Goal: Task Accomplishment & Management: Complete application form

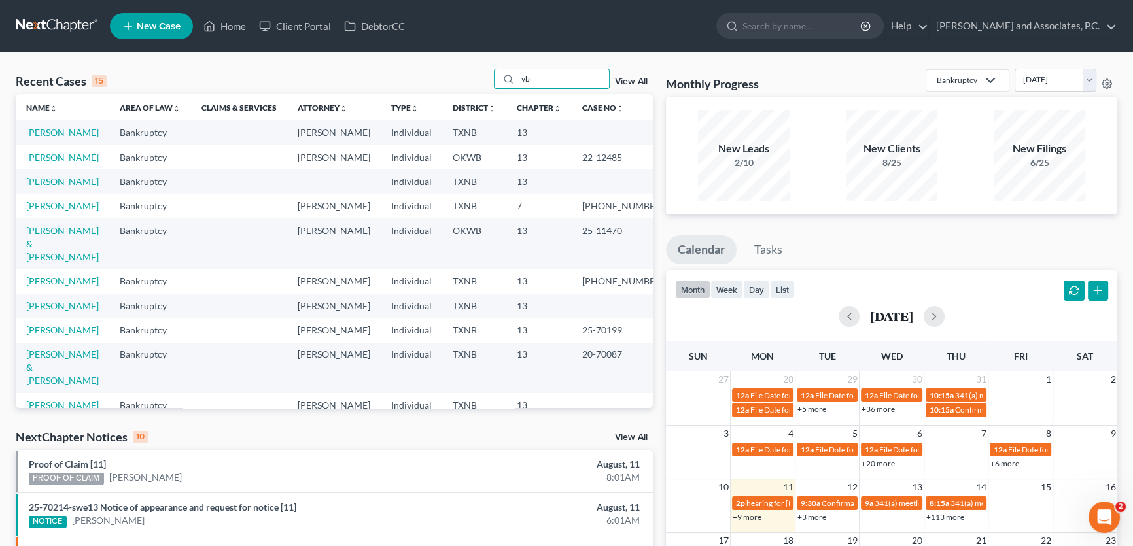
type input "v"
type input "barcroft"
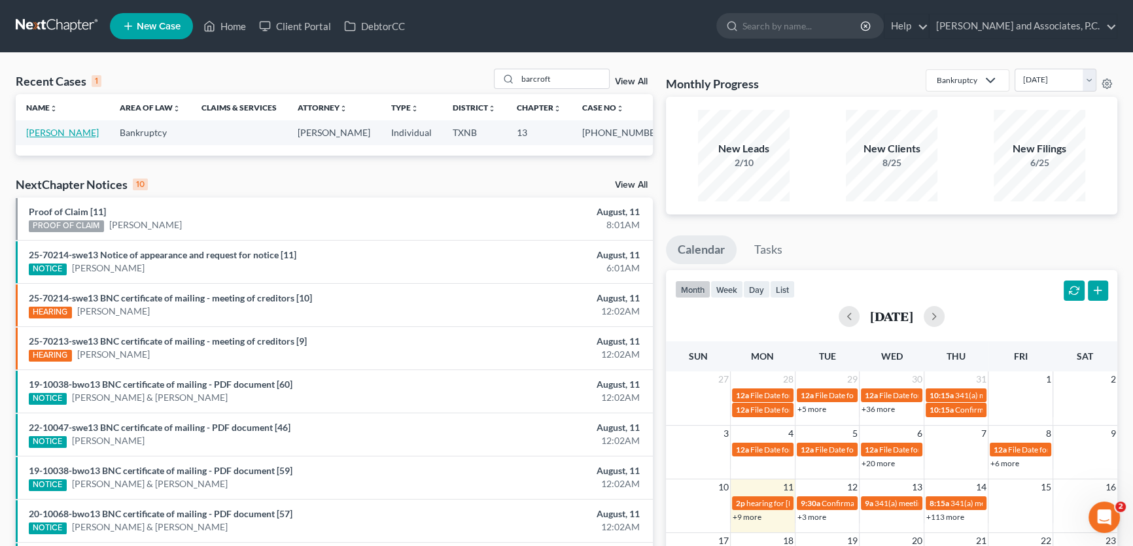
click at [56, 130] on link "[PERSON_NAME]" at bounding box center [62, 132] width 73 height 11
select select "3"
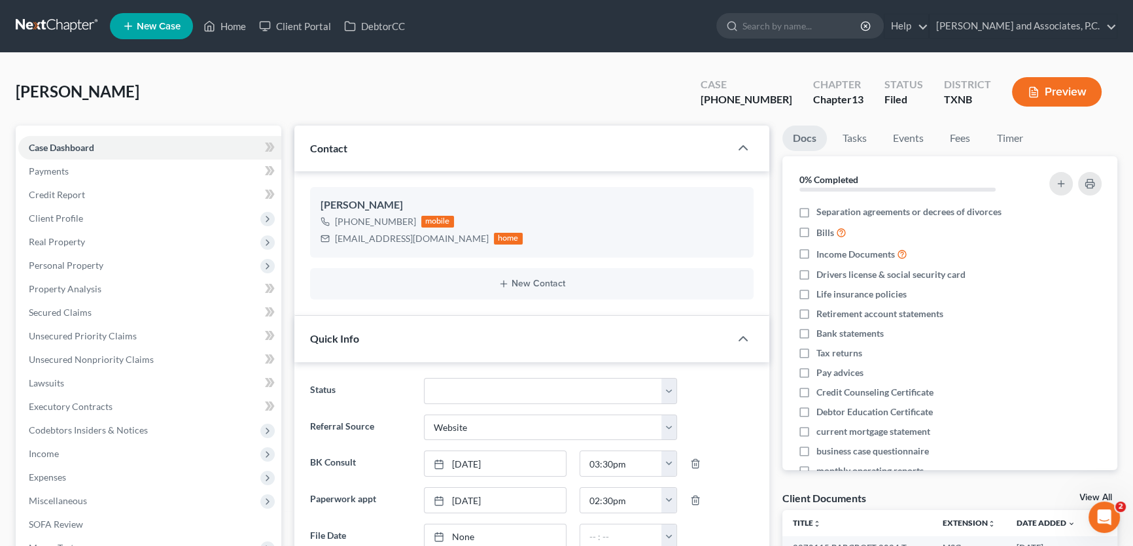
scroll to position [357, 0]
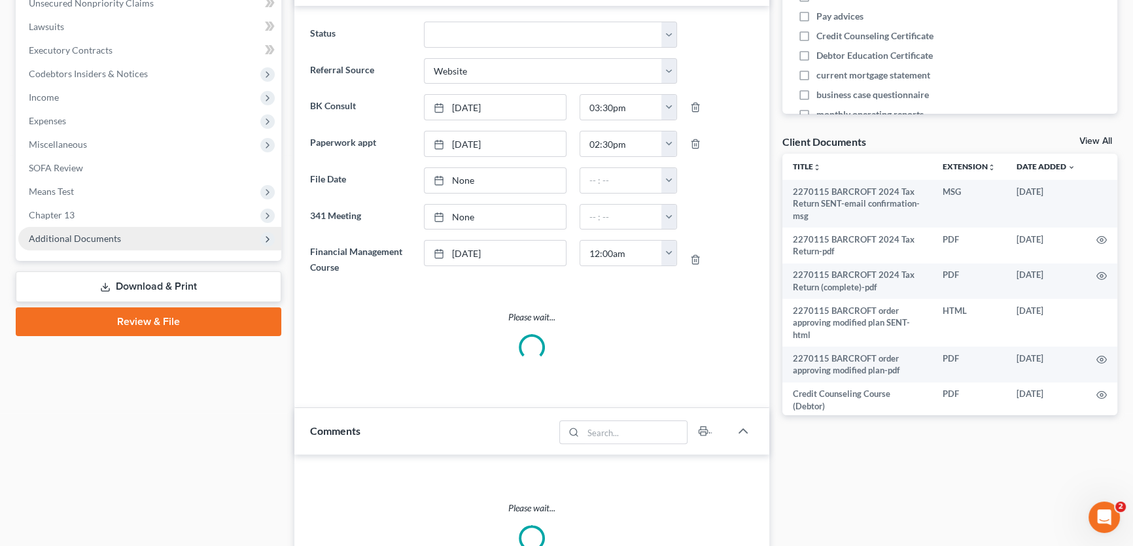
click at [100, 243] on span "Additional Documents" at bounding box center [149, 239] width 263 height 24
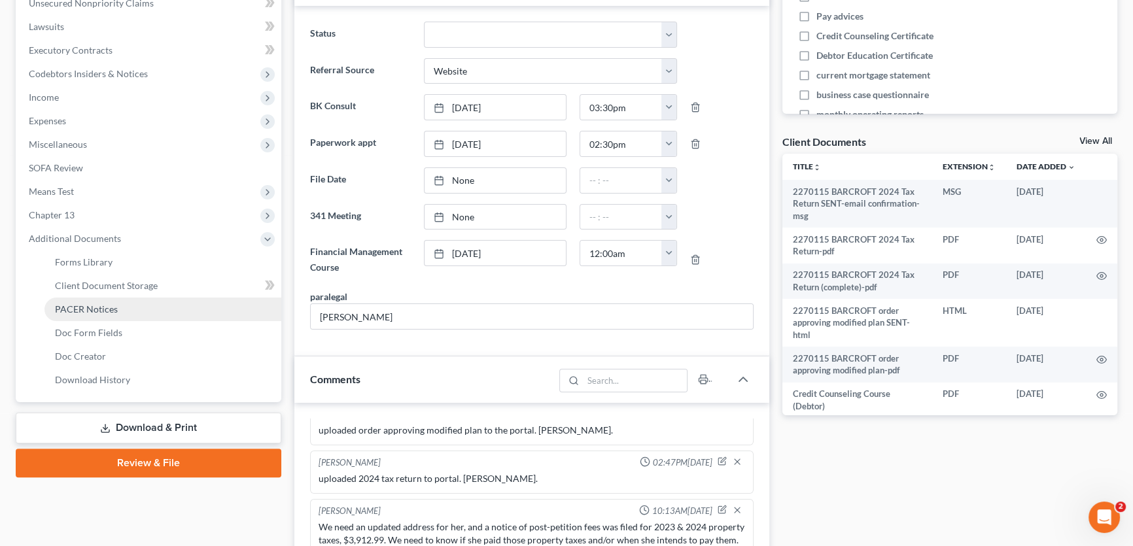
scroll to position [1363, 0]
click at [88, 310] on span "PACER Notices" at bounding box center [86, 309] width 63 height 11
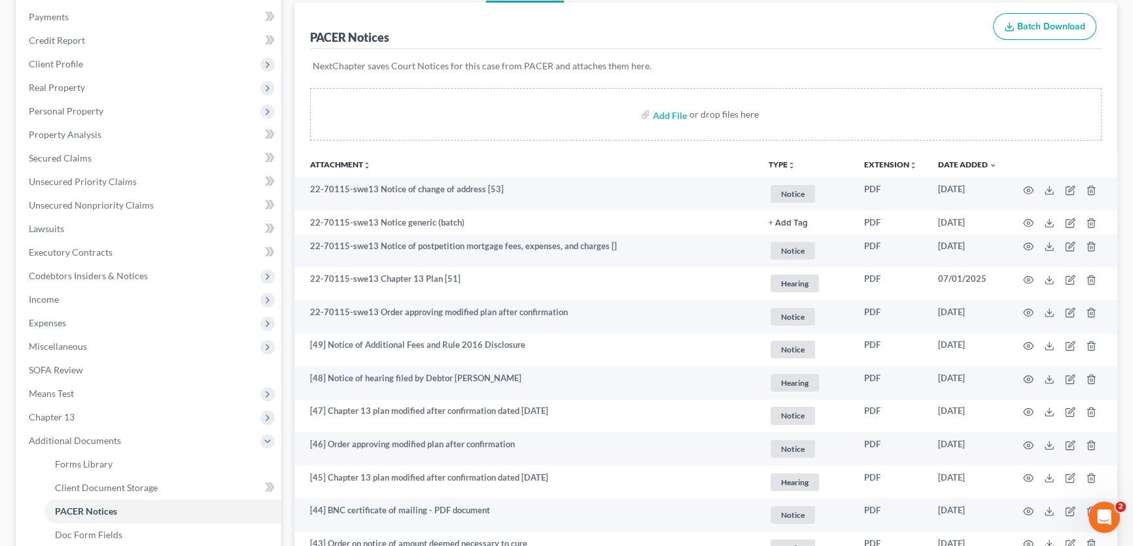
scroll to position [178, 0]
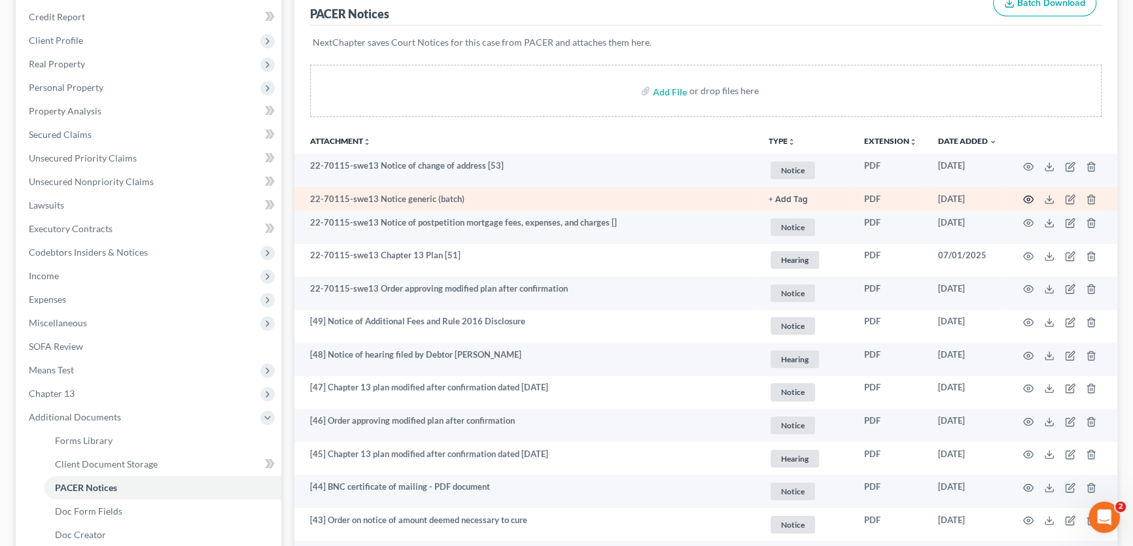
click at [1030, 198] on icon "button" at bounding box center [1029, 199] width 10 height 10
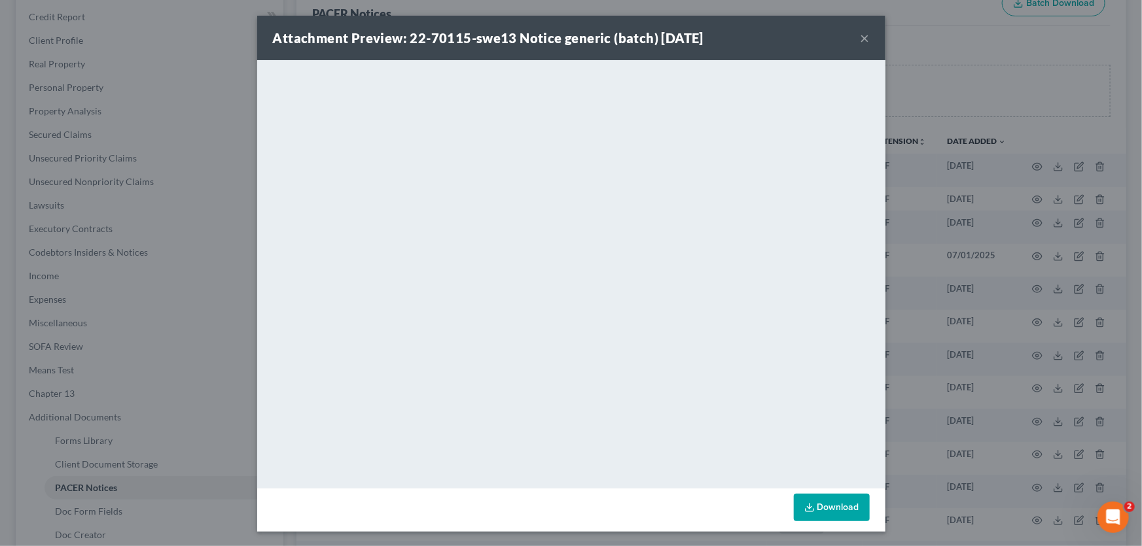
click at [863, 38] on button "×" at bounding box center [865, 38] width 9 height 16
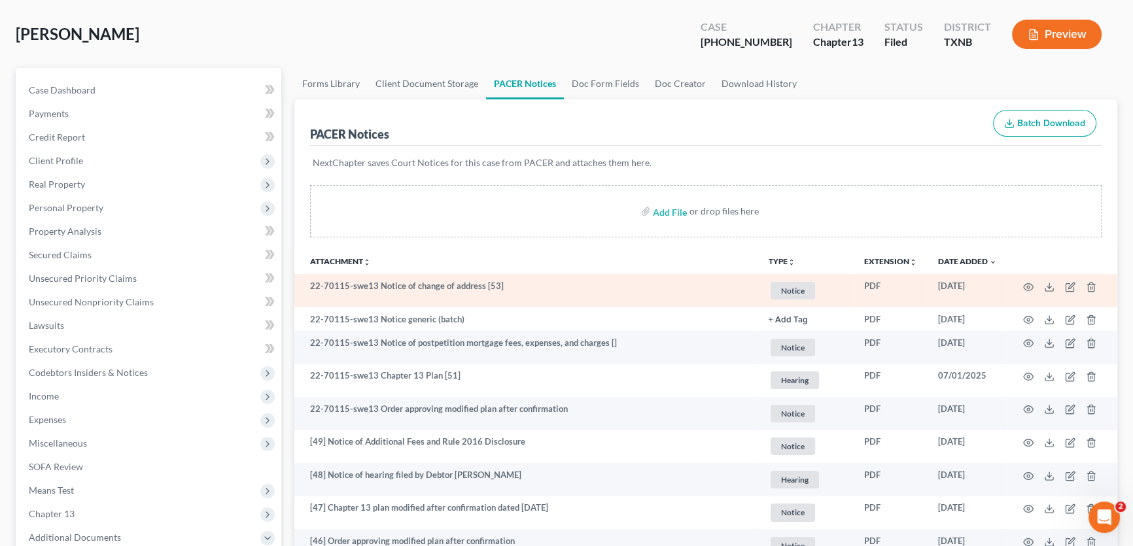
scroll to position [0, 0]
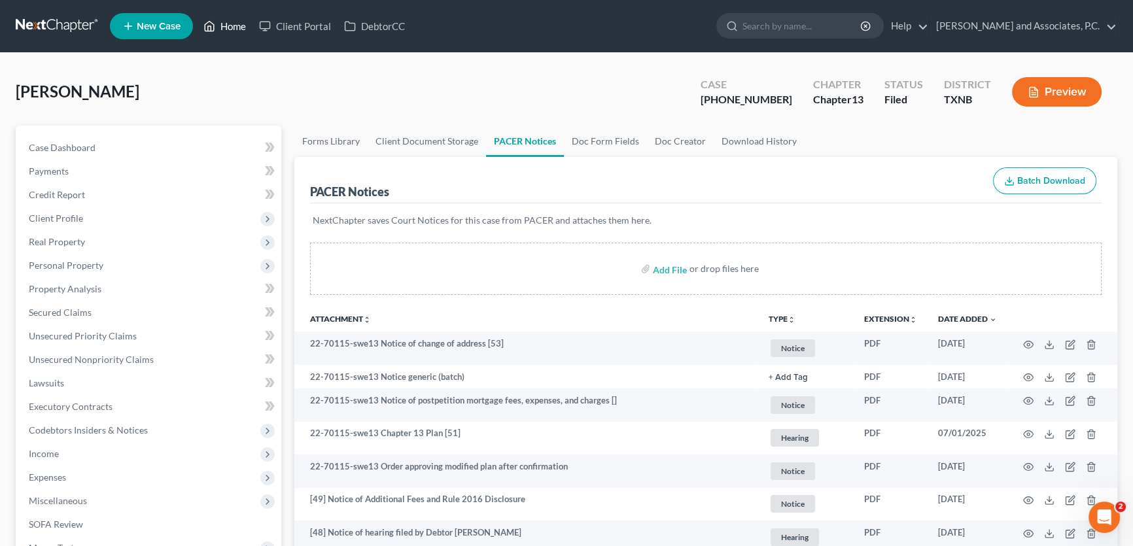
click at [237, 31] on link "Home" at bounding box center [225, 26] width 56 height 24
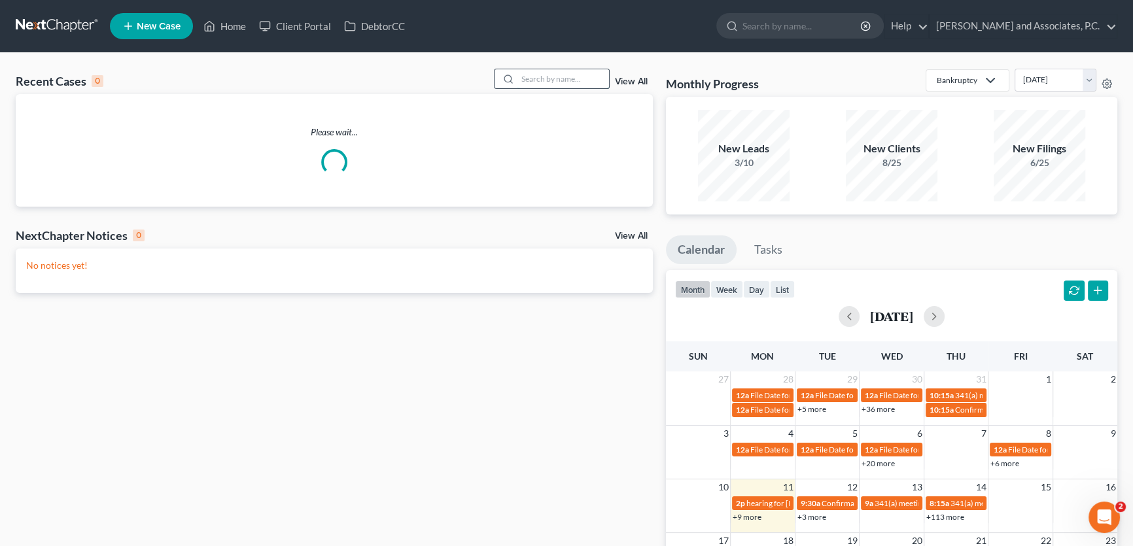
click at [524, 75] on input "search" at bounding box center [564, 78] width 92 height 19
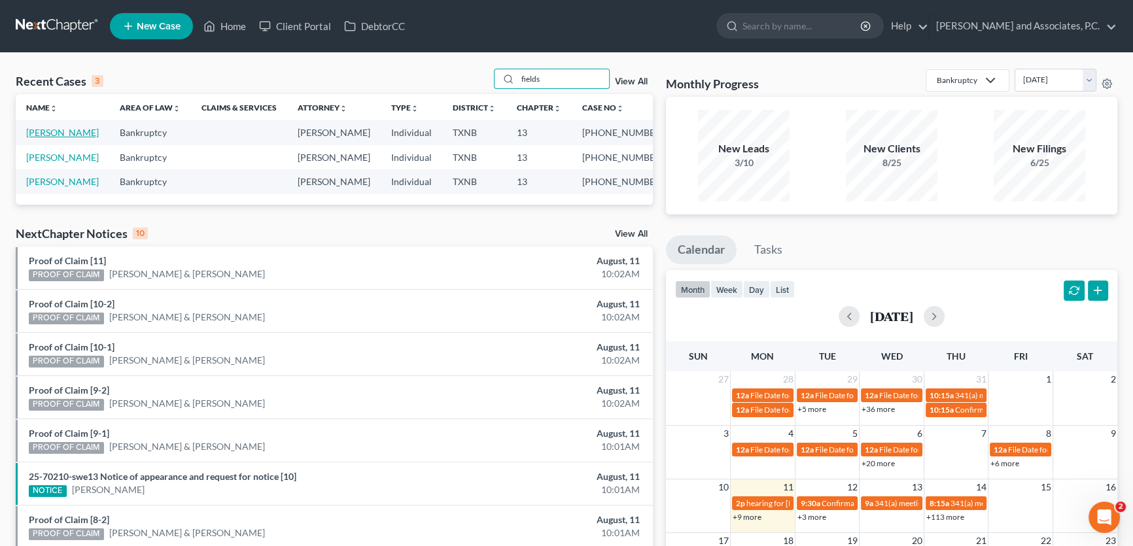
type input "fields"
click at [54, 130] on link "[PERSON_NAME]" at bounding box center [62, 132] width 73 height 11
select select "6"
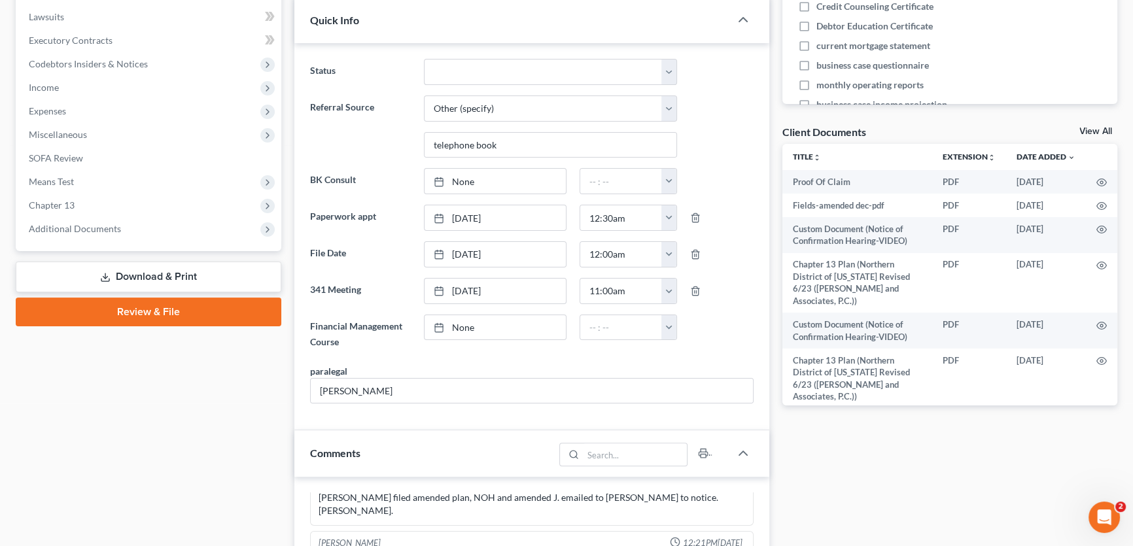
scroll to position [330, 0]
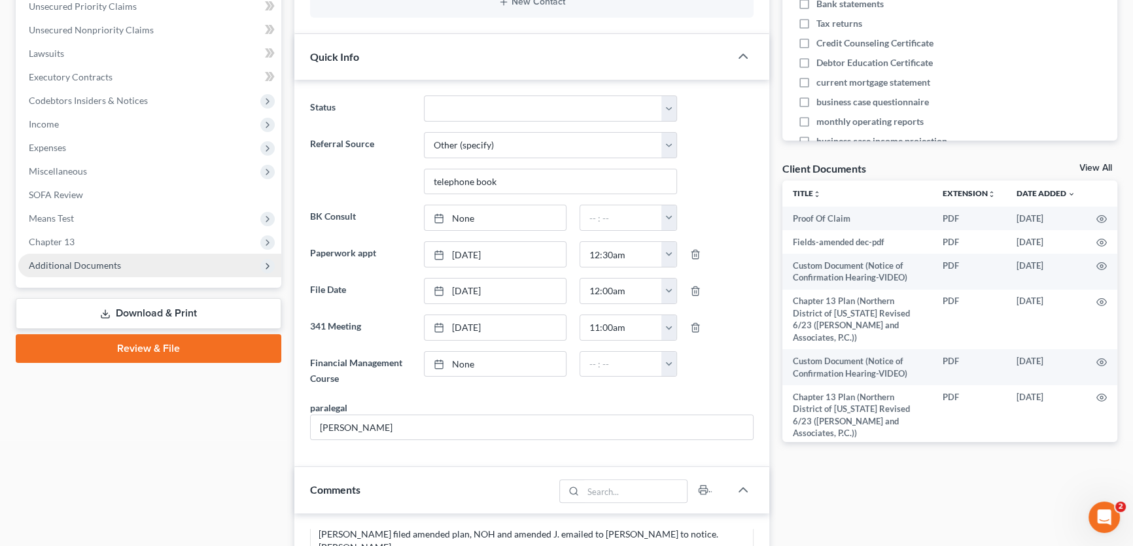
click at [145, 260] on span "Additional Documents" at bounding box center [149, 266] width 263 height 24
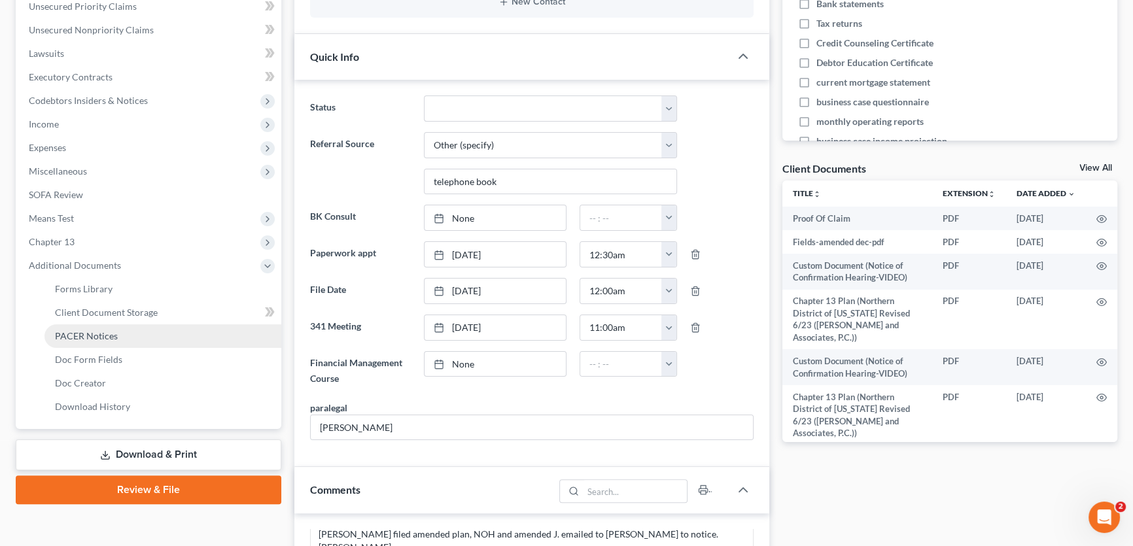
click at [116, 329] on link "PACER Notices" at bounding box center [163, 337] width 237 height 24
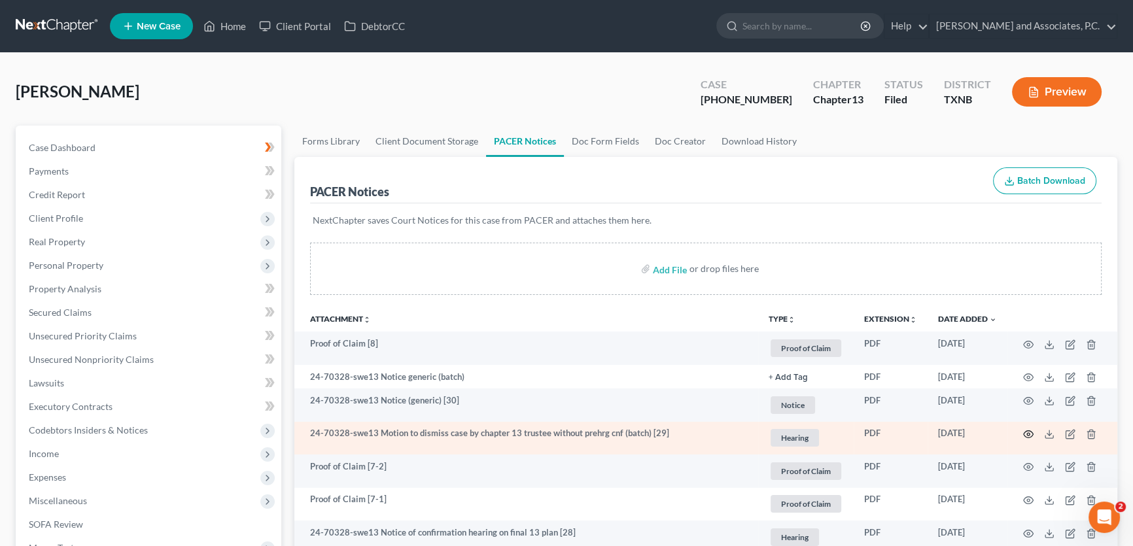
click at [1029, 433] on circle "button" at bounding box center [1028, 434] width 3 height 3
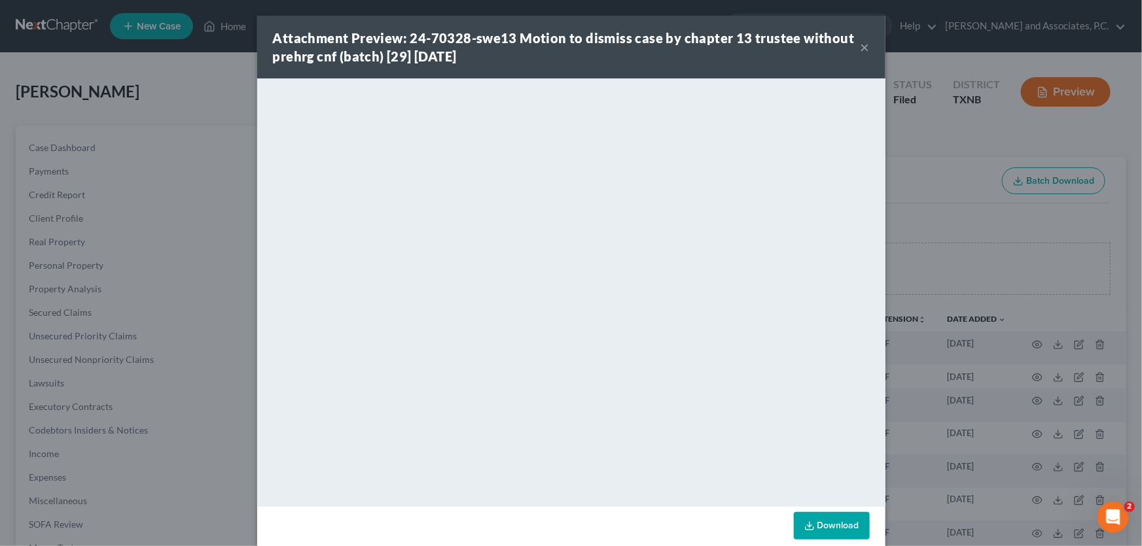
click at [863, 46] on button "×" at bounding box center [865, 47] width 9 height 16
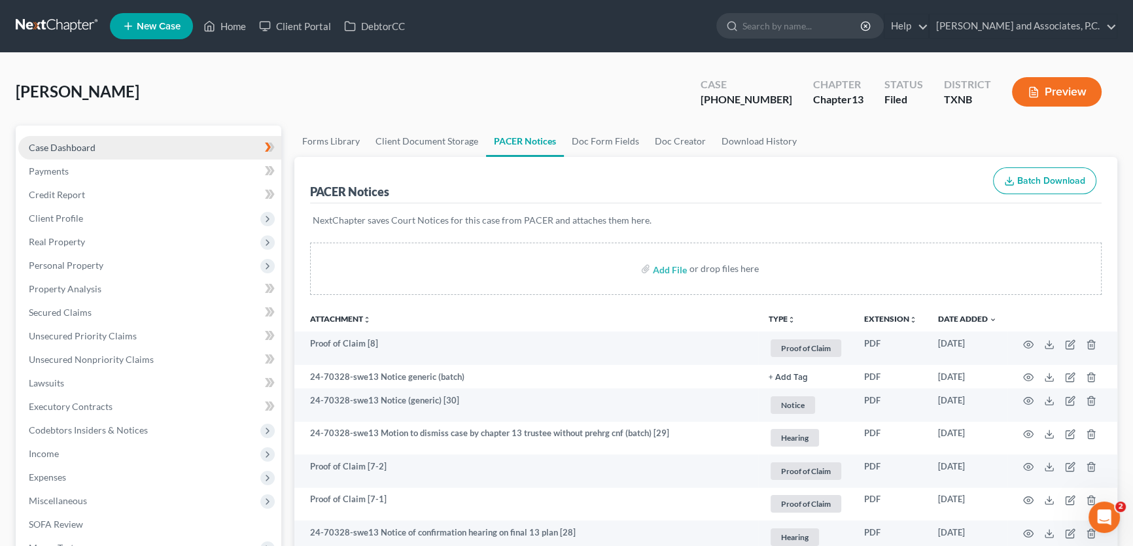
click at [128, 137] on link "Case Dashboard" at bounding box center [149, 148] width 263 height 24
select select "6"
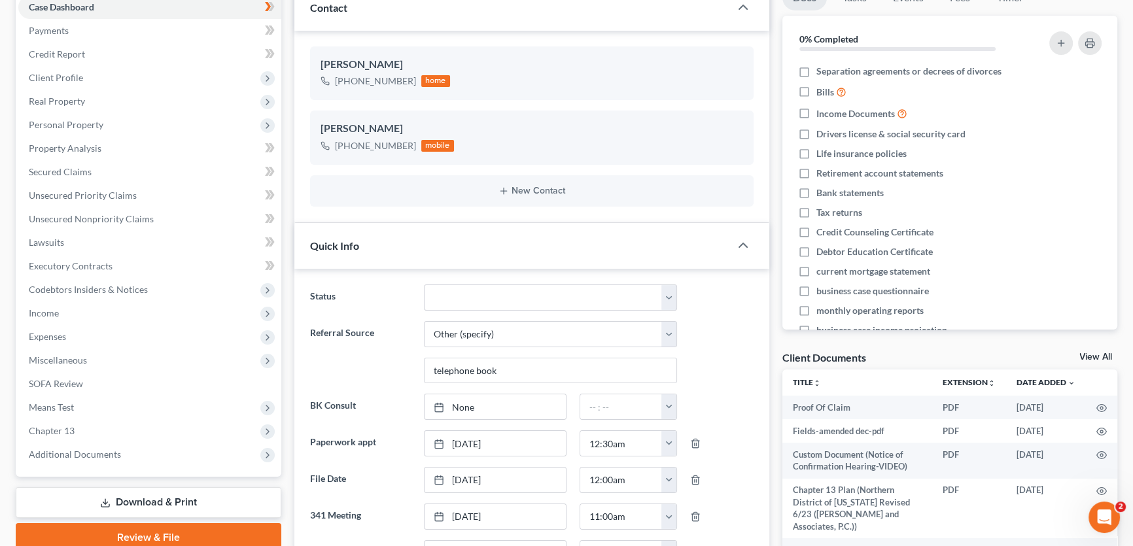
scroll to position [238, 0]
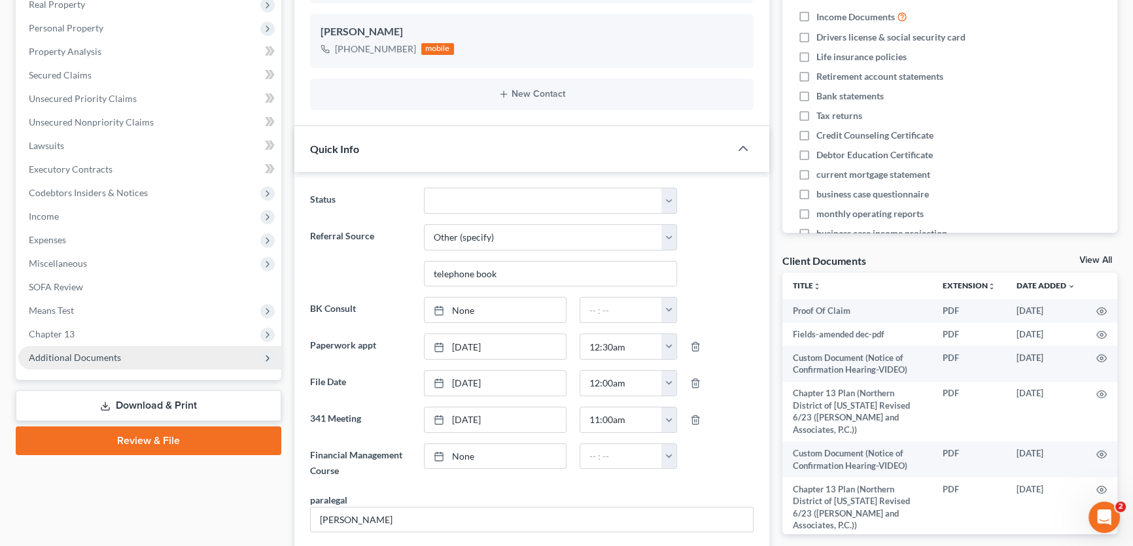
click at [91, 358] on span "Additional Documents" at bounding box center [75, 357] width 92 height 11
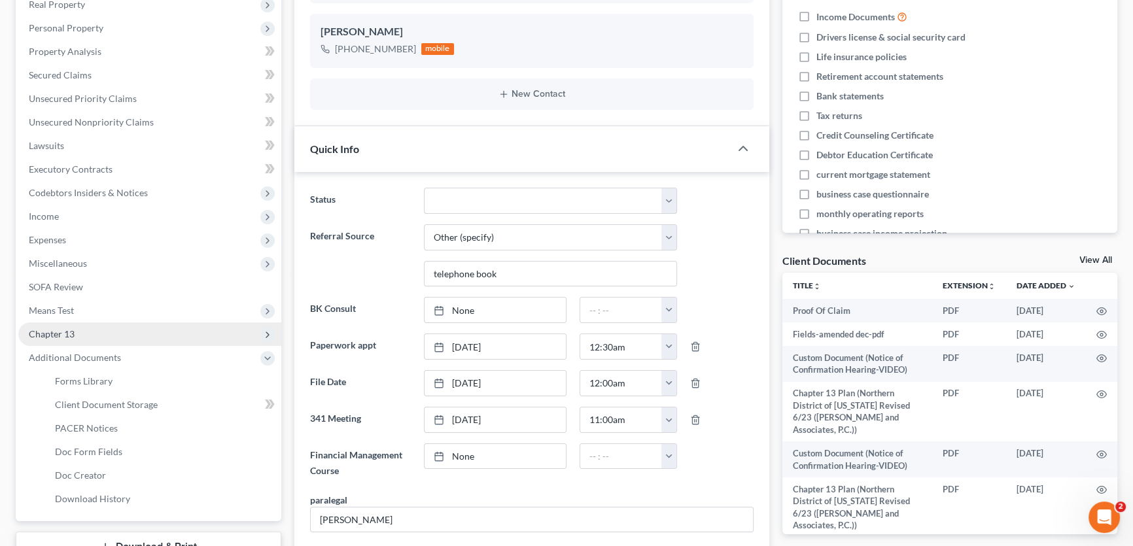
click at [75, 329] on span "Chapter 13" at bounding box center [149, 335] width 263 height 24
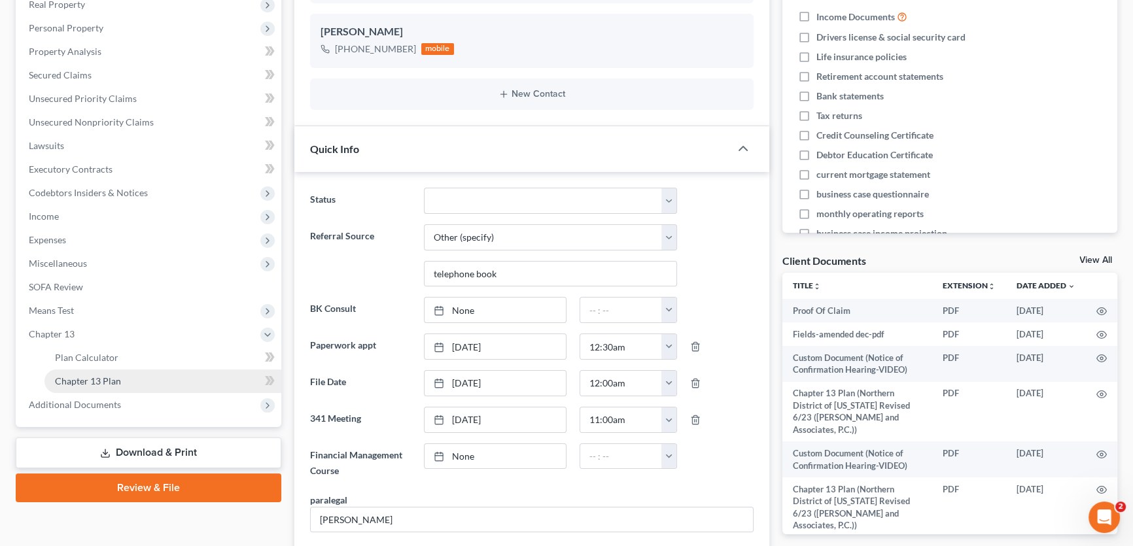
click at [81, 383] on span "Chapter 13 Plan" at bounding box center [88, 381] width 66 height 11
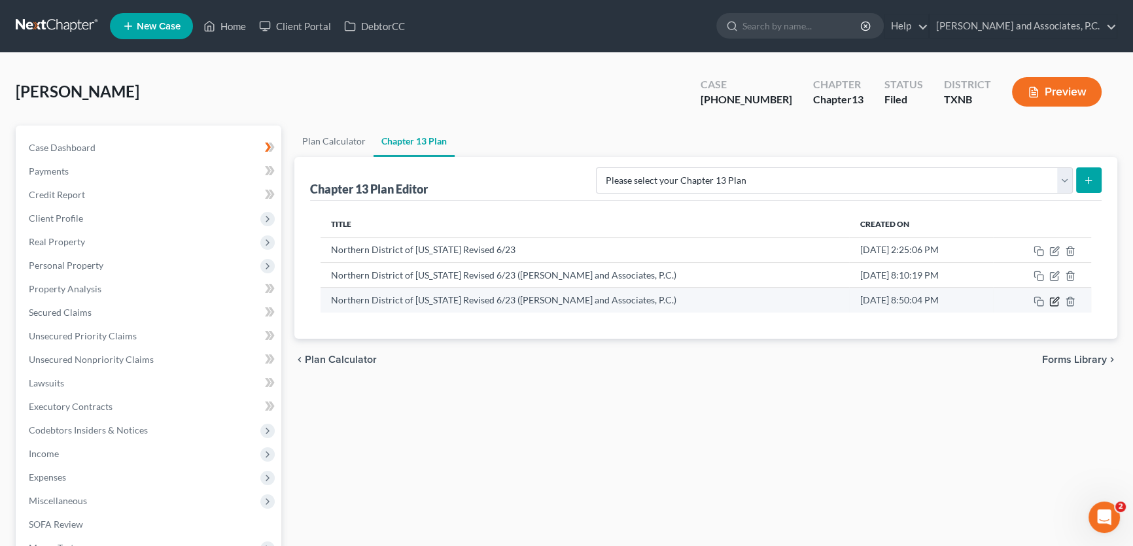
click at [1055, 301] on icon "button" at bounding box center [1056, 300] width 6 height 6
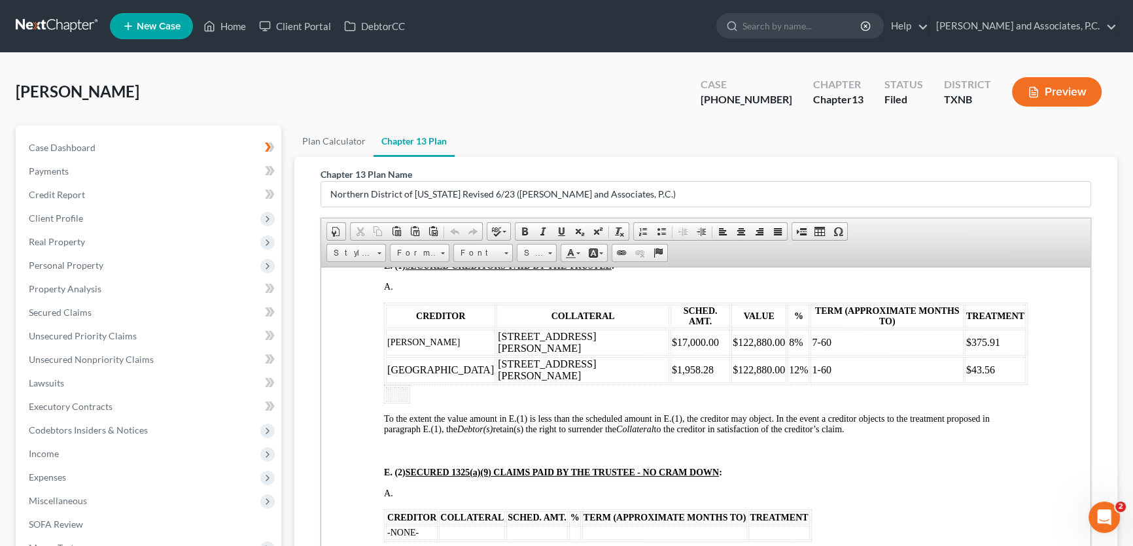
scroll to position [1427, 0]
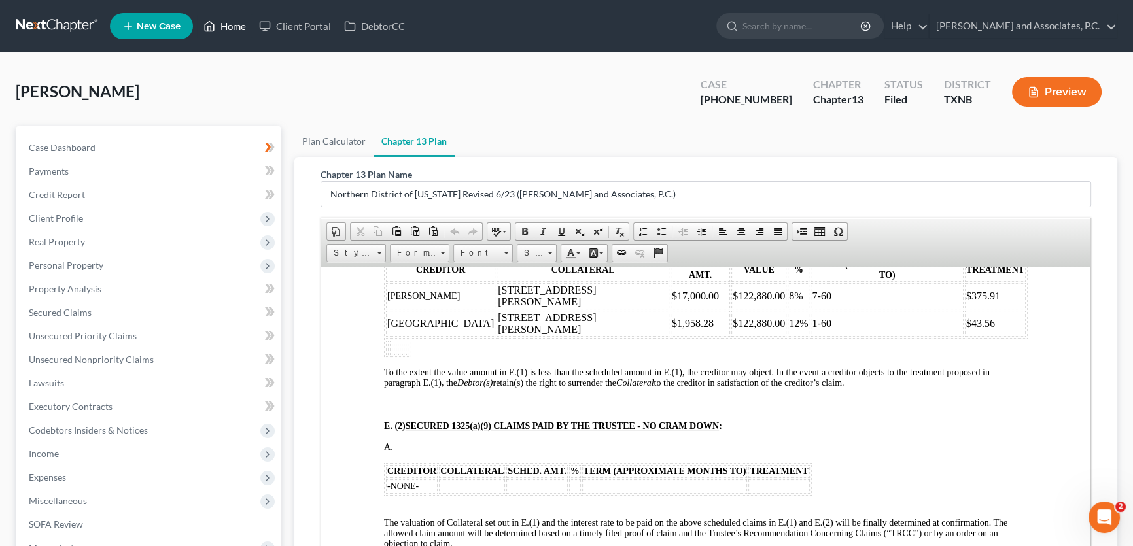
click at [226, 22] on link "Home" at bounding box center [225, 26] width 56 height 24
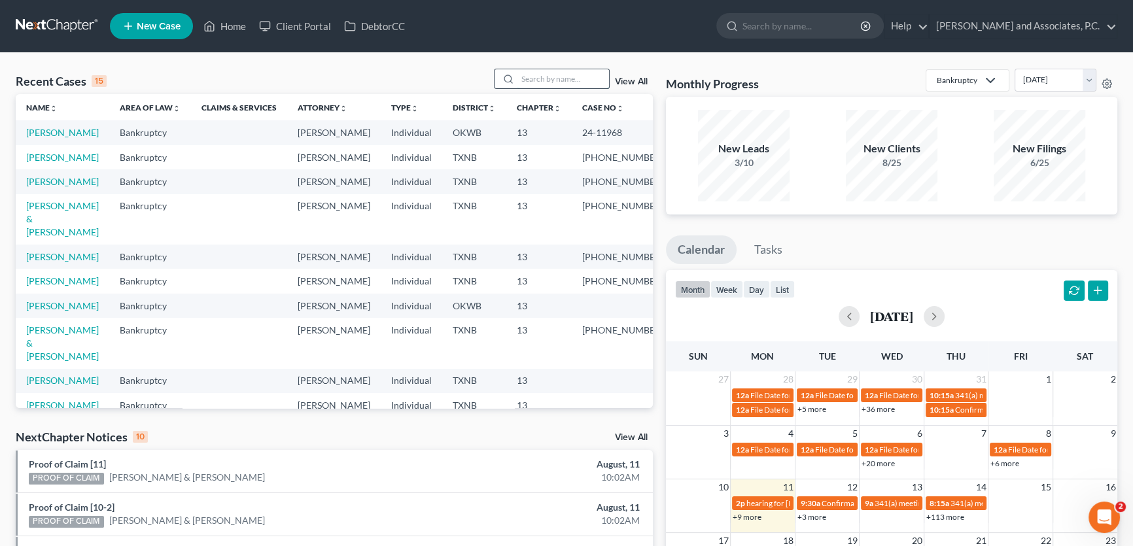
click at [577, 74] on input "search" at bounding box center [564, 78] width 92 height 19
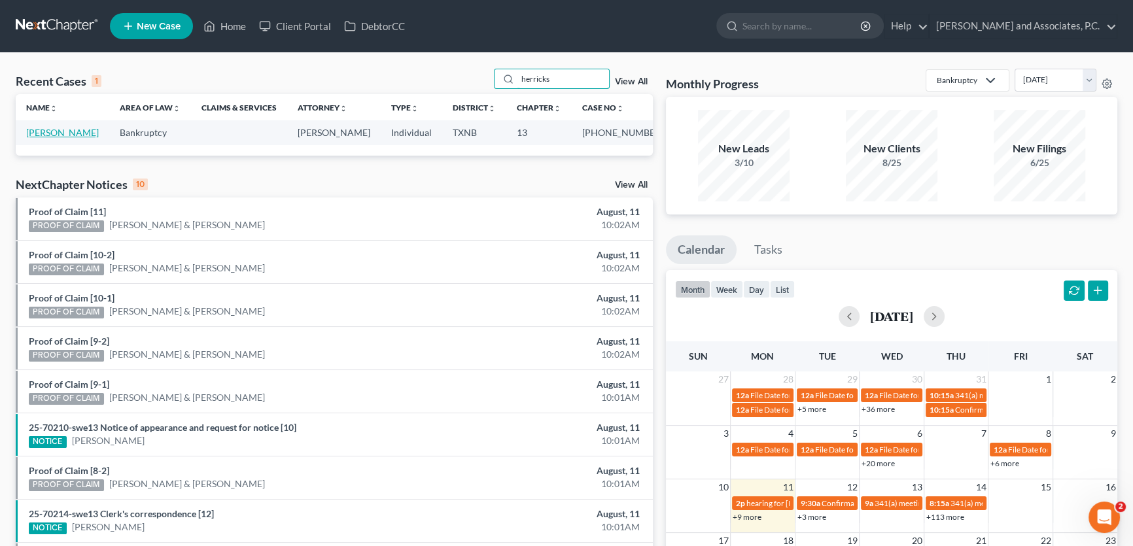
type input "herricks"
click at [67, 132] on link "[PERSON_NAME]" at bounding box center [62, 132] width 73 height 11
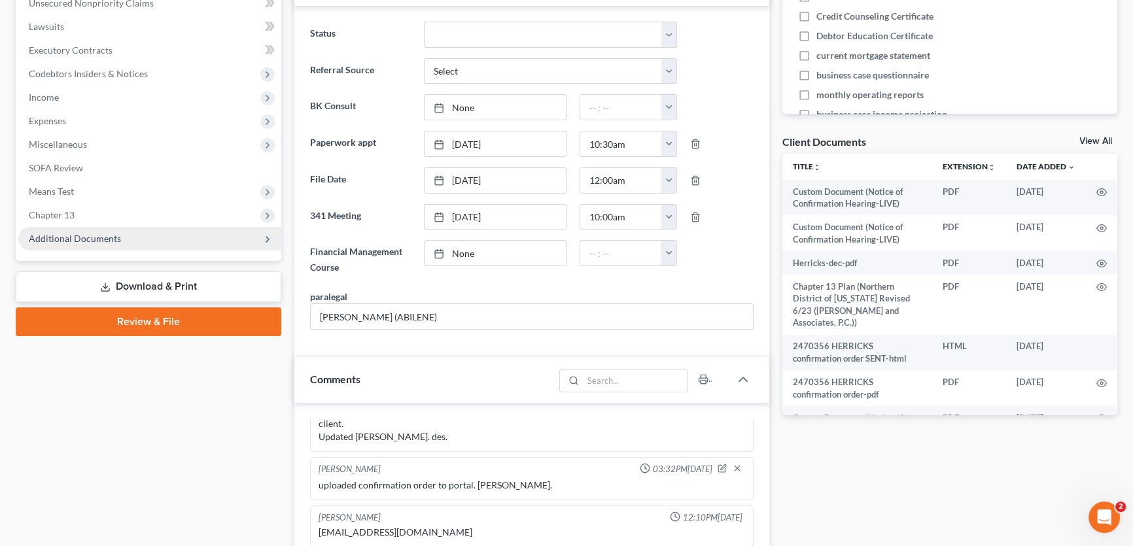
scroll to position [1028, 0]
click at [104, 238] on span "Additional Documents" at bounding box center [75, 238] width 92 height 11
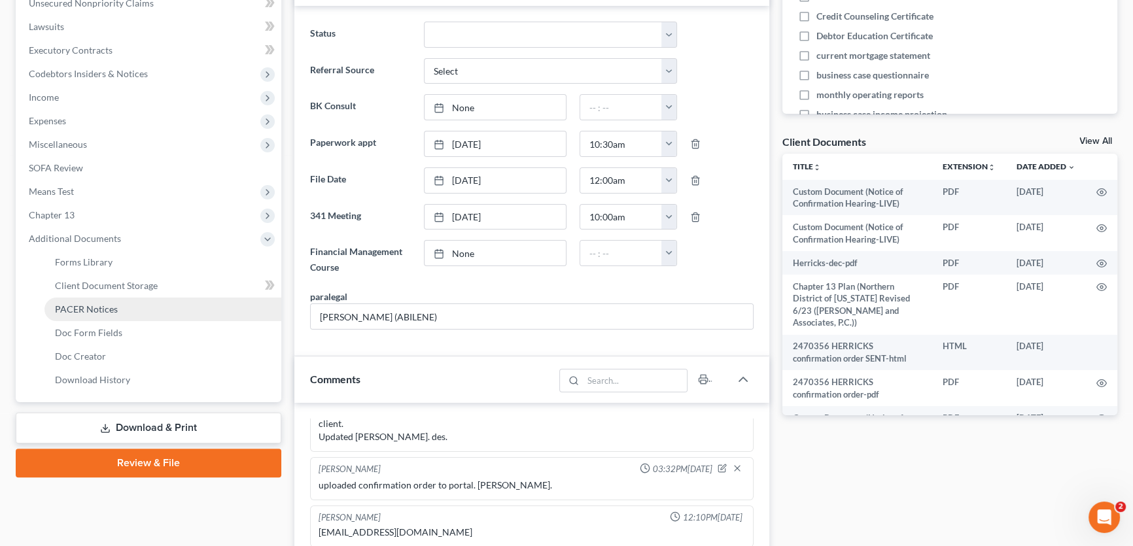
click at [90, 306] on span "PACER Notices" at bounding box center [86, 309] width 63 height 11
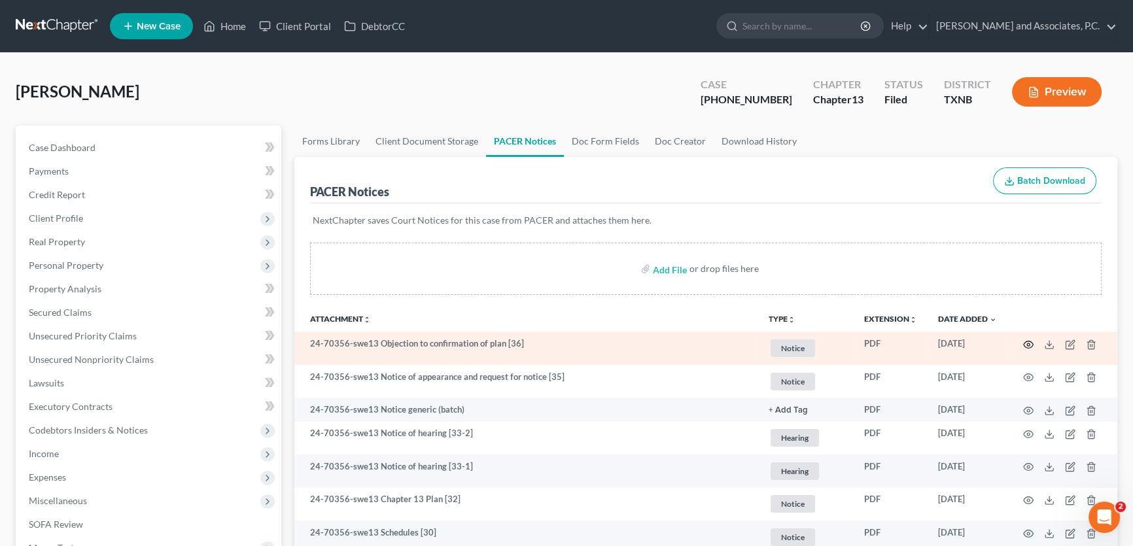
click at [1031, 341] on icon "button" at bounding box center [1029, 345] width 10 height 10
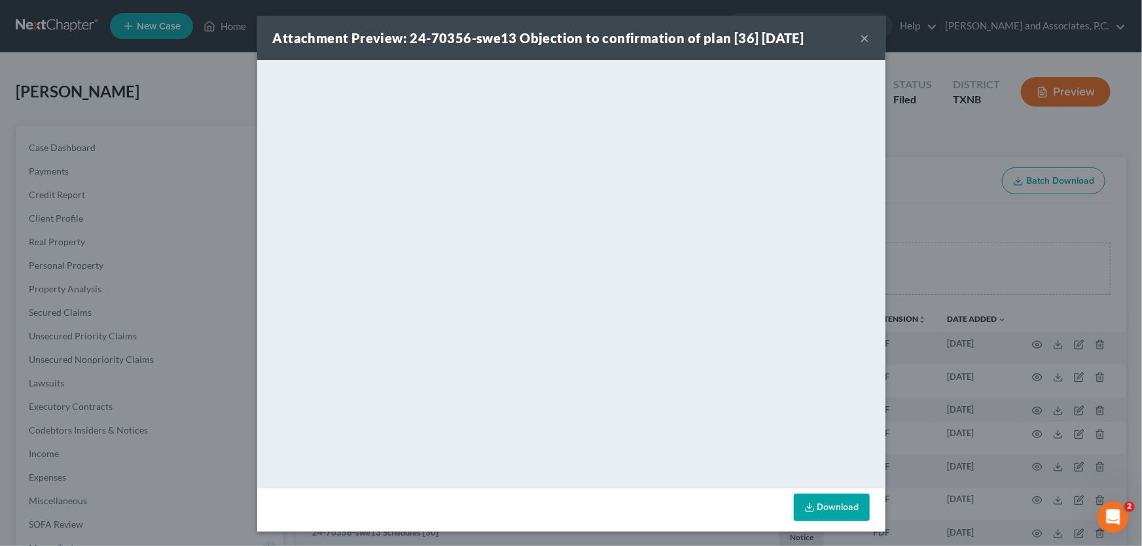
click at [863, 37] on button "×" at bounding box center [865, 38] width 9 height 16
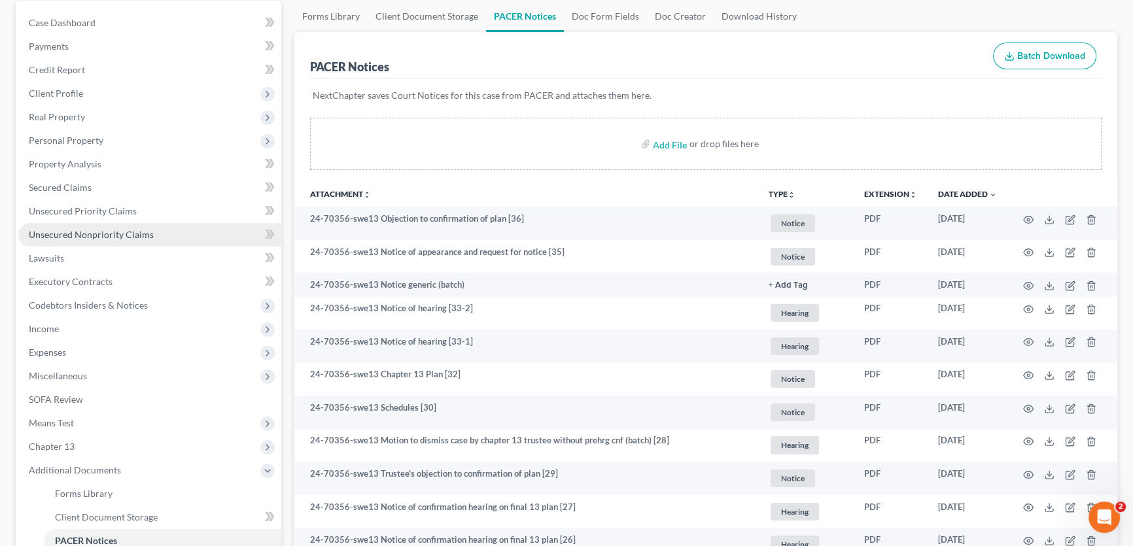
scroll to position [178, 0]
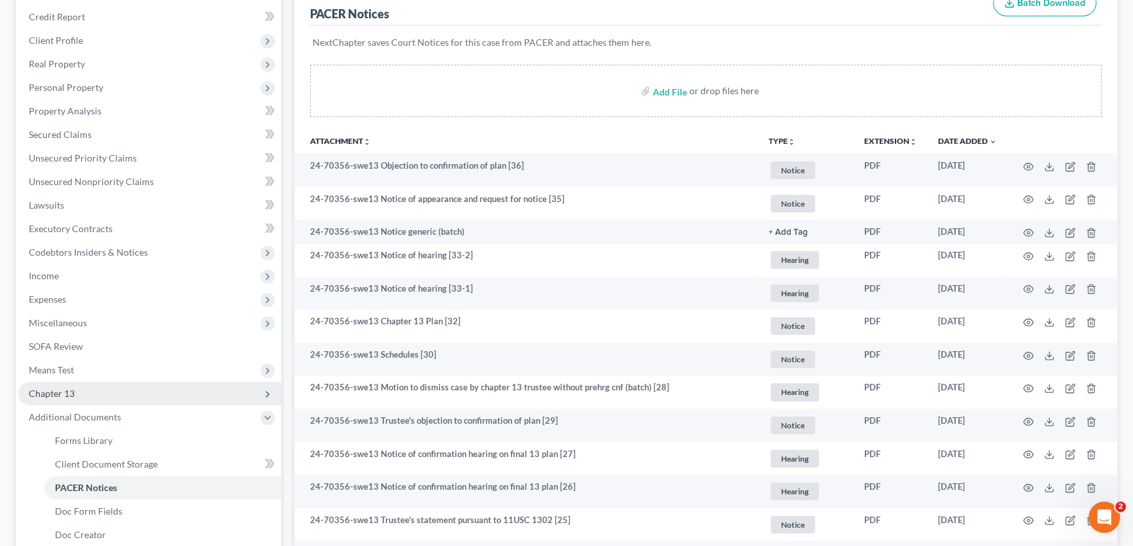
click at [71, 393] on span "Chapter 13" at bounding box center [52, 393] width 46 height 11
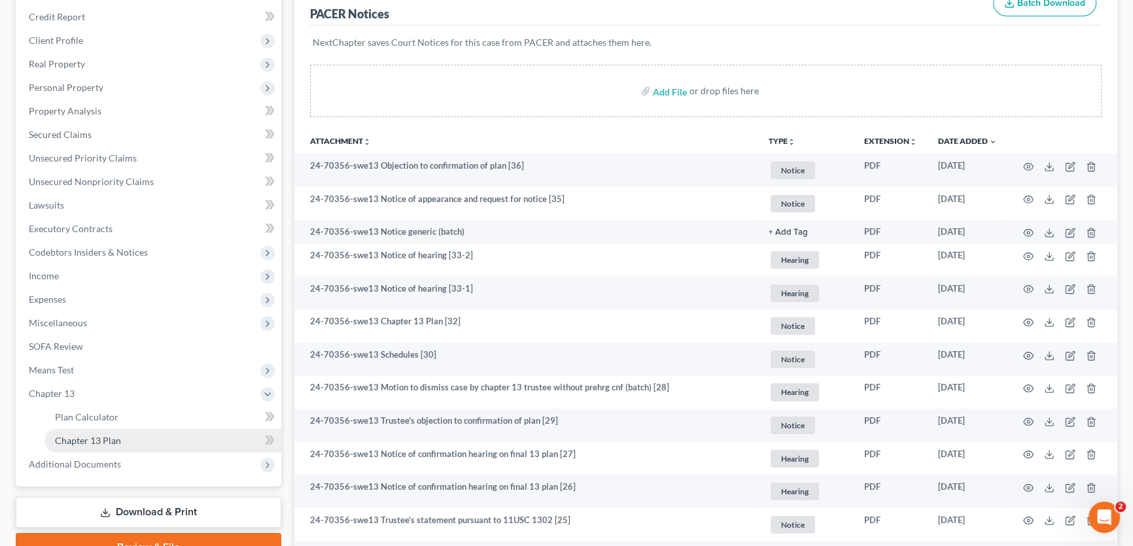
click at [71, 438] on span "Chapter 13 Plan" at bounding box center [88, 440] width 66 height 11
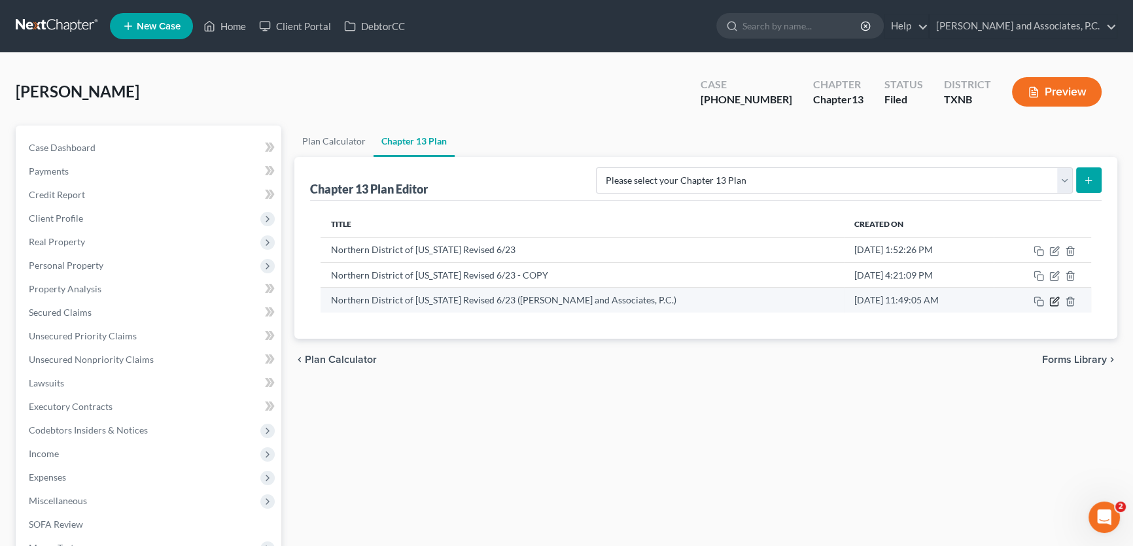
click at [1054, 300] on icon "button" at bounding box center [1055, 301] width 10 height 10
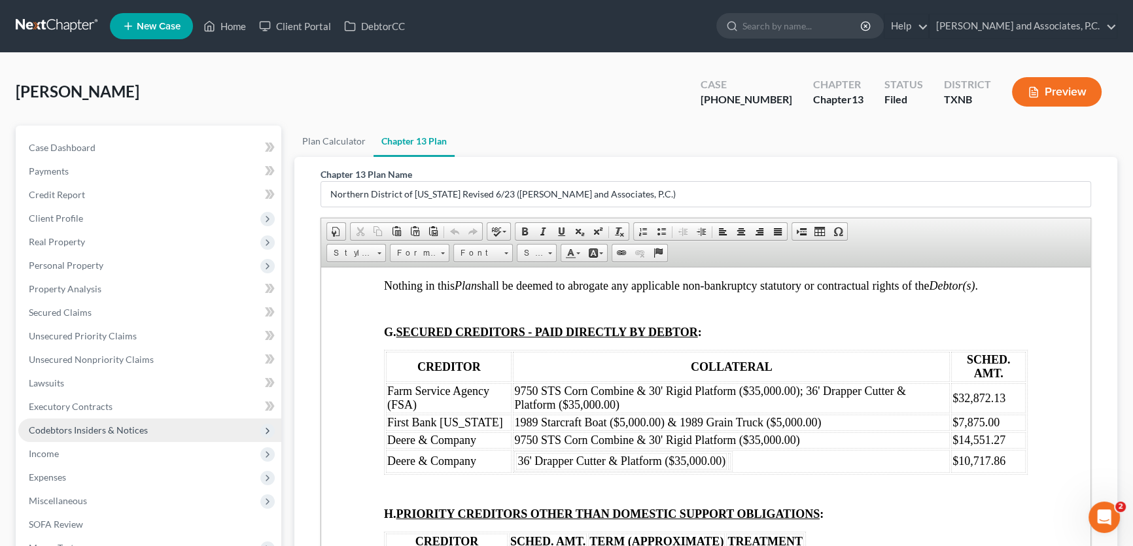
scroll to position [59, 0]
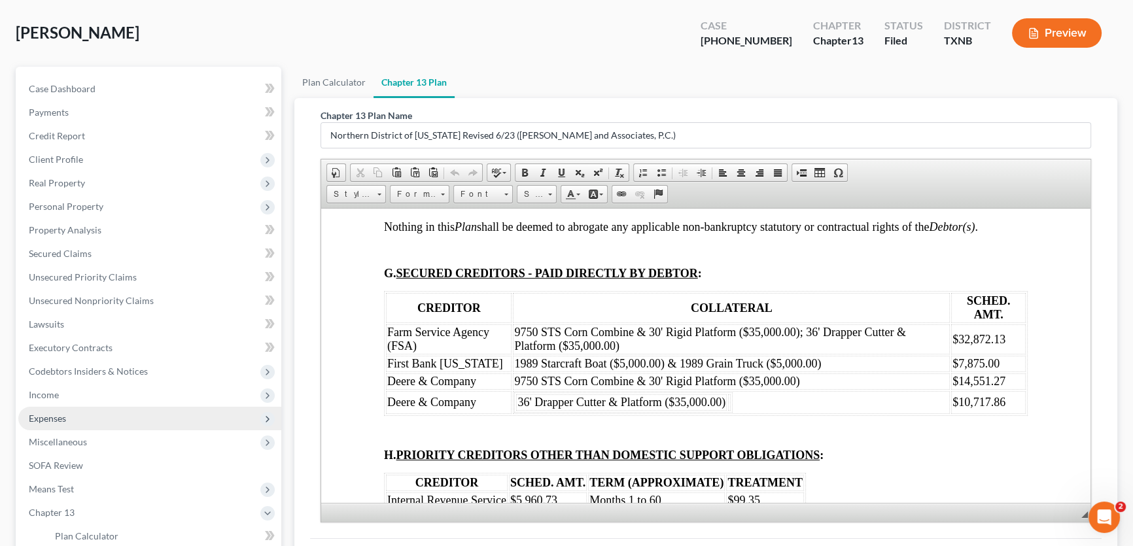
click at [92, 409] on span "Expenses" at bounding box center [149, 419] width 263 height 24
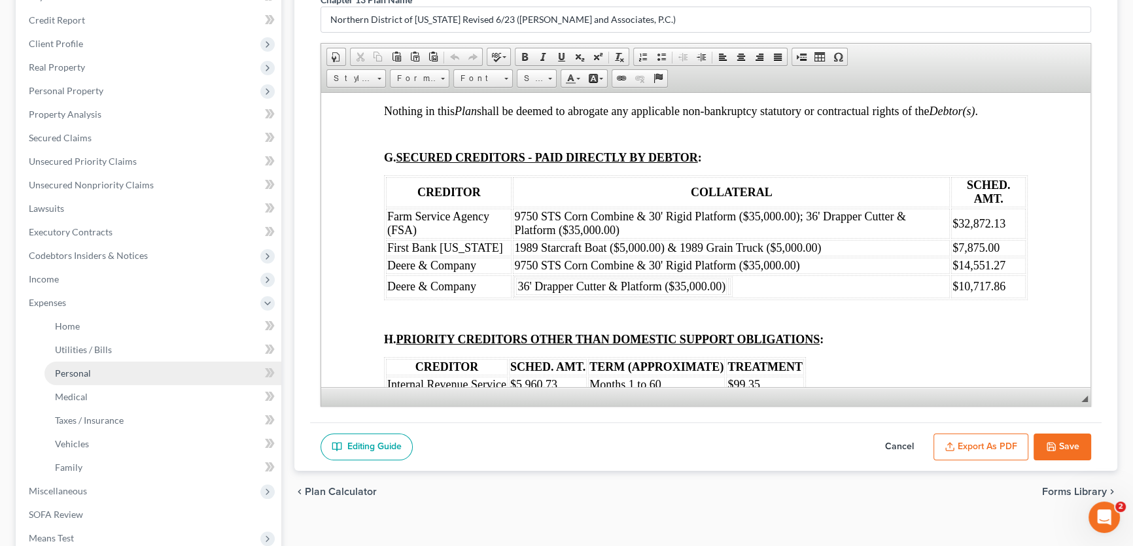
scroll to position [178, 0]
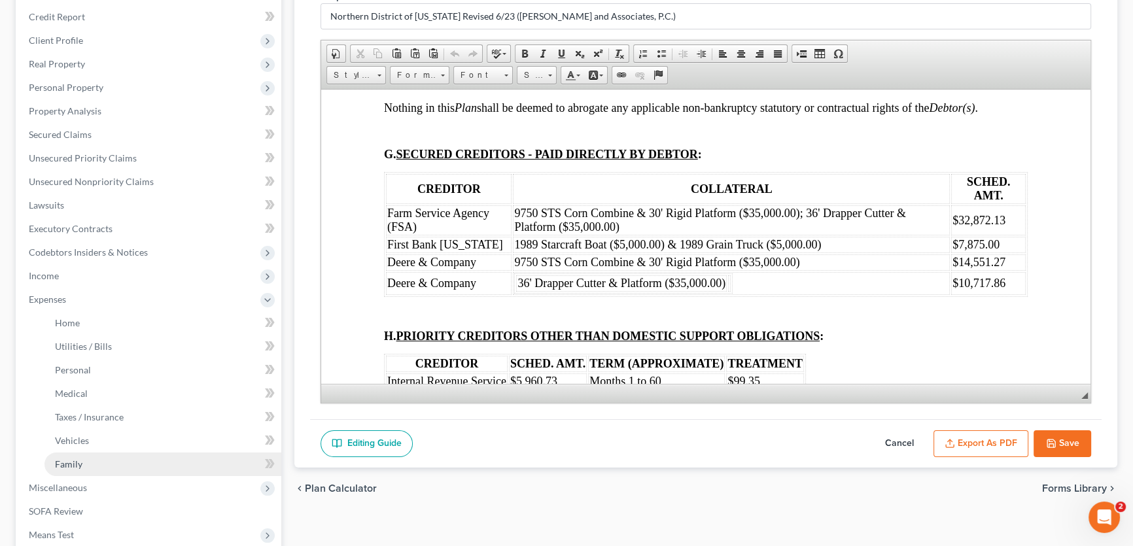
click at [84, 462] on link "Family" at bounding box center [163, 465] width 237 height 24
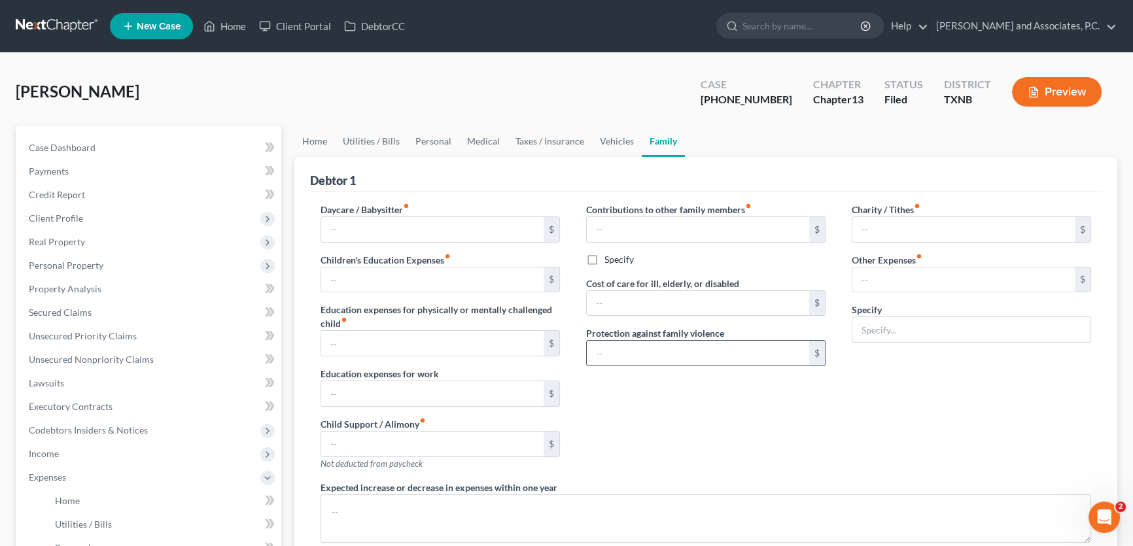
type input "0.00"
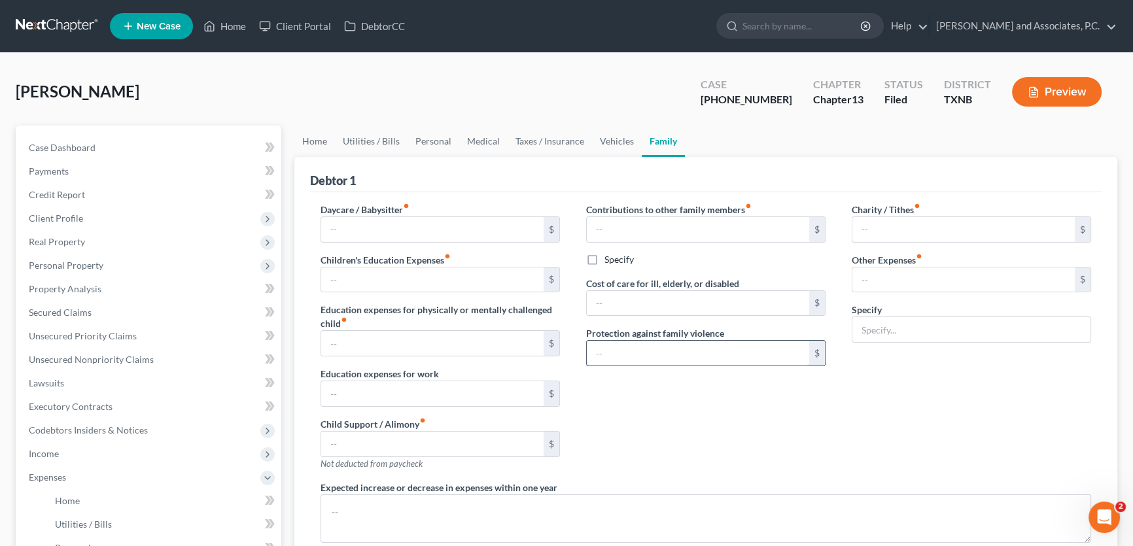
type input "0.00"
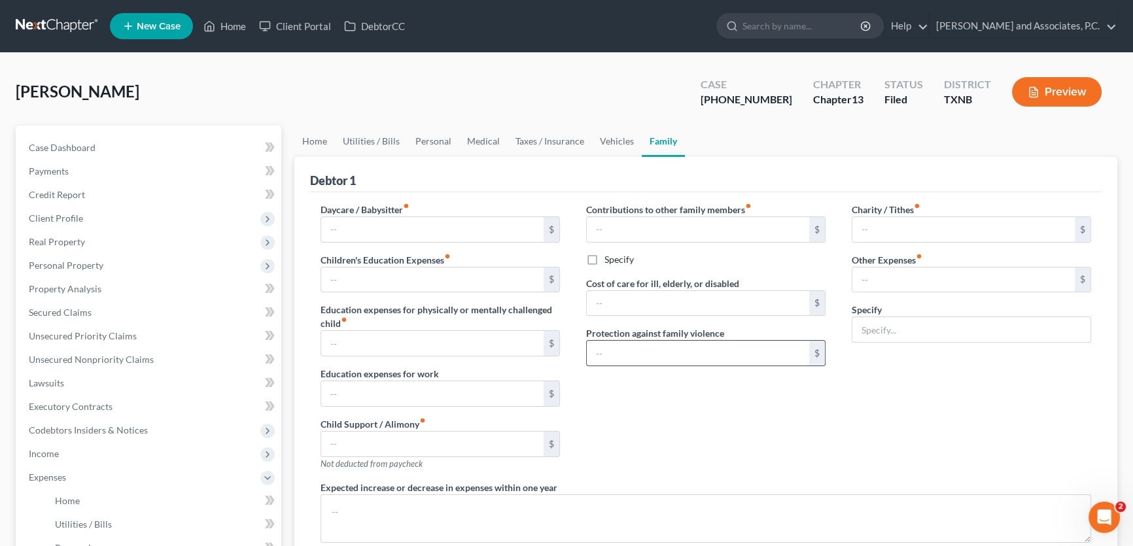
type textarea "Secured claims being paid directly (FSA) (First Bank [US_STATE]) ([PERSON_NAME]…"
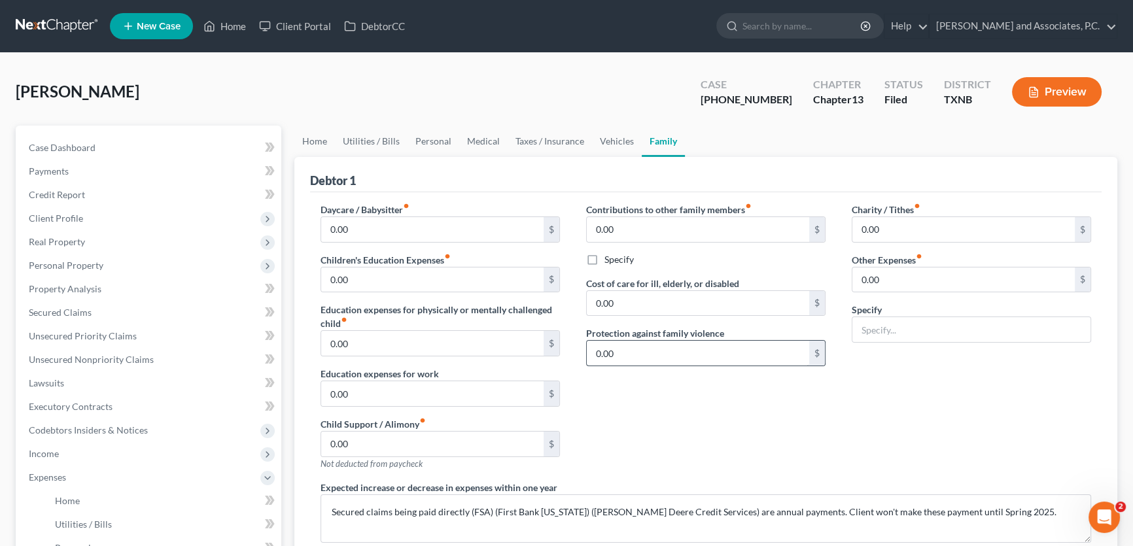
radio input "true"
click at [616, 143] on link "Vehicles" at bounding box center [617, 141] width 50 height 31
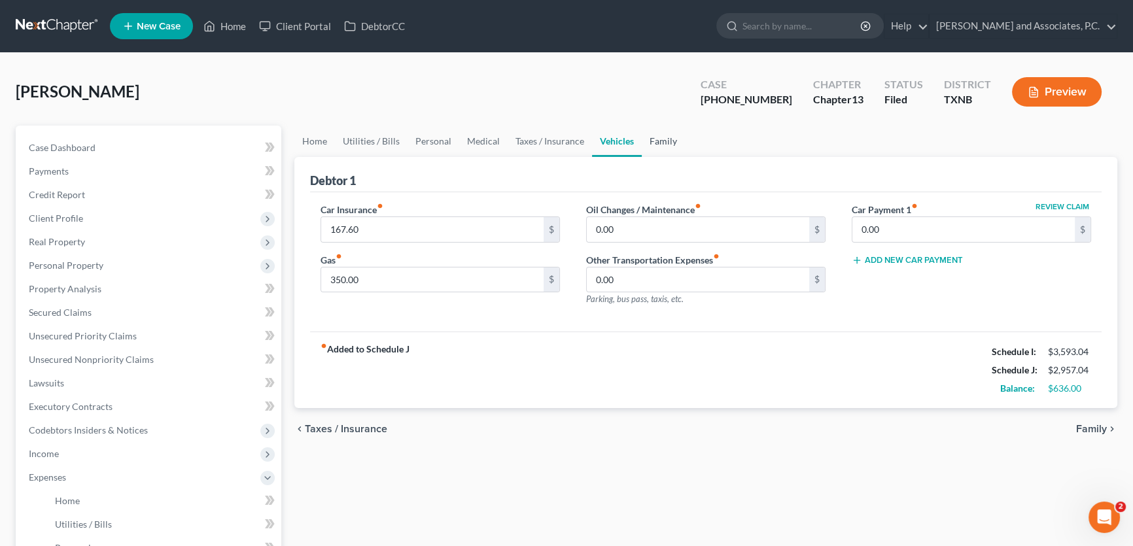
click at [667, 142] on link "Family" at bounding box center [663, 141] width 43 height 31
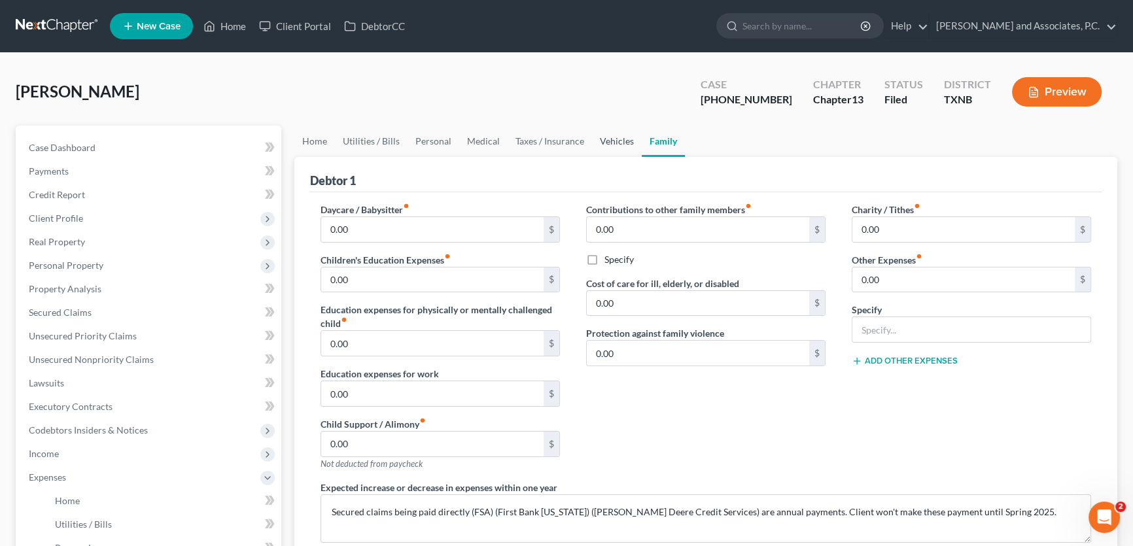
click at [617, 139] on link "Vehicles" at bounding box center [617, 141] width 50 height 31
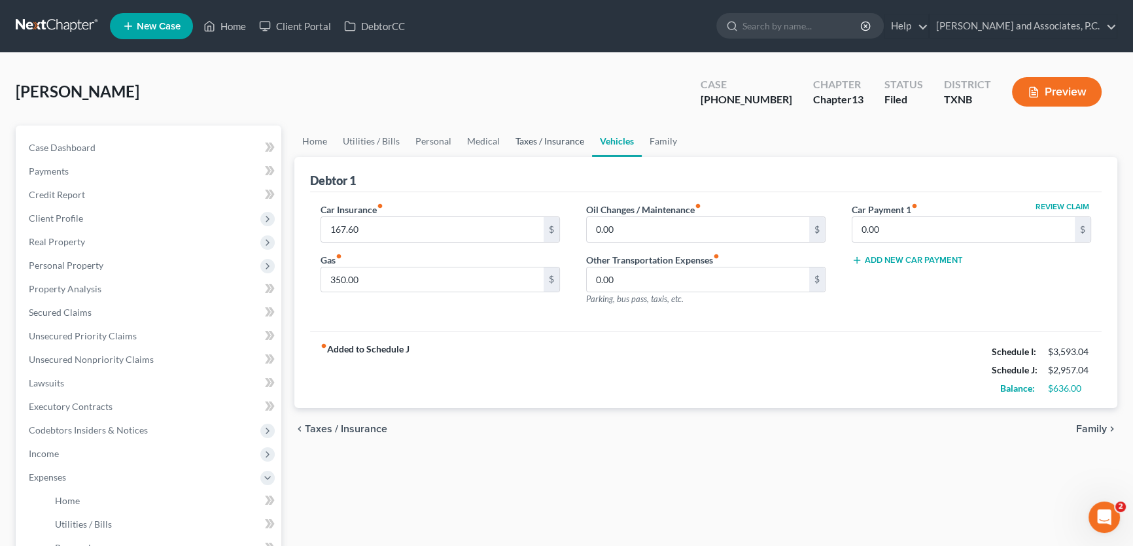
click at [559, 141] on link "Taxes / Insurance" at bounding box center [550, 141] width 84 height 31
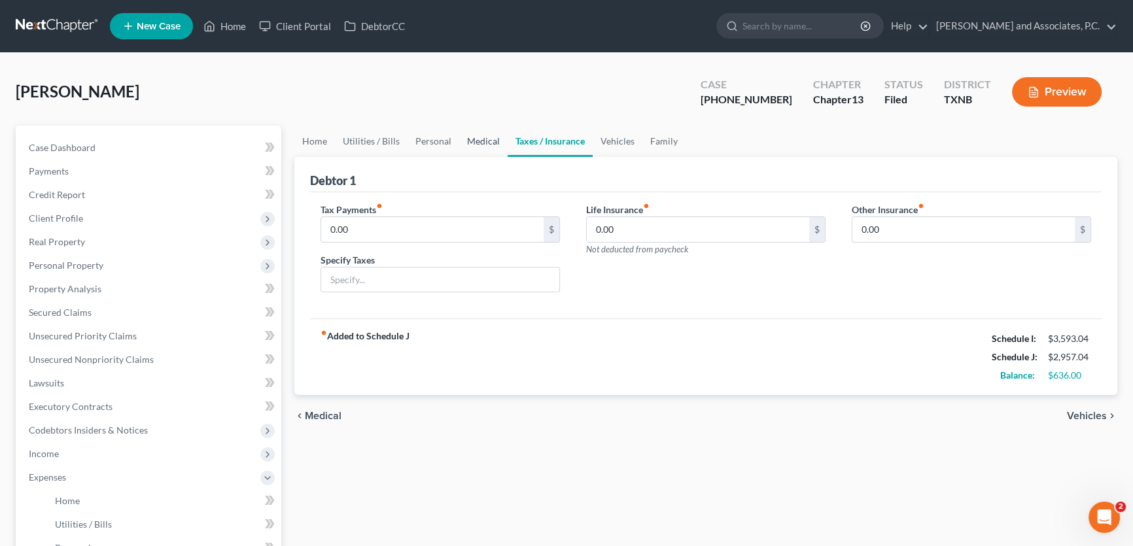
click at [488, 143] on link "Medical" at bounding box center [483, 141] width 48 height 31
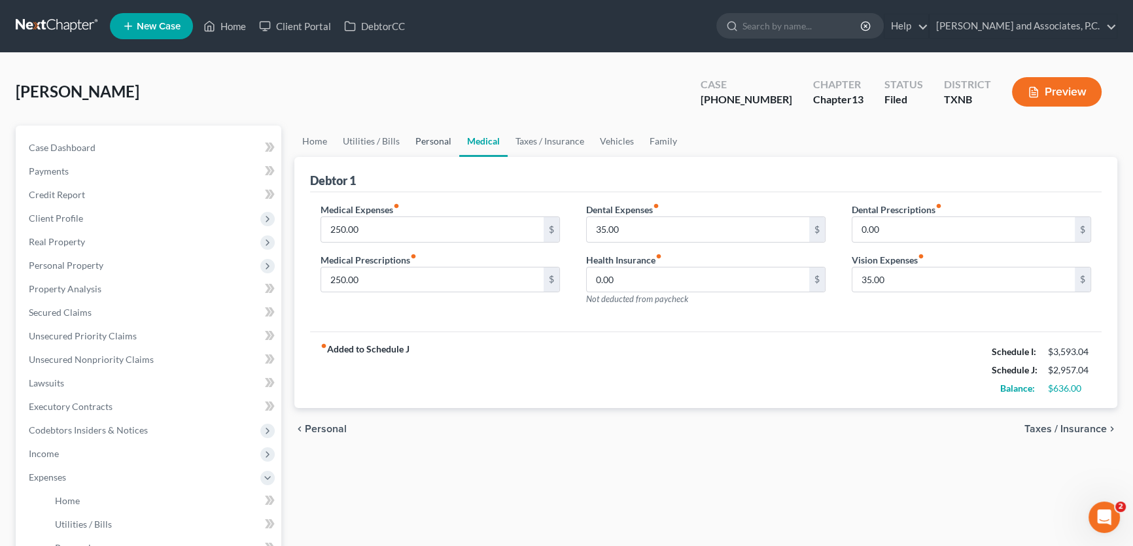
click at [425, 143] on link "Personal" at bounding box center [434, 141] width 52 height 31
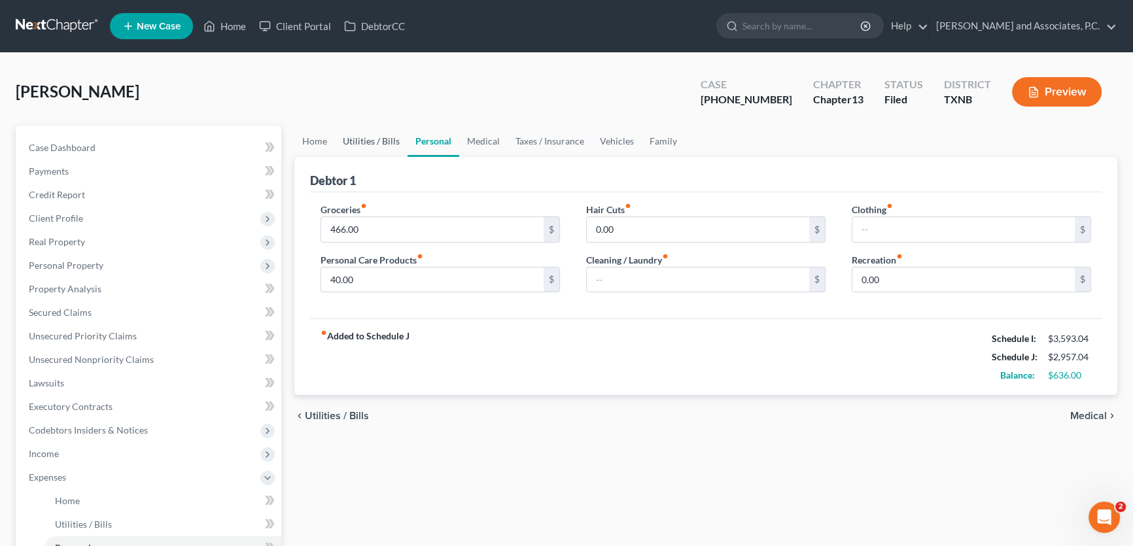
click at [377, 143] on link "Utilities / Bills" at bounding box center [371, 141] width 73 height 31
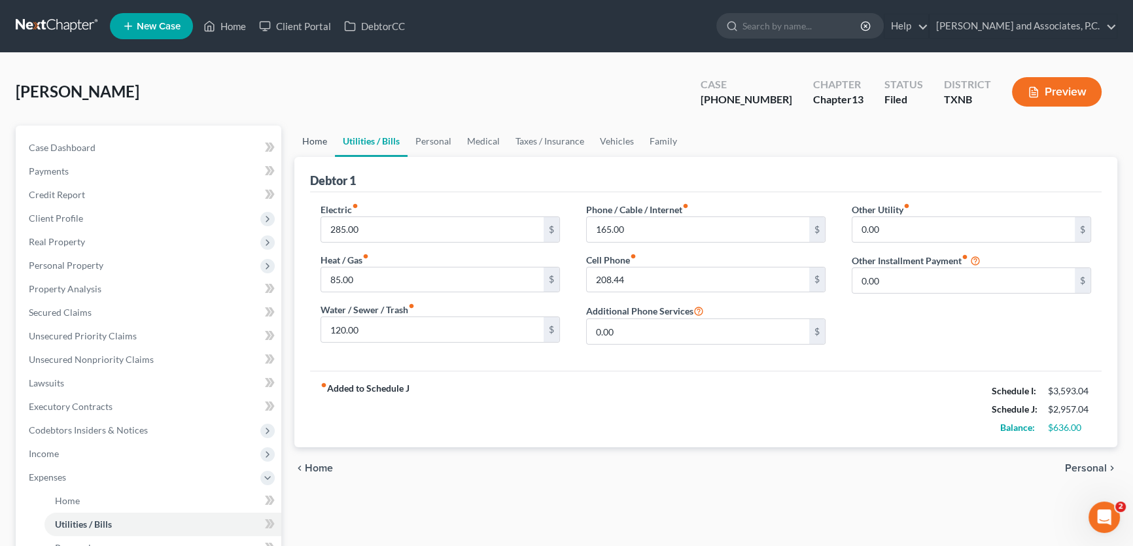
click at [321, 141] on link "Home" at bounding box center [314, 141] width 41 height 31
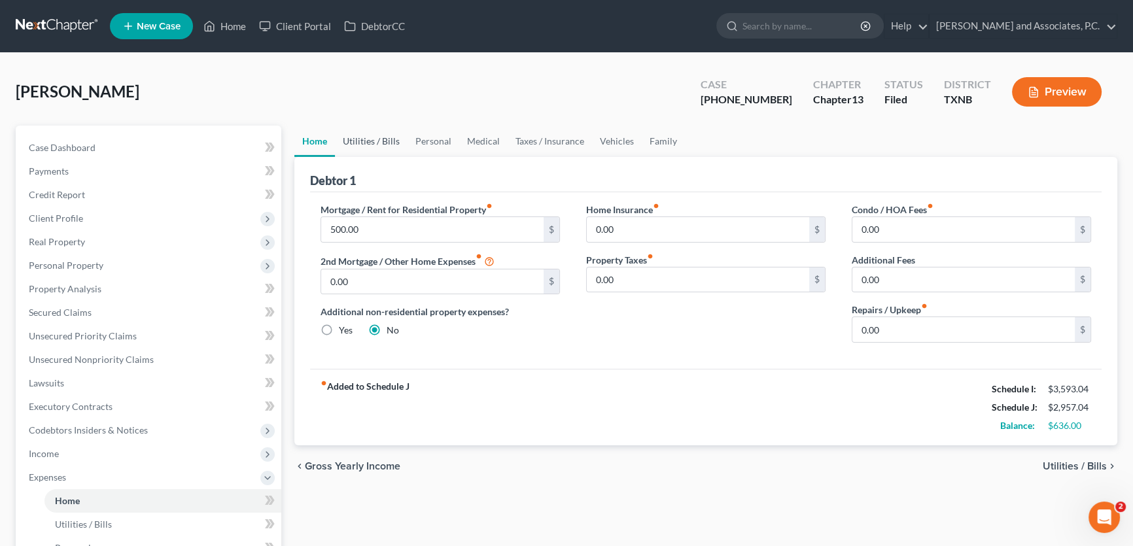
click at [360, 140] on link "Utilities / Bills" at bounding box center [371, 141] width 73 height 31
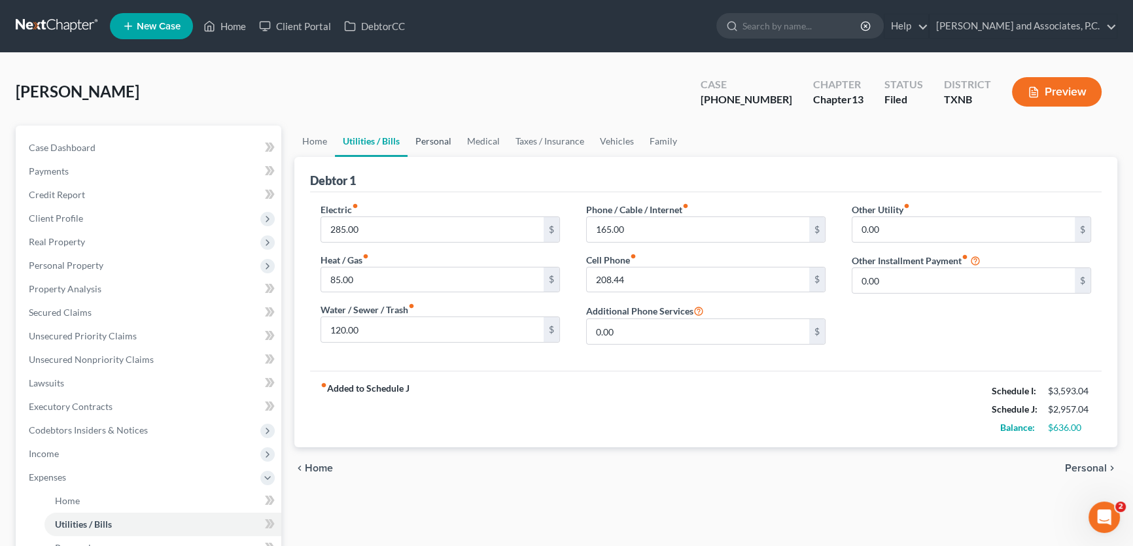
click at [450, 136] on link "Personal" at bounding box center [434, 141] width 52 height 31
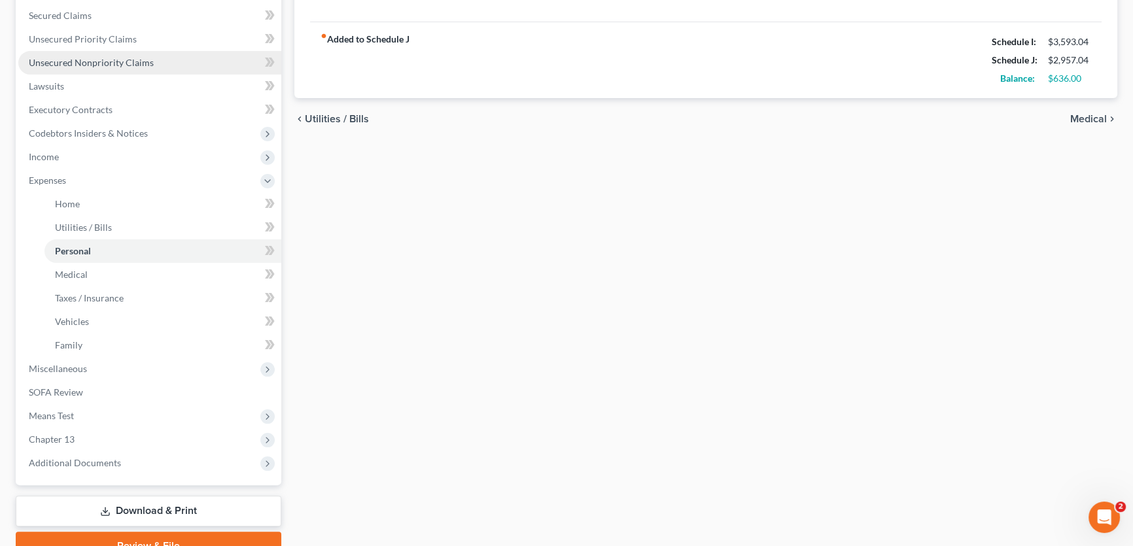
scroll to position [357, 0]
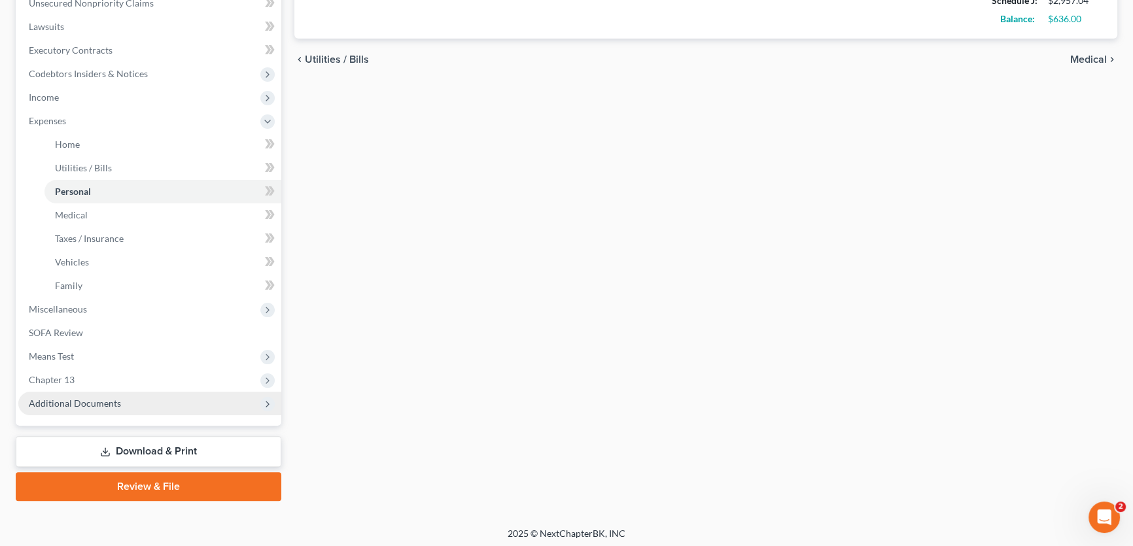
click at [110, 399] on span "Additional Documents" at bounding box center [75, 403] width 92 height 11
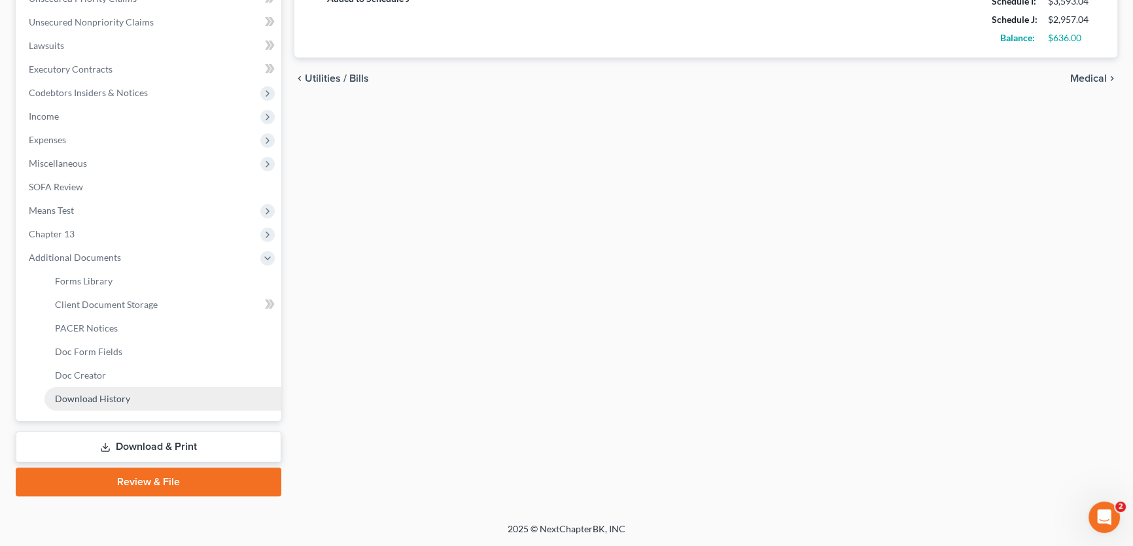
scroll to position [336, 0]
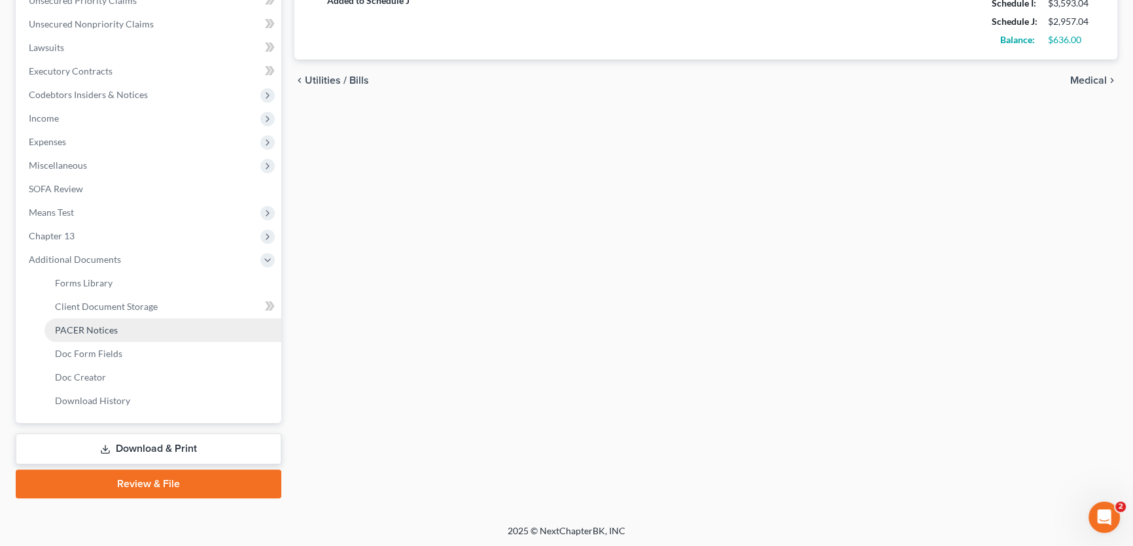
click at [112, 329] on span "PACER Notices" at bounding box center [86, 330] width 63 height 11
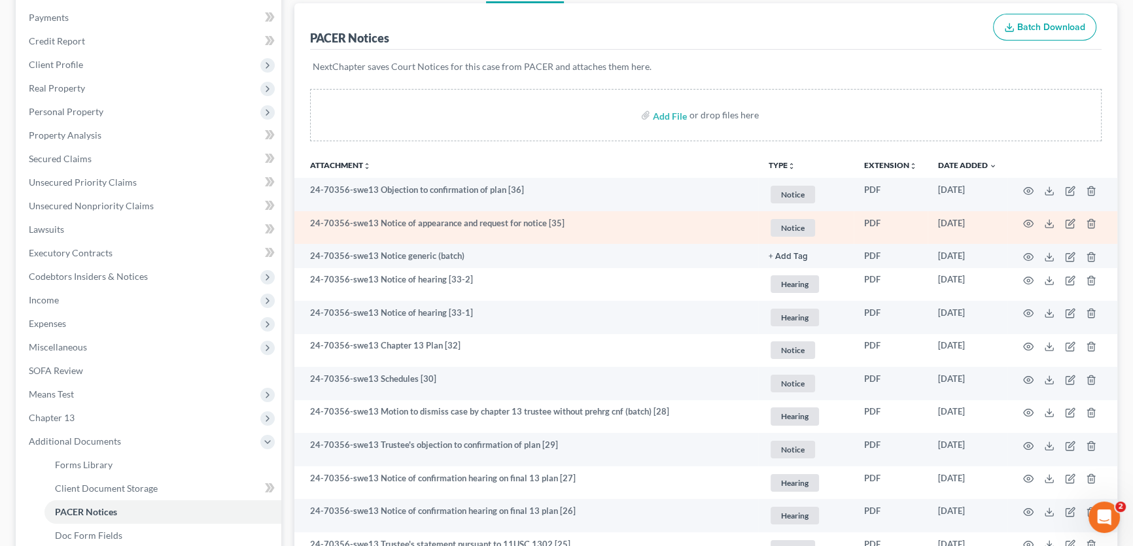
scroll to position [178, 0]
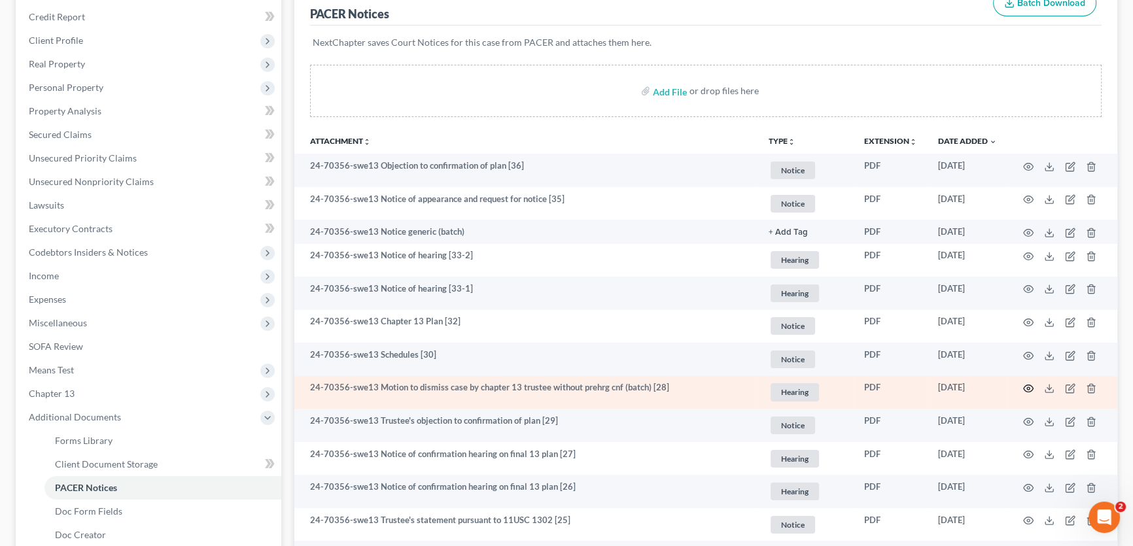
click at [1031, 385] on icon "button" at bounding box center [1029, 388] width 10 height 10
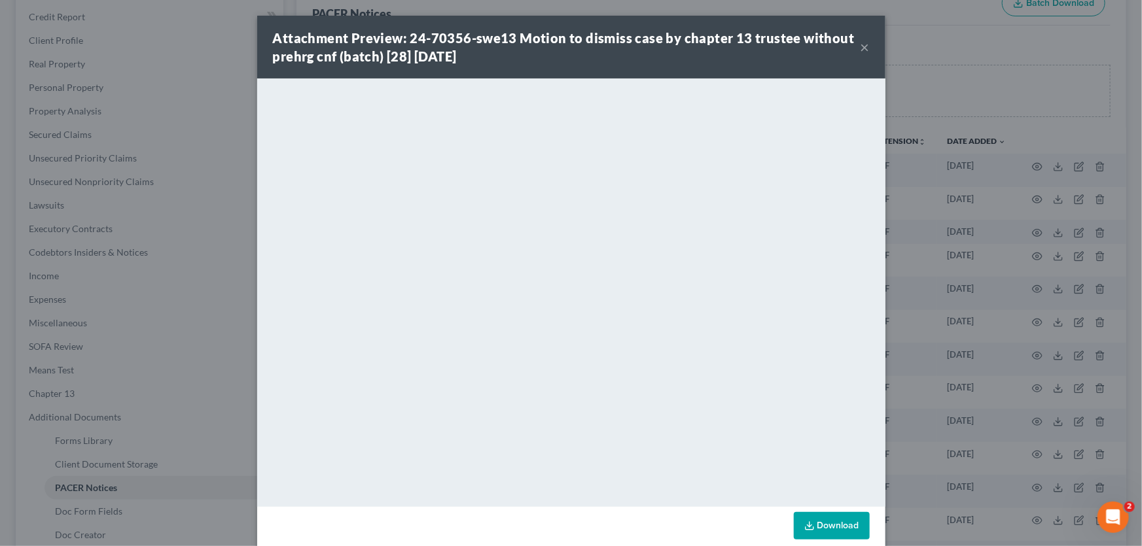
click at [861, 48] on button "×" at bounding box center [865, 47] width 9 height 16
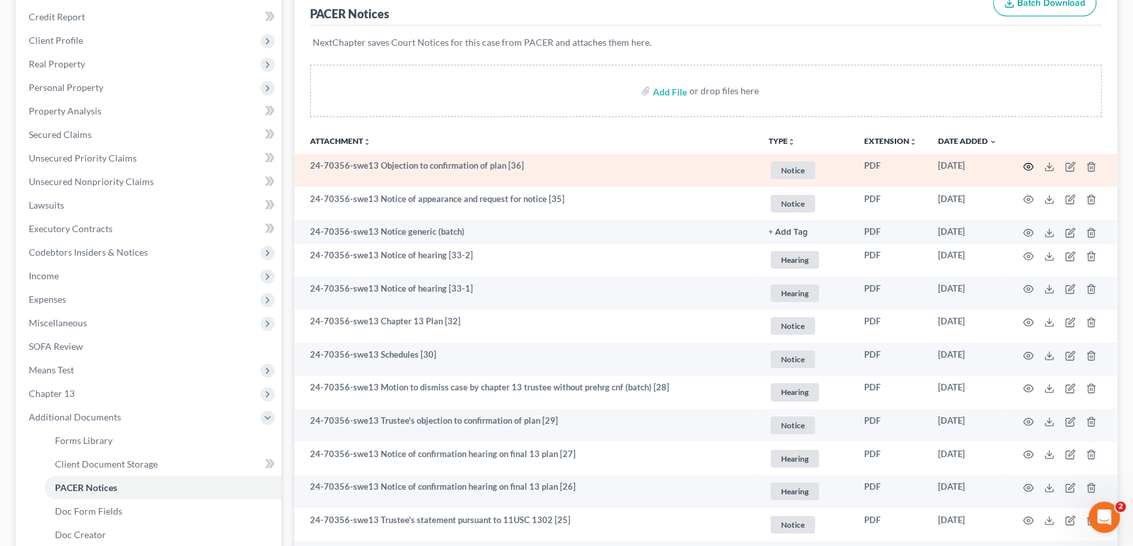
click at [1029, 163] on icon "button" at bounding box center [1029, 167] width 10 height 10
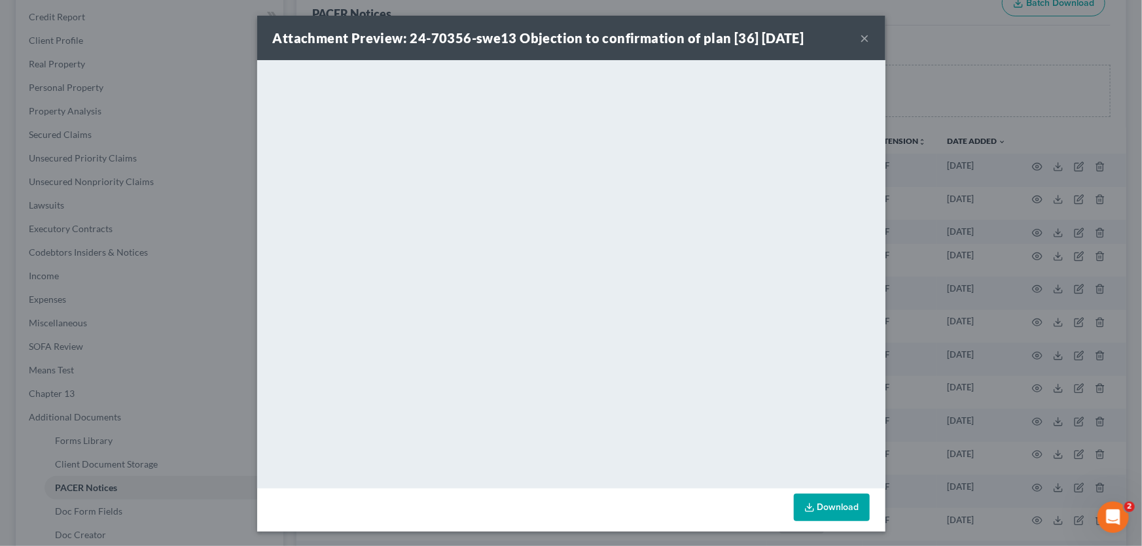
click at [861, 39] on button "×" at bounding box center [865, 38] width 9 height 16
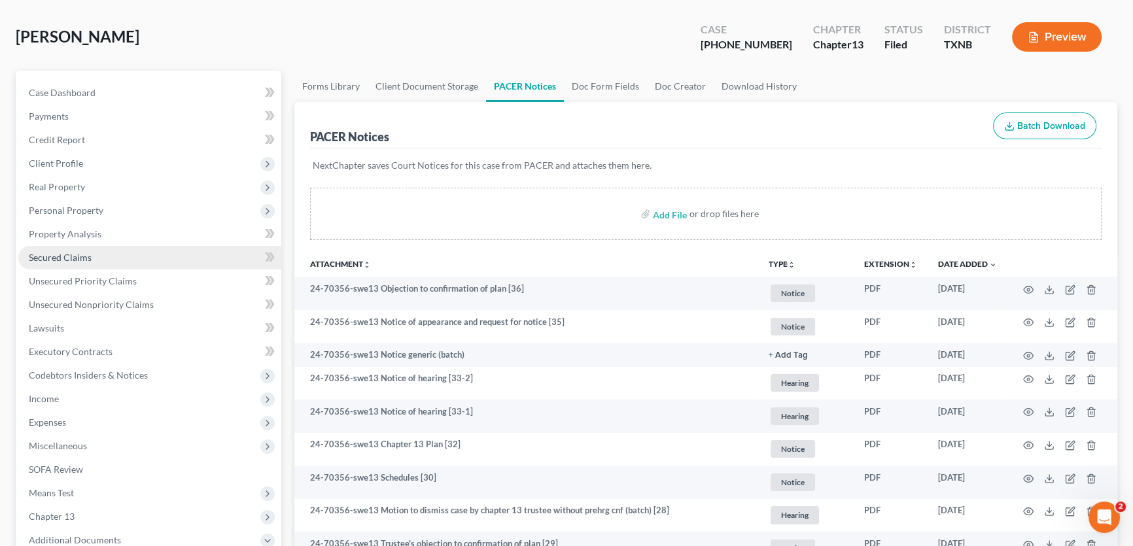
scroll to position [0, 0]
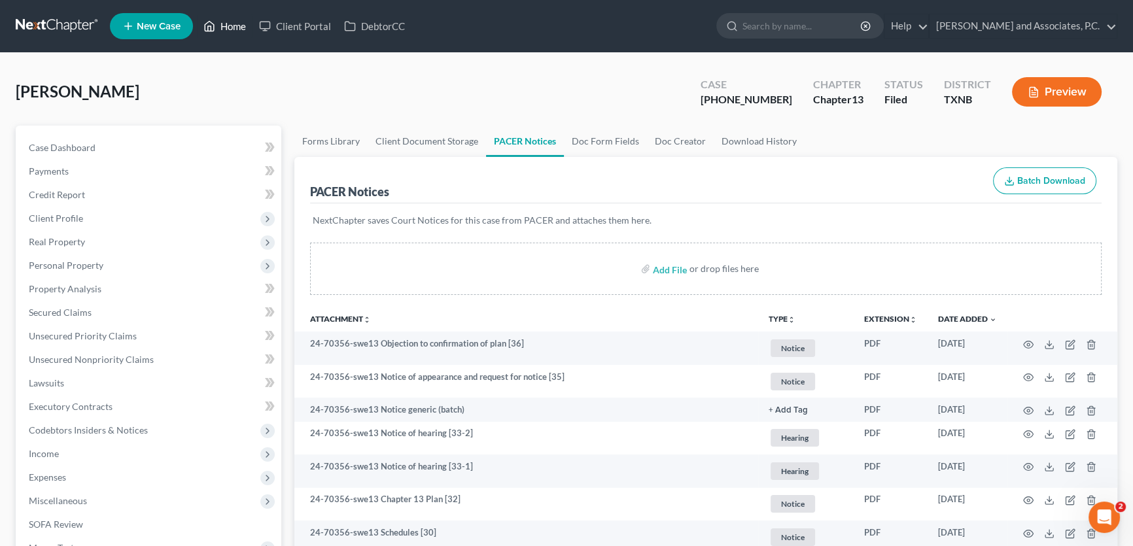
click at [240, 28] on link "Home" at bounding box center [225, 26] width 56 height 24
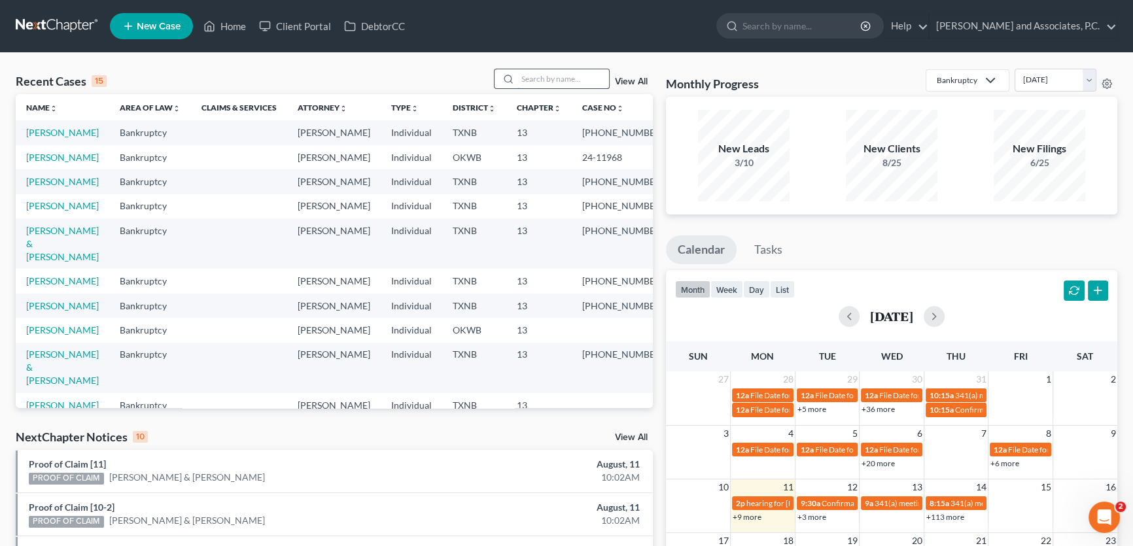
click at [534, 82] on input "search" at bounding box center [564, 78] width 92 height 19
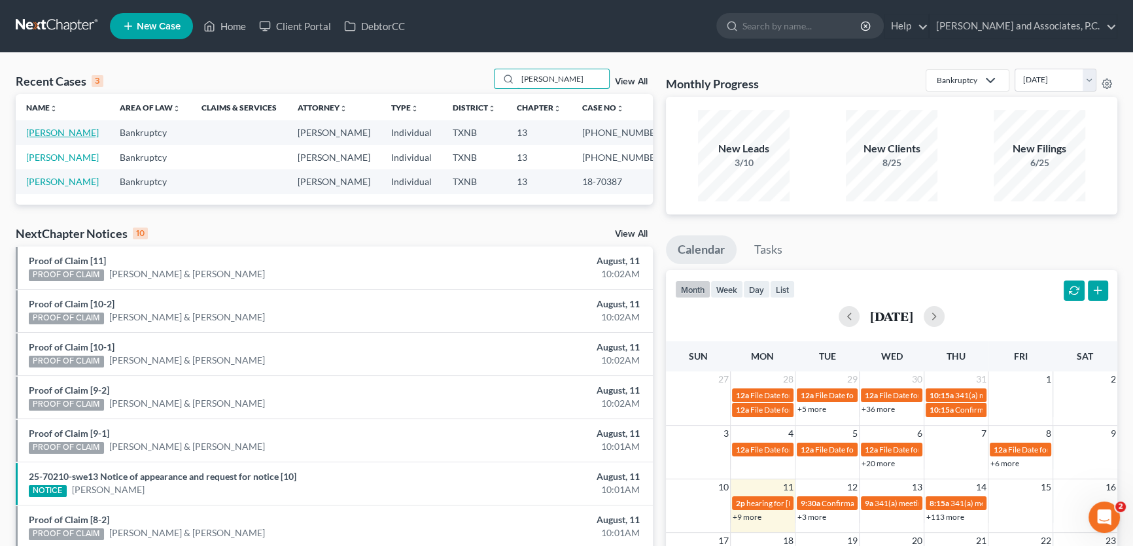
type input "[PERSON_NAME]"
click at [67, 132] on link "[PERSON_NAME]" at bounding box center [62, 132] width 73 height 11
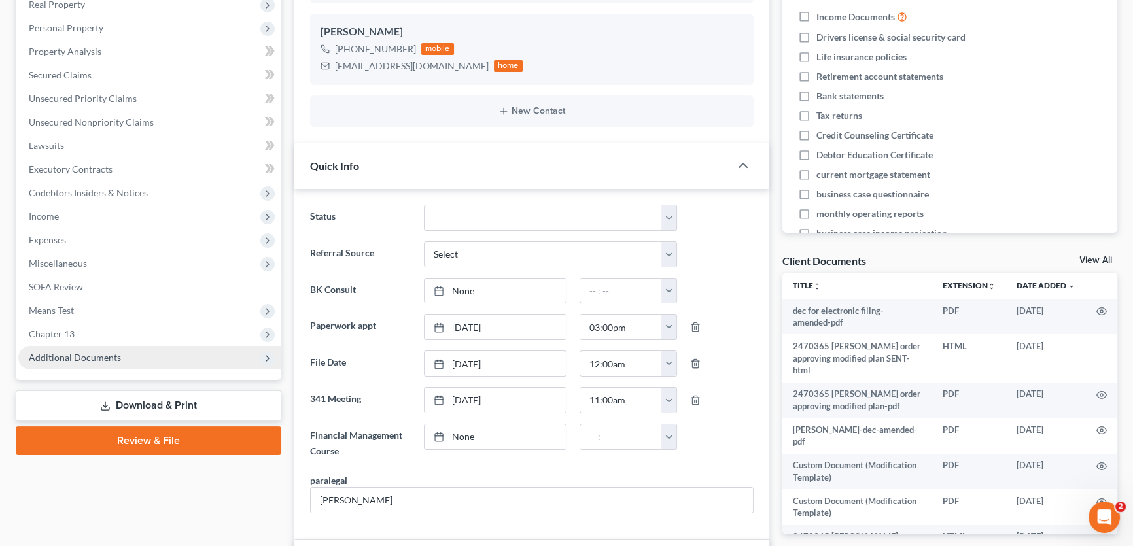
scroll to position [638, 0]
click at [111, 357] on span "Additional Documents" at bounding box center [75, 357] width 92 height 11
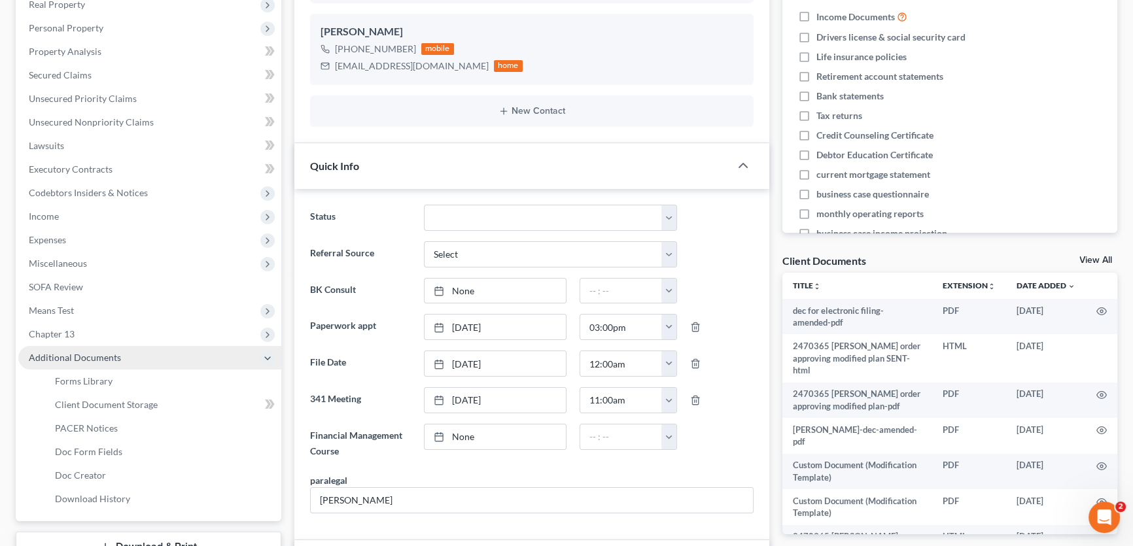
scroll to position [58, 0]
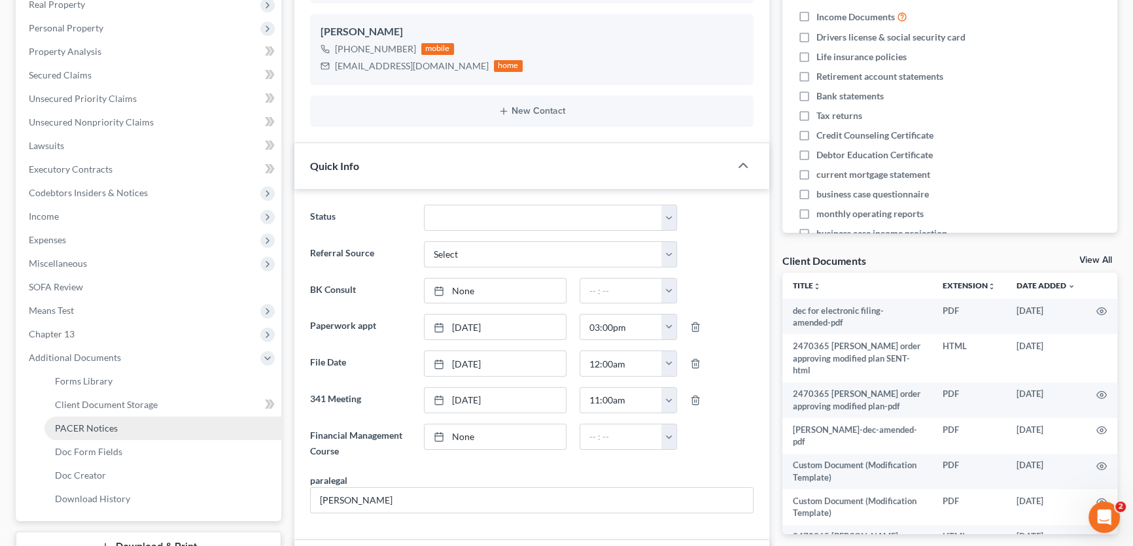
click at [107, 425] on span "PACER Notices" at bounding box center [86, 428] width 63 height 11
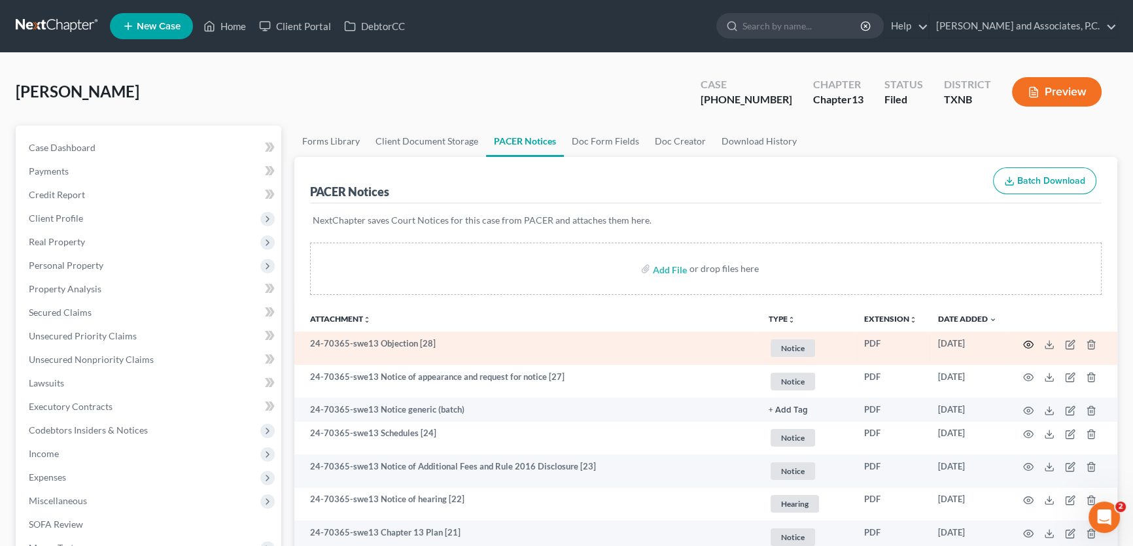
click at [1028, 341] on icon "button" at bounding box center [1029, 344] width 10 height 7
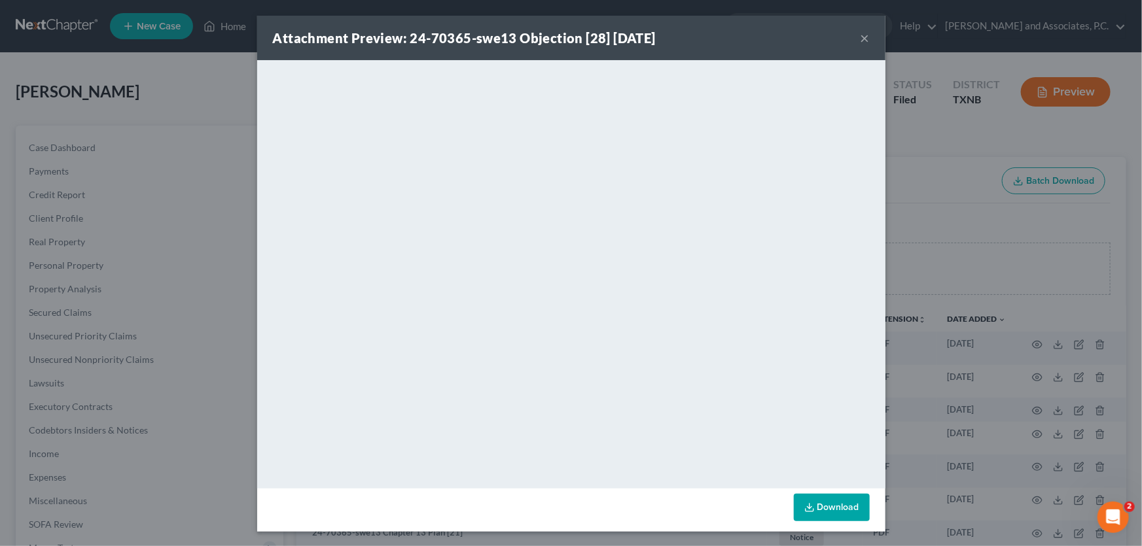
click at [864, 37] on button "×" at bounding box center [865, 38] width 9 height 16
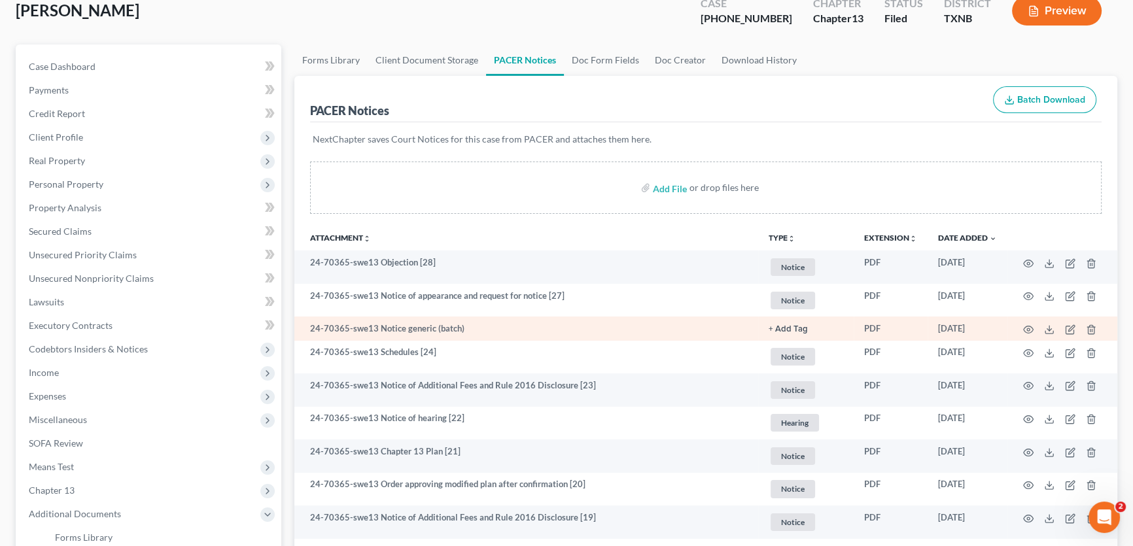
scroll to position [118, 0]
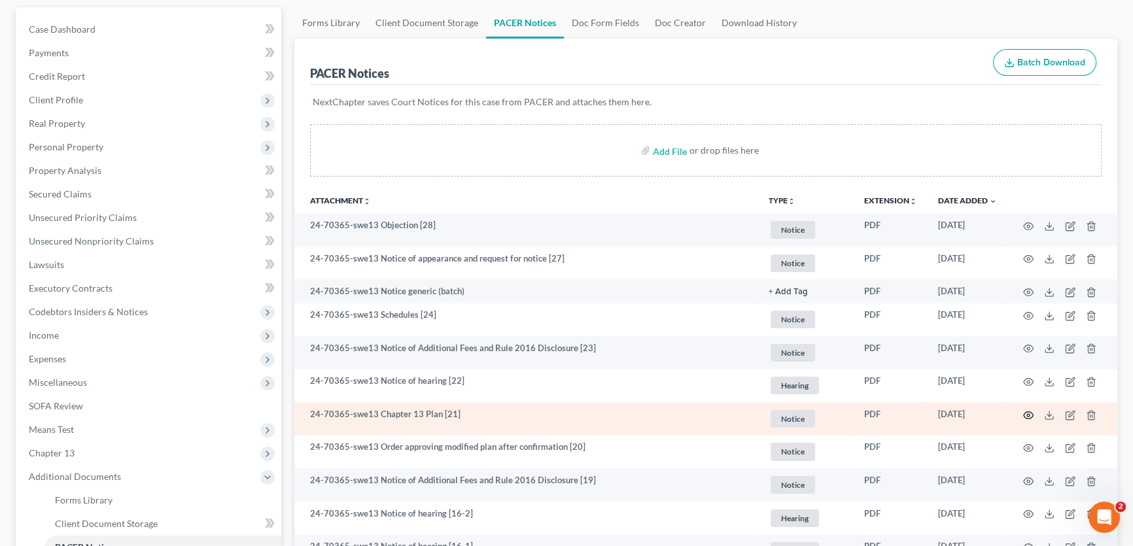
click at [1028, 412] on icon "button" at bounding box center [1029, 415] width 10 height 10
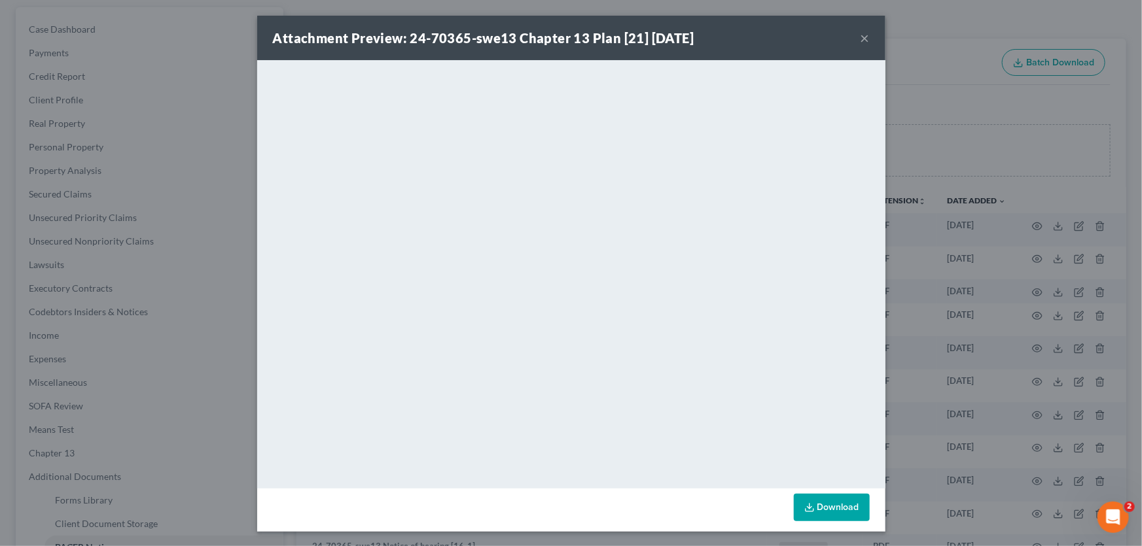
click at [861, 38] on button "×" at bounding box center [865, 38] width 9 height 16
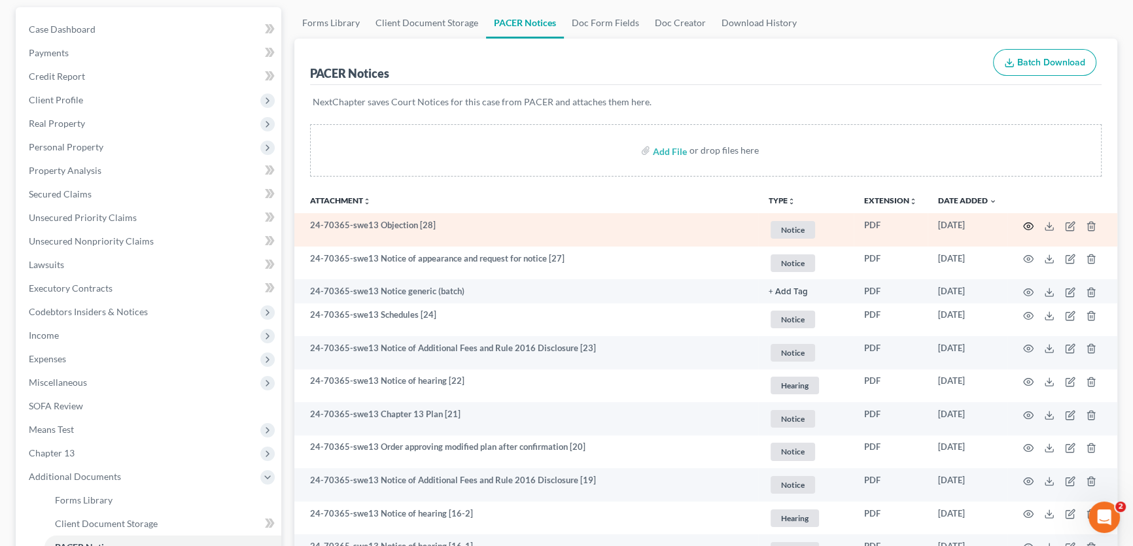
click at [1027, 223] on icon "button" at bounding box center [1029, 226] width 10 height 7
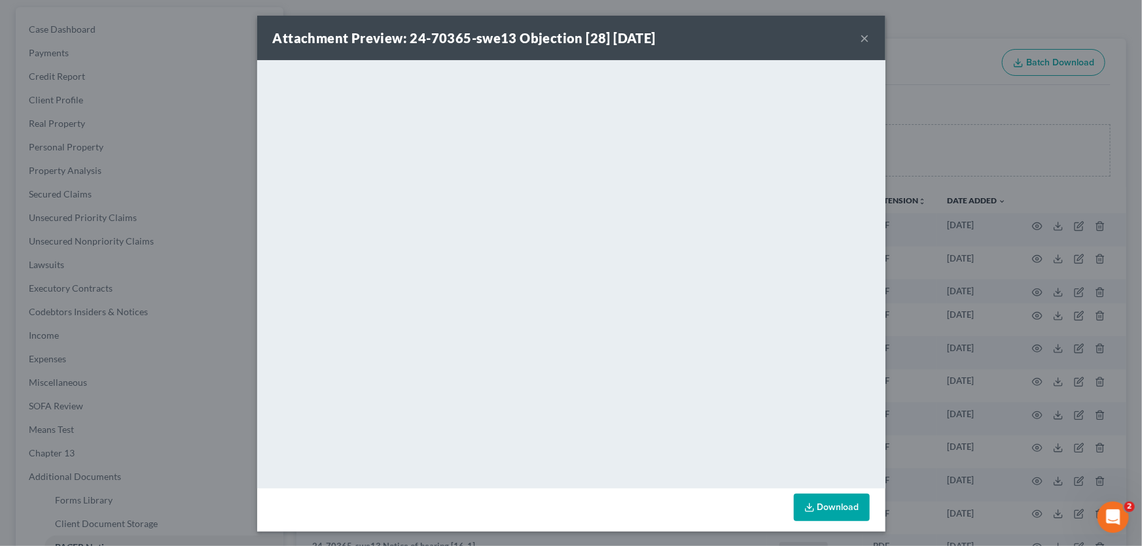
click at [861, 39] on button "×" at bounding box center [865, 38] width 9 height 16
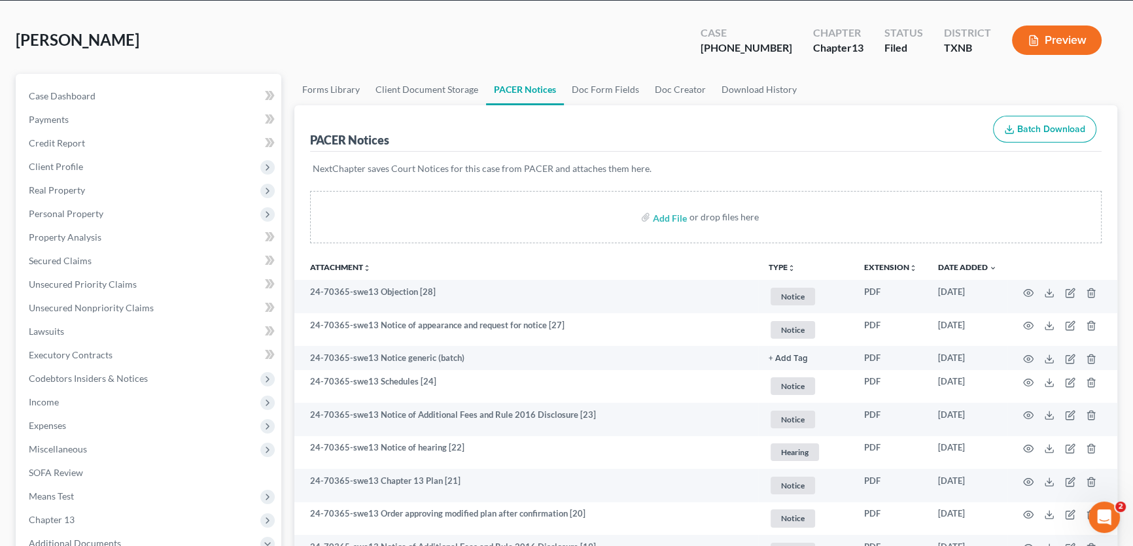
scroll to position [0, 0]
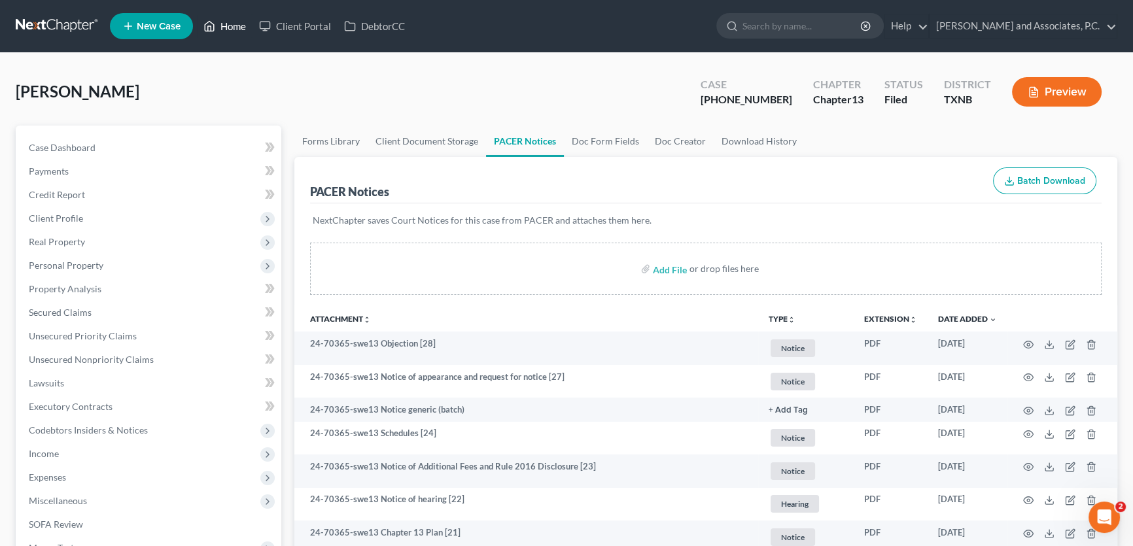
click at [241, 29] on link "Home" at bounding box center [225, 26] width 56 height 24
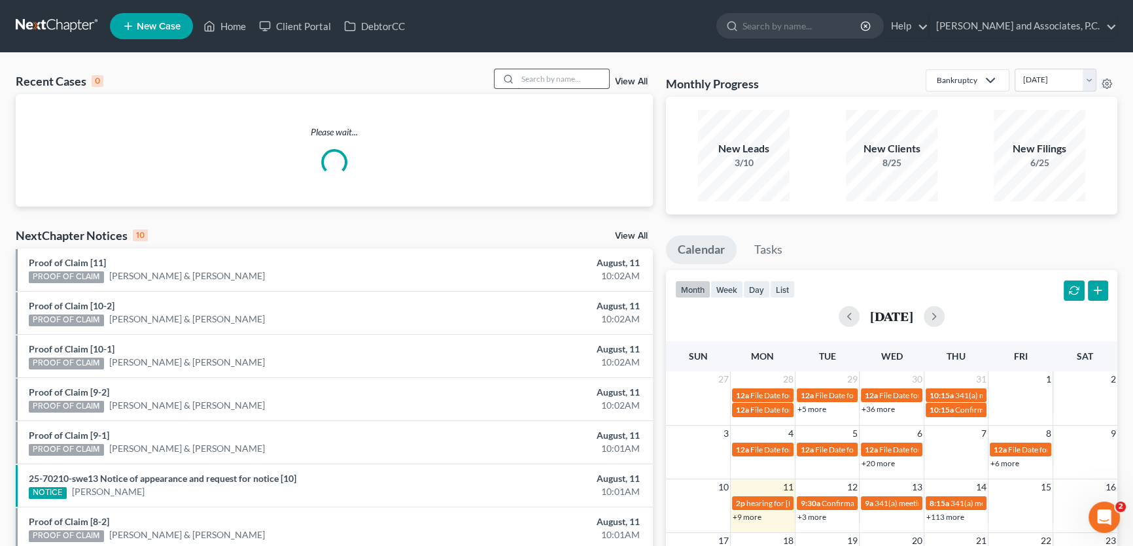
click at [529, 79] on input "search" at bounding box center [564, 78] width 92 height 19
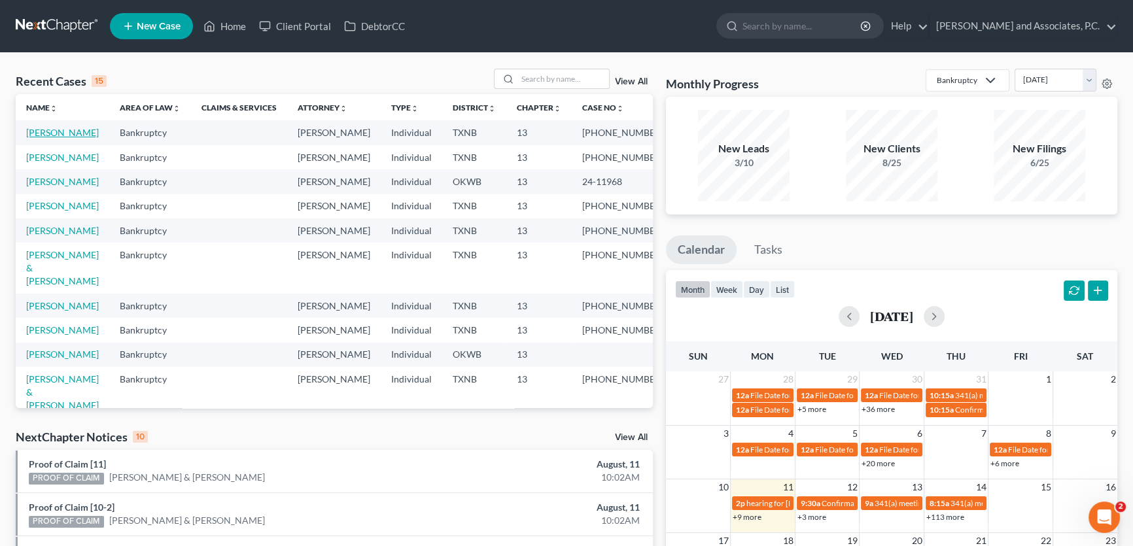
click at [76, 134] on link "[PERSON_NAME]" at bounding box center [62, 132] width 73 height 11
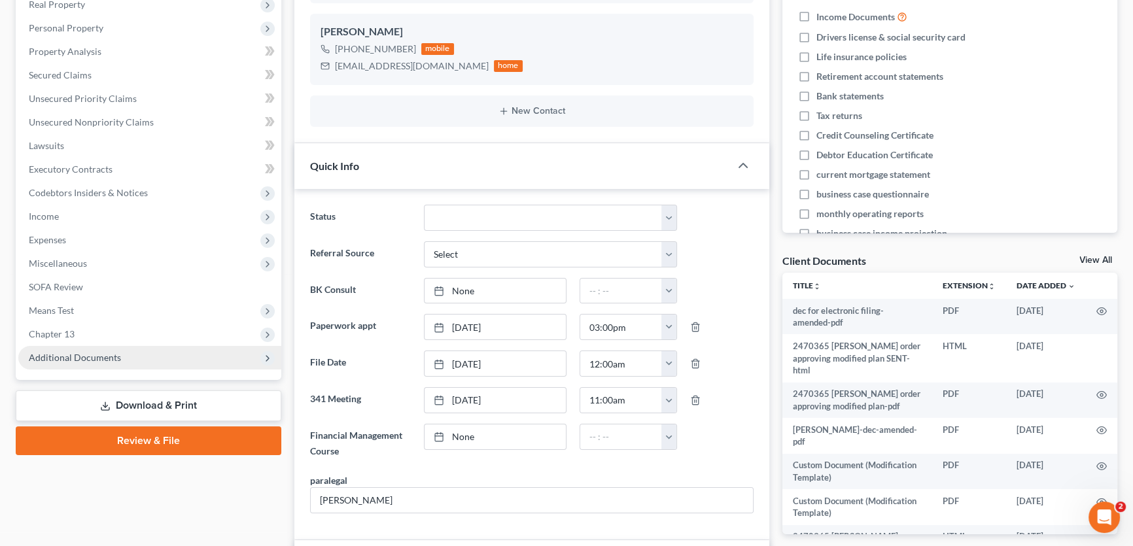
scroll to position [58, 0]
click at [103, 361] on span "Additional Documents" at bounding box center [149, 358] width 263 height 24
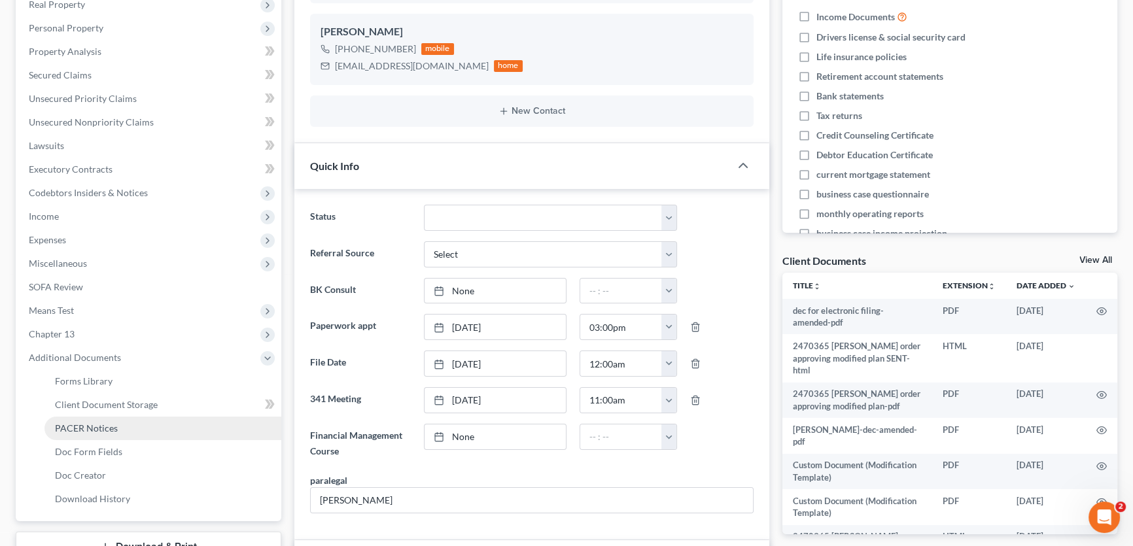
click at [71, 425] on span "PACER Notices" at bounding box center [86, 428] width 63 height 11
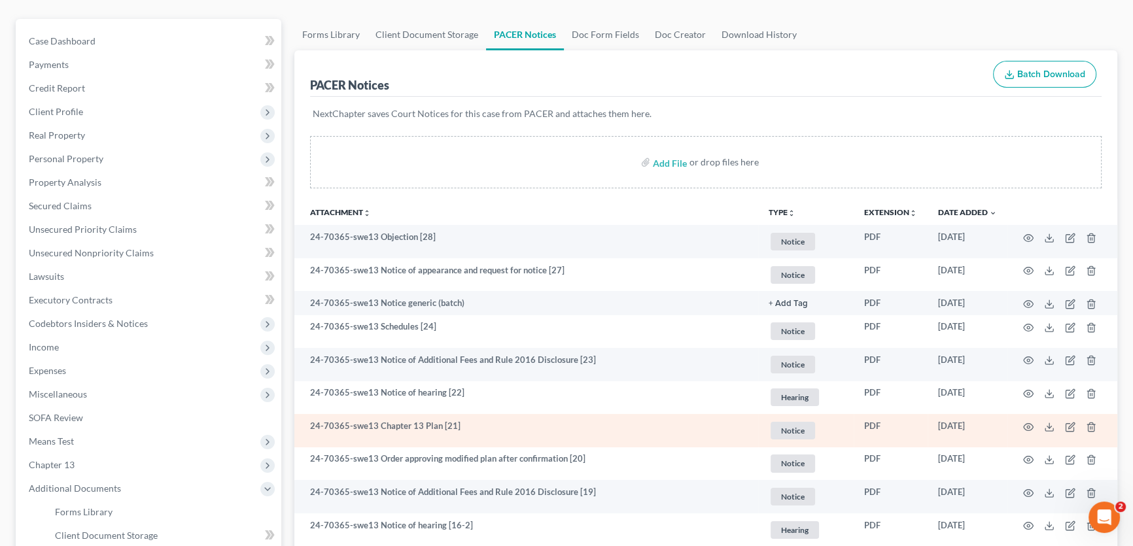
scroll to position [118, 0]
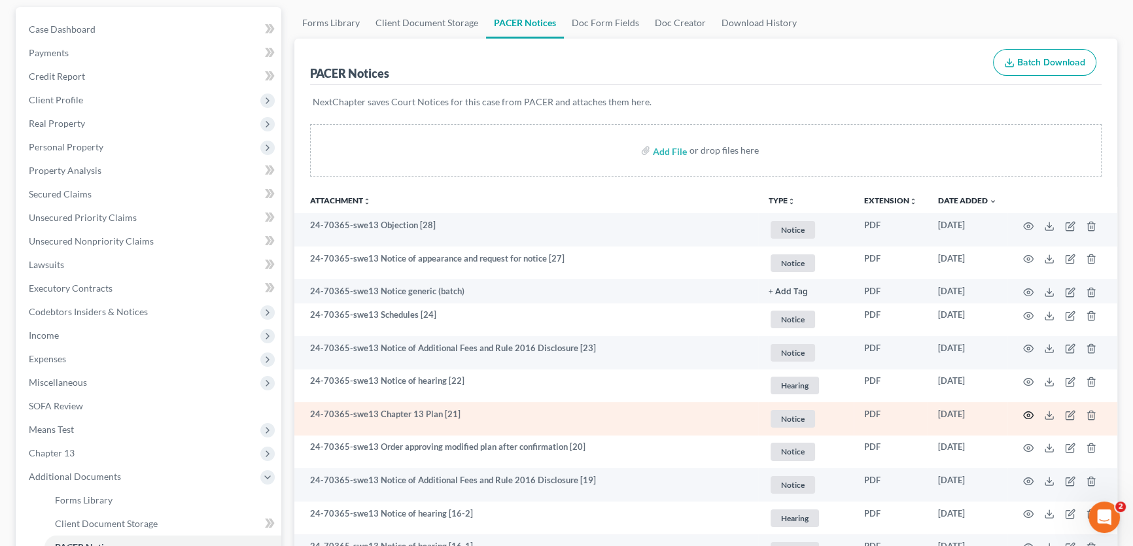
click at [1030, 412] on icon "button" at bounding box center [1029, 415] width 10 height 10
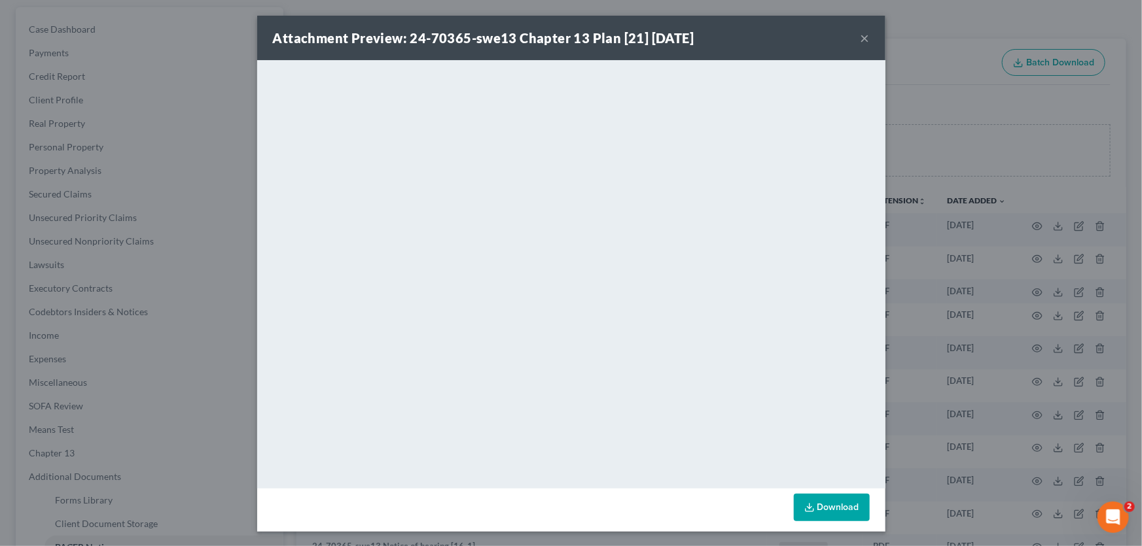
drag, startPoint x: 861, startPoint y: 37, endPoint x: 357, endPoint y: 27, distance: 503.4
click at [861, 37] on button "×" at bounding box center [865, 38] width 9 height 16
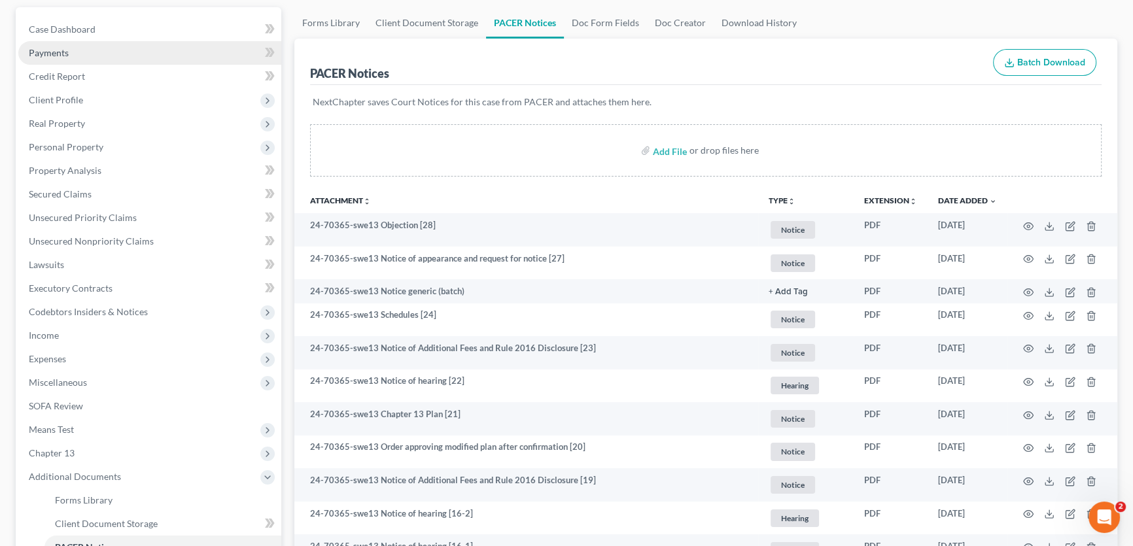
scroll to position [0, 0]
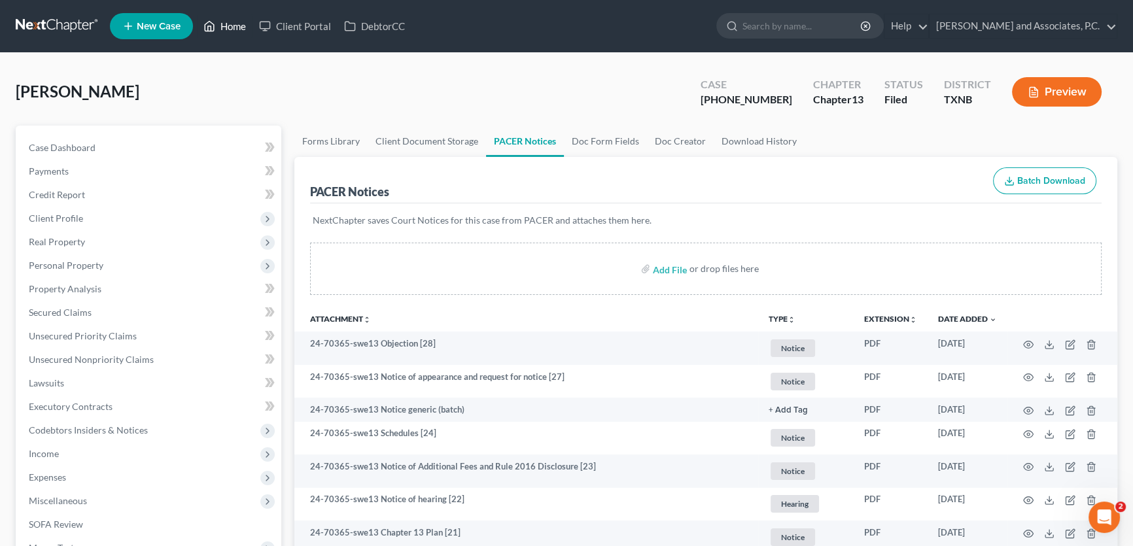
click at [228, 29] on link "Home" at bounding box center [225, 26] width 56 height 24
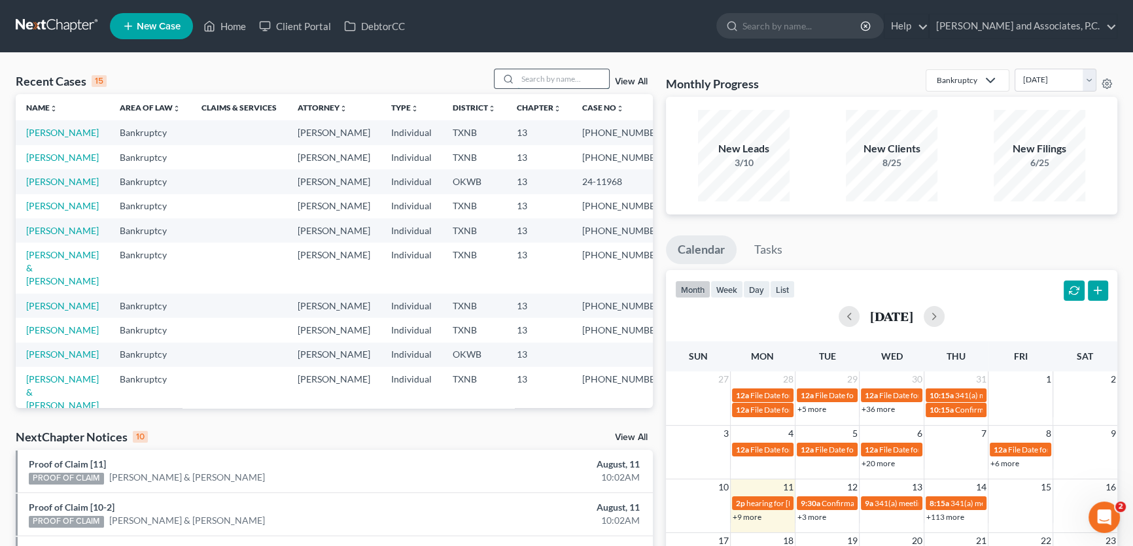
click at [540, 74] on input "search" at bounding box center [564, 78] width 92 height 19
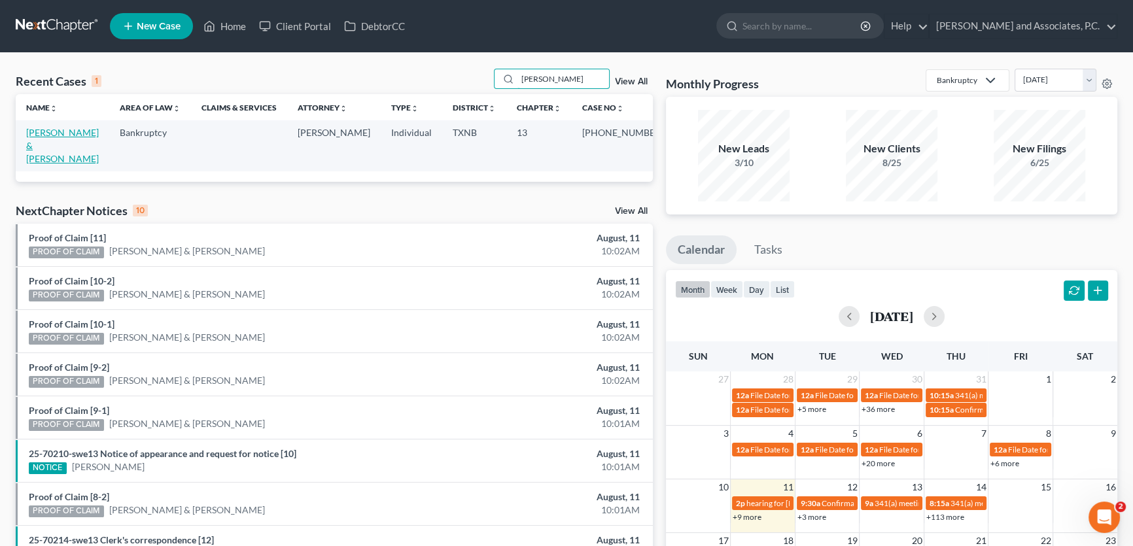
type input "[PERSON_NAME]"
click at [79, 131] on link "[PERSON_NAME] & [PERSON_NAME]" at bounding box center [62, 145] width 73 height 37
select select "1"
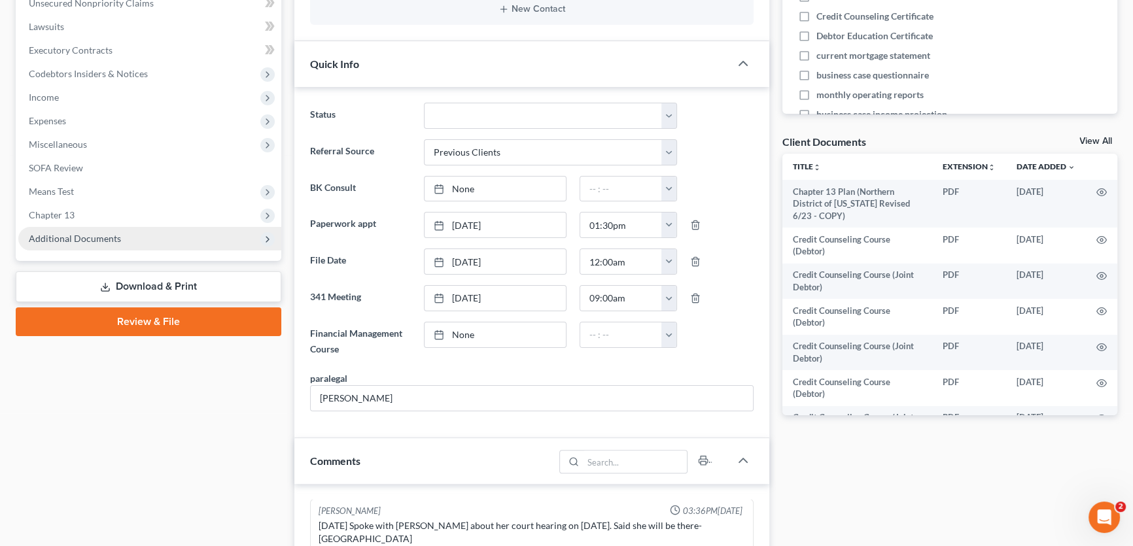
scroll to position [6559, 0]
click at [92, 241] on span "Additional Documents" at bounding box center [75, 238] width 92 height 11
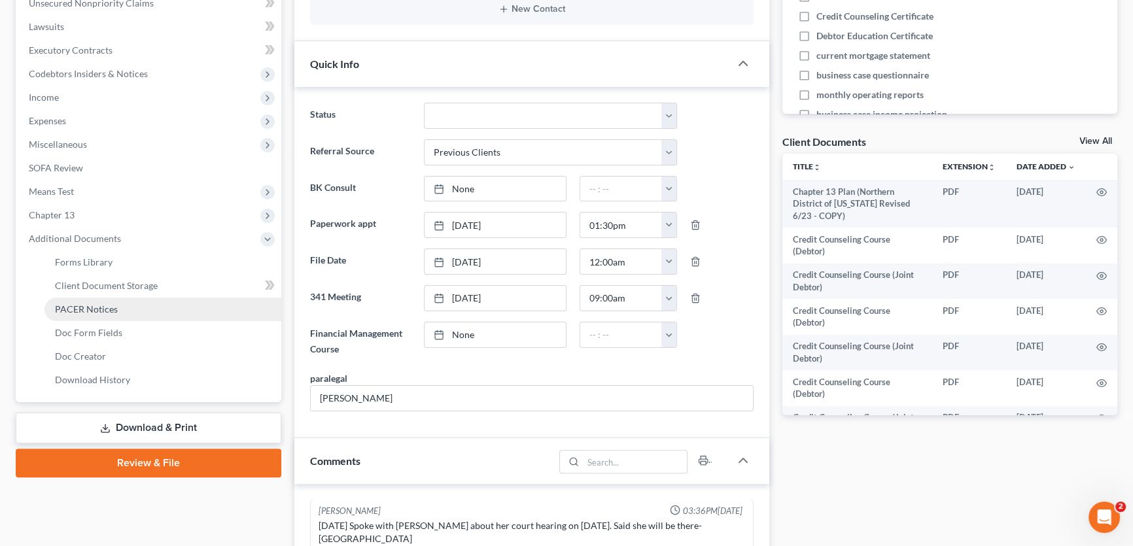
click at [78, 308] on span "PACER Notices" at bounding box center [86, 309] width 63 height 11
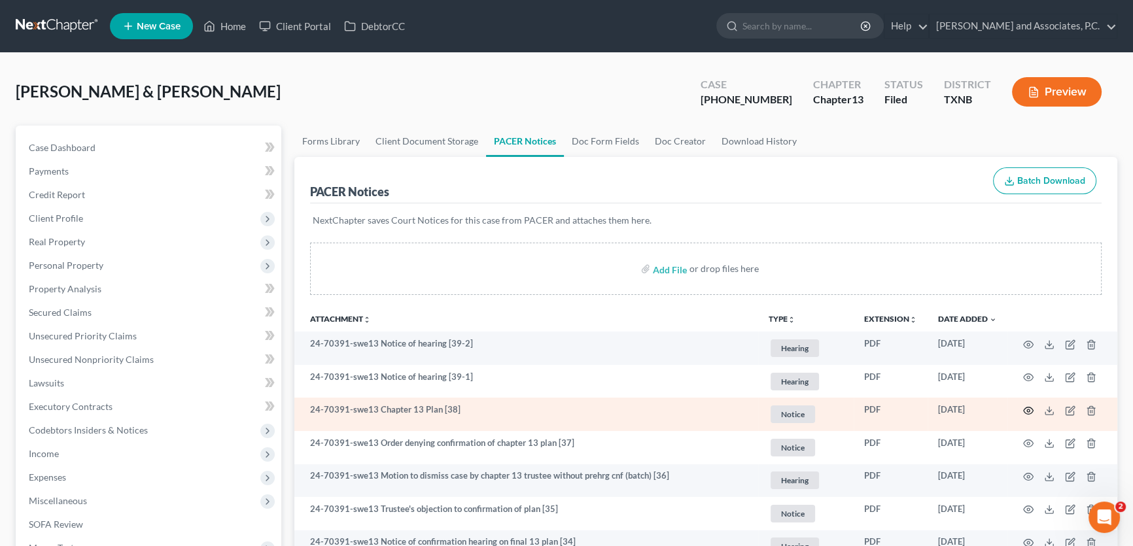
click at [1033, 408] on icon "button" at bounding box center [1029, 411] width 10 height 7
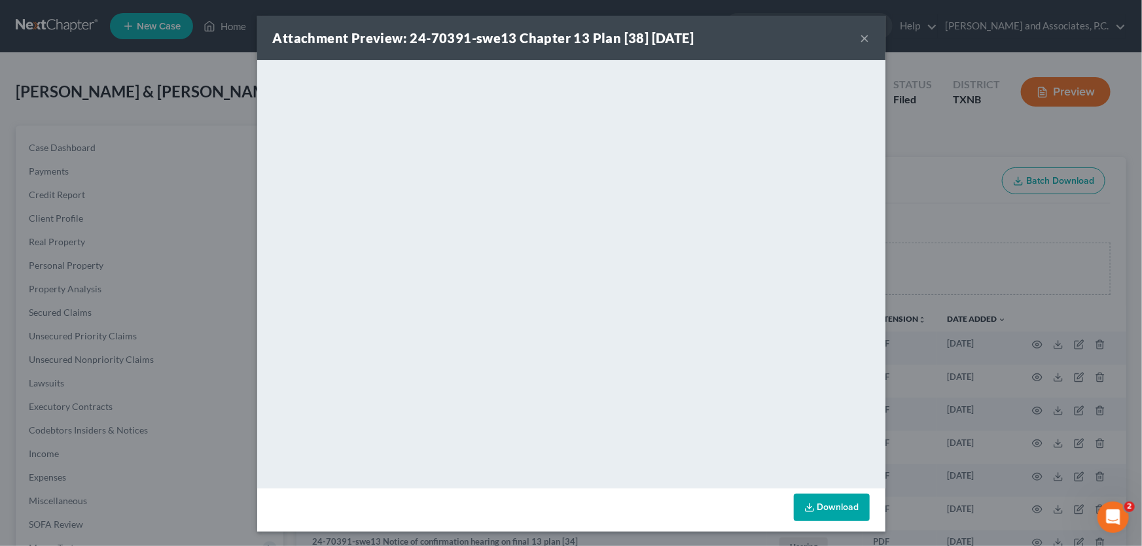
click at [861, 41] on button "×" at bounding box center [865, 38] width 9 height 16
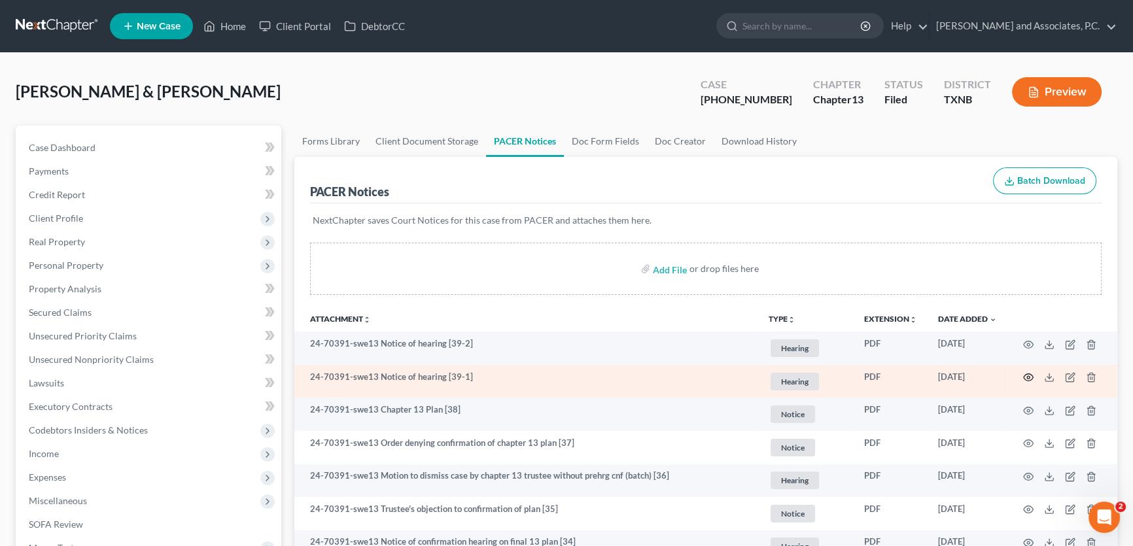
click at [1028, 372] on icon "button" at bounding box center [1029, 377] width 10 height 10
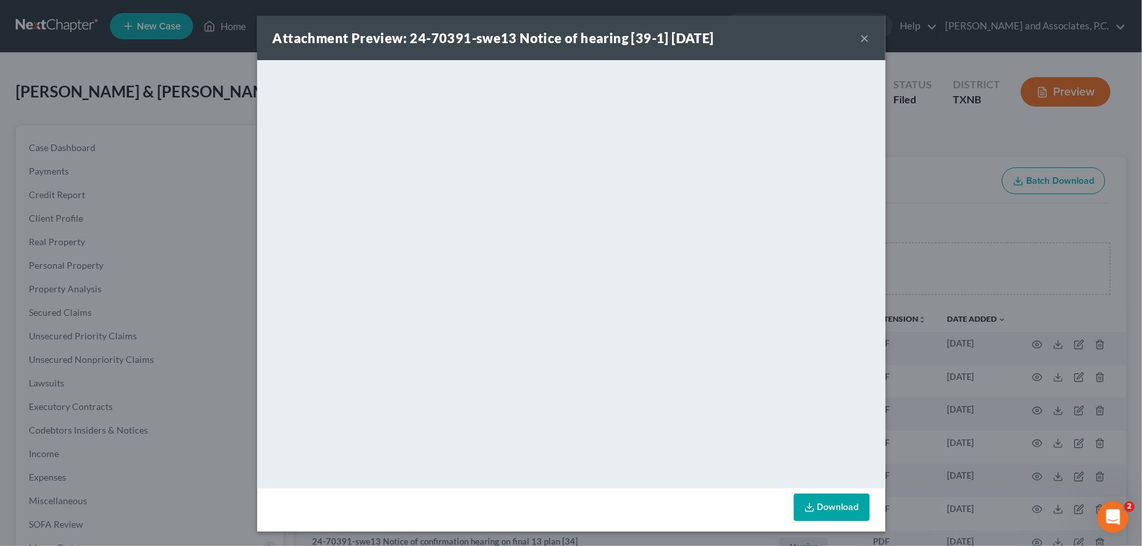
click at [861, 38] on button "×" at bounding box center [865, 38] width 9 height 16
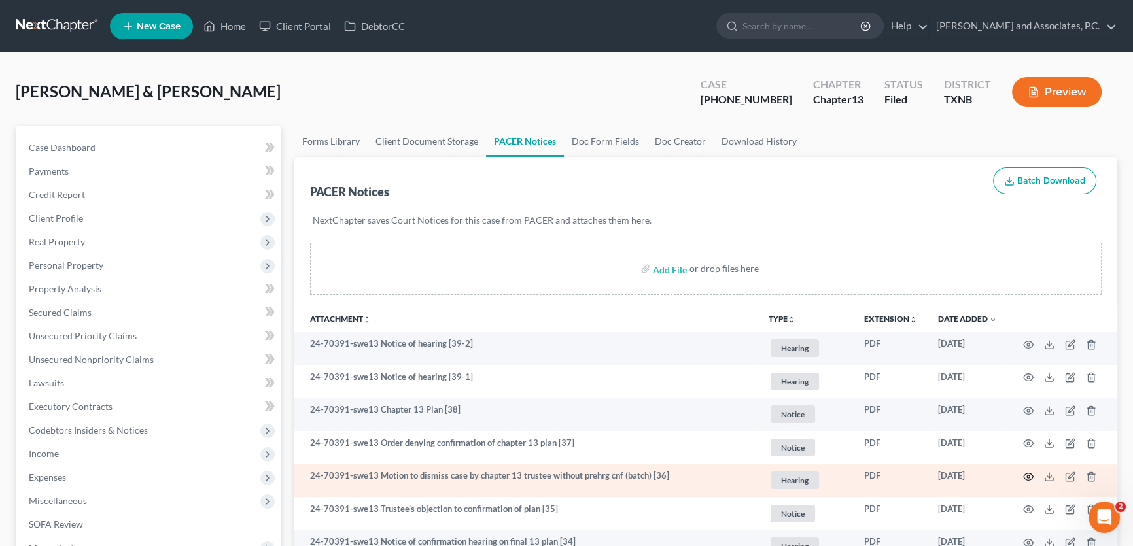
click at [1031, 474] on icon "button" at bounding box center [1029, 477] width 10 height 10
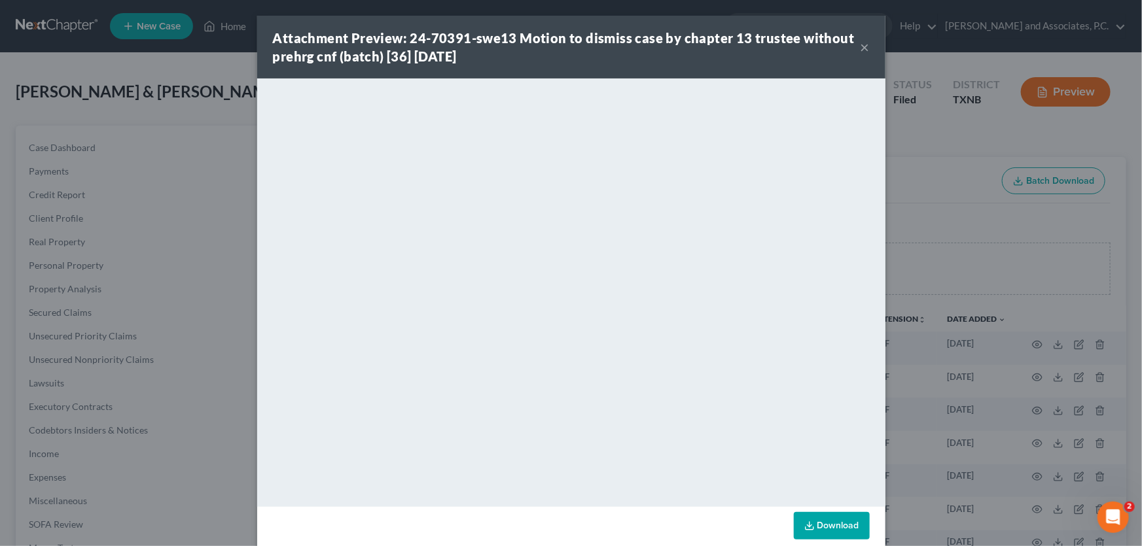
click at [861, 46] on button "×" at bounding box center [865, 47] width 9 height 16
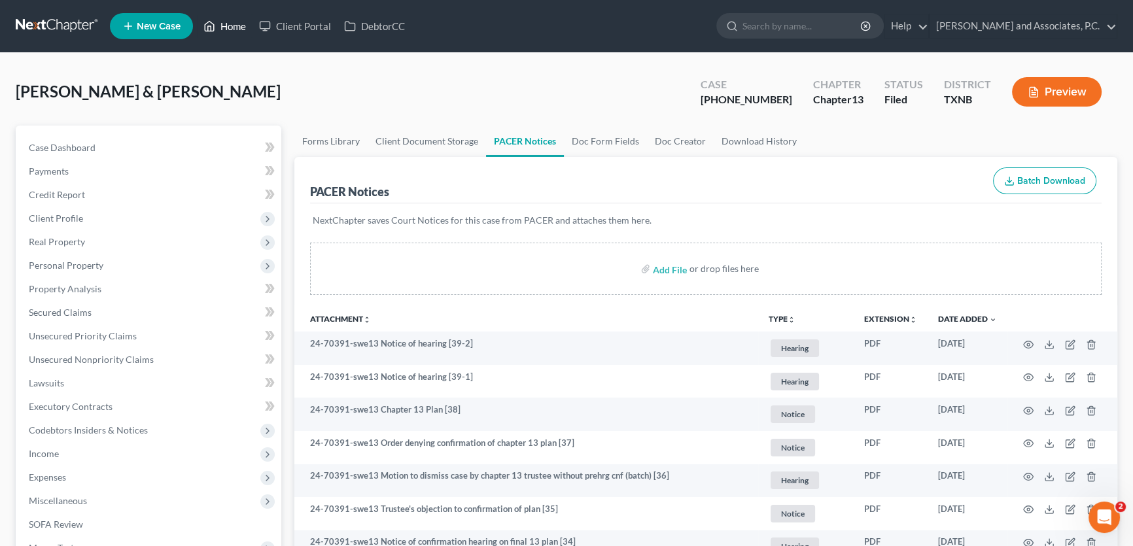
click at [236, 27] on link "Home" at bounding box center [225, 26] width 56 height 24
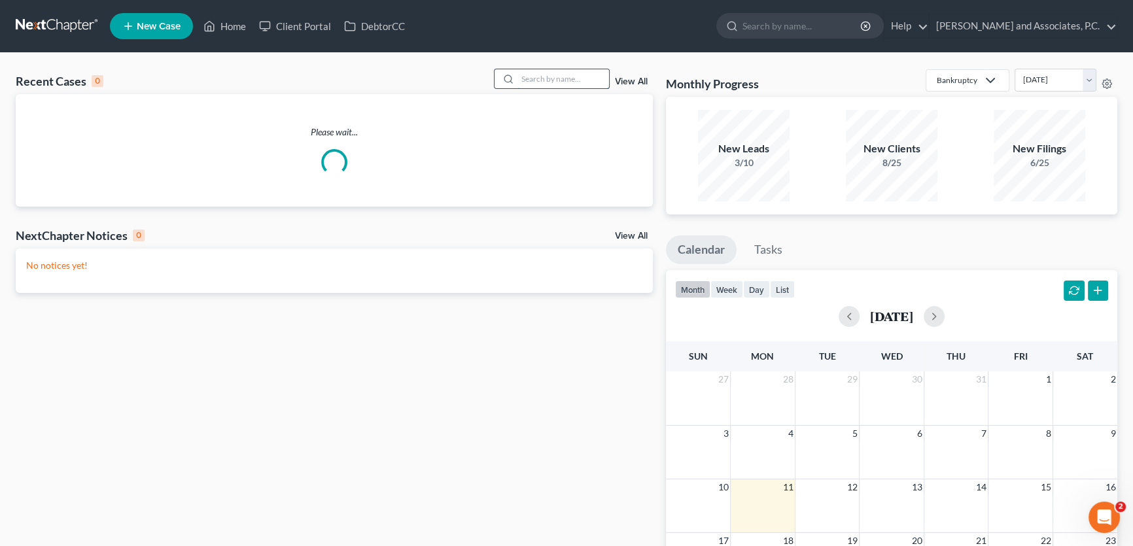
click at [566, 80] on input "search" at bounding box center [564, 78] width 92 height 19
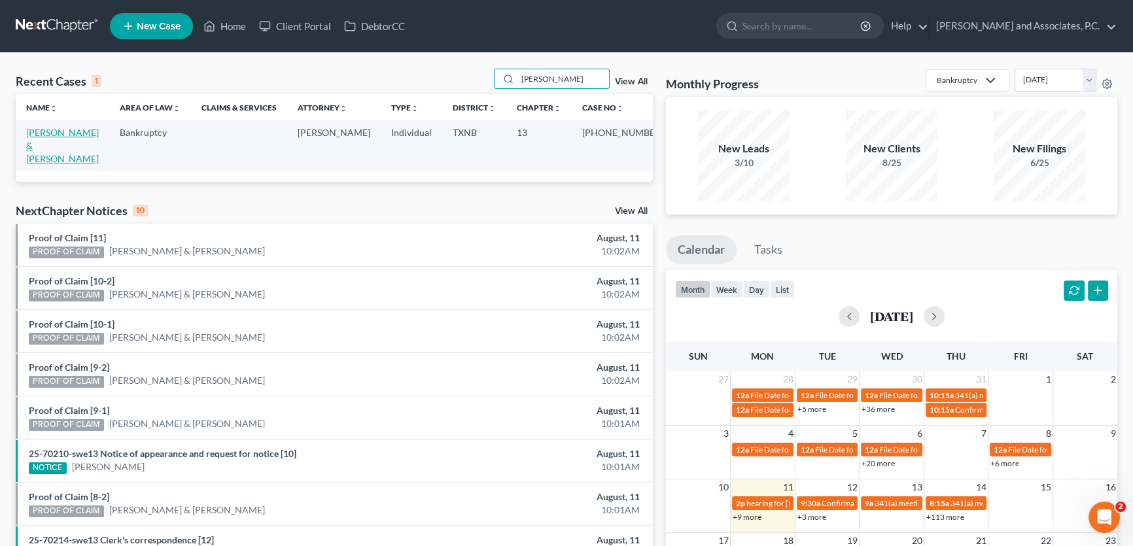
type input "[PERSON_NAME]"
click at [85, 131] on link "[PERSON_NAME] & [PERSON_NAME]" at bounding box center [62, 145] width 73 height 37
select select "5"
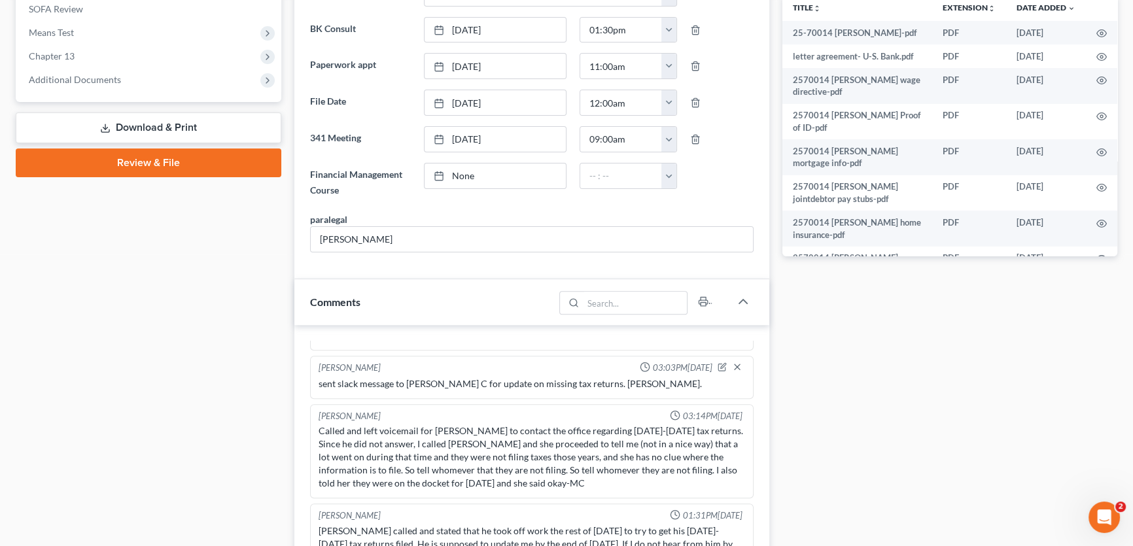
scroll to position [416, 0]
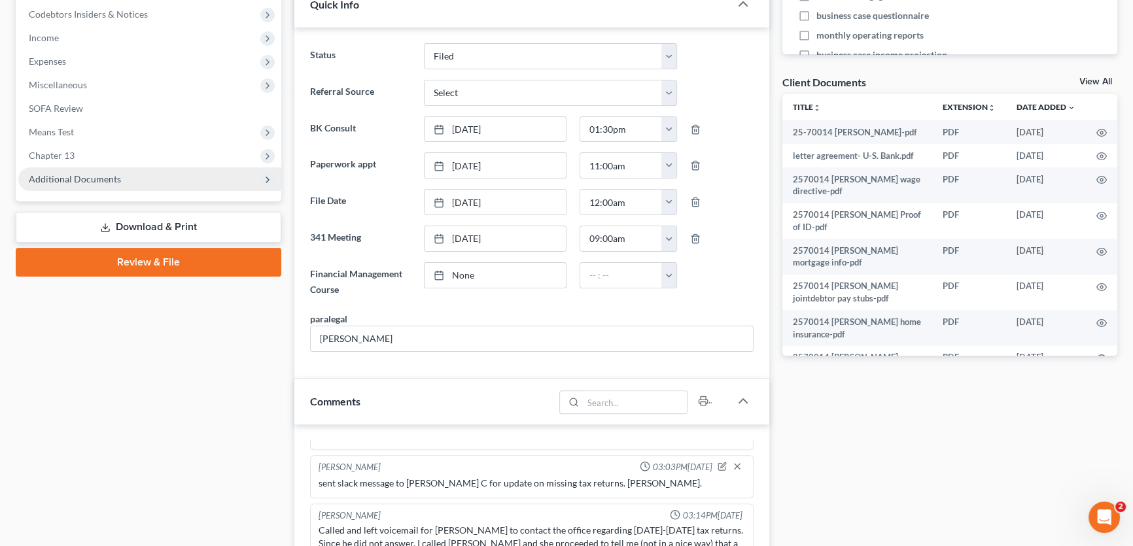
click at [86, 175] on span "Additional Documents" at bounding box center [75, 178] width 92 height 11
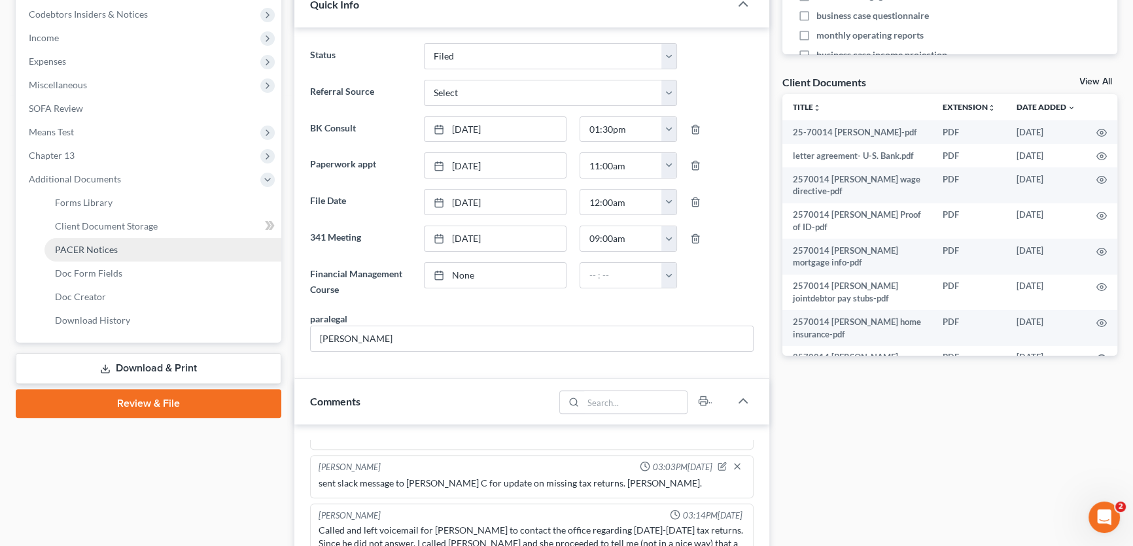
click at [93, 250] on span "PACER Notices" at bounding box center [86, 249] width 63 height 11
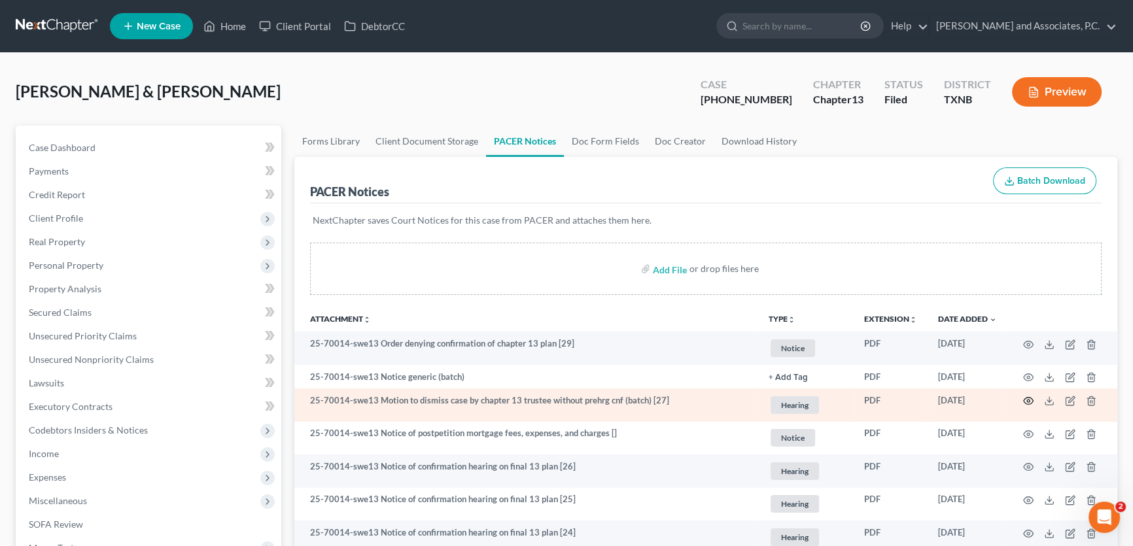
click at [1027, 399] on icon "button" at bounding box center [1029, 401] width 10 height 10
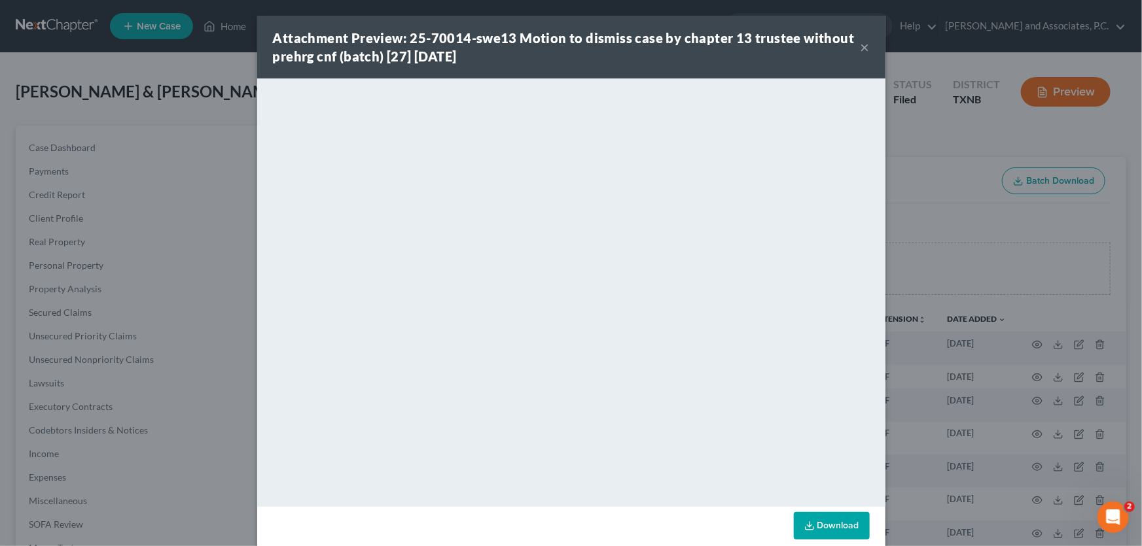
click at [861, 50] on button "×" at bounding box center [865, 47] width 9 height 16
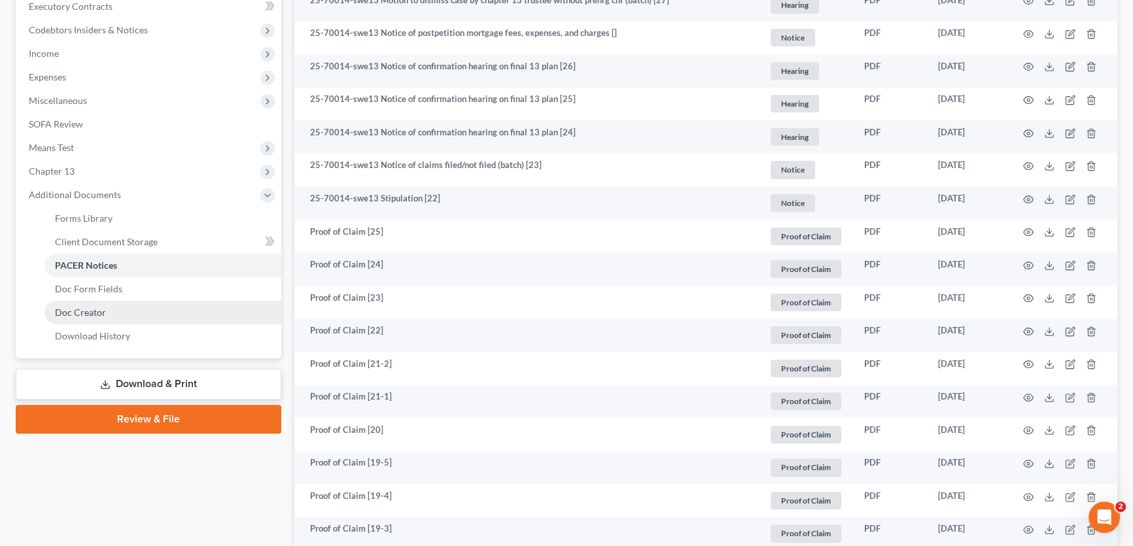
scroll to position [416, 0]
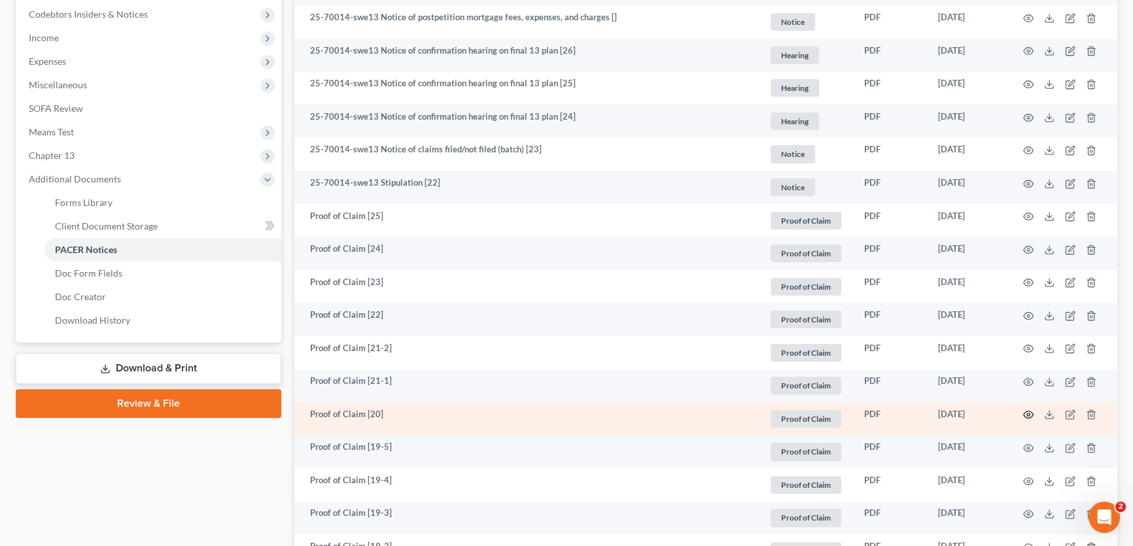
click at [1025, 412] on icon "button" at bounding box center [1029, 415] width 10 height 10
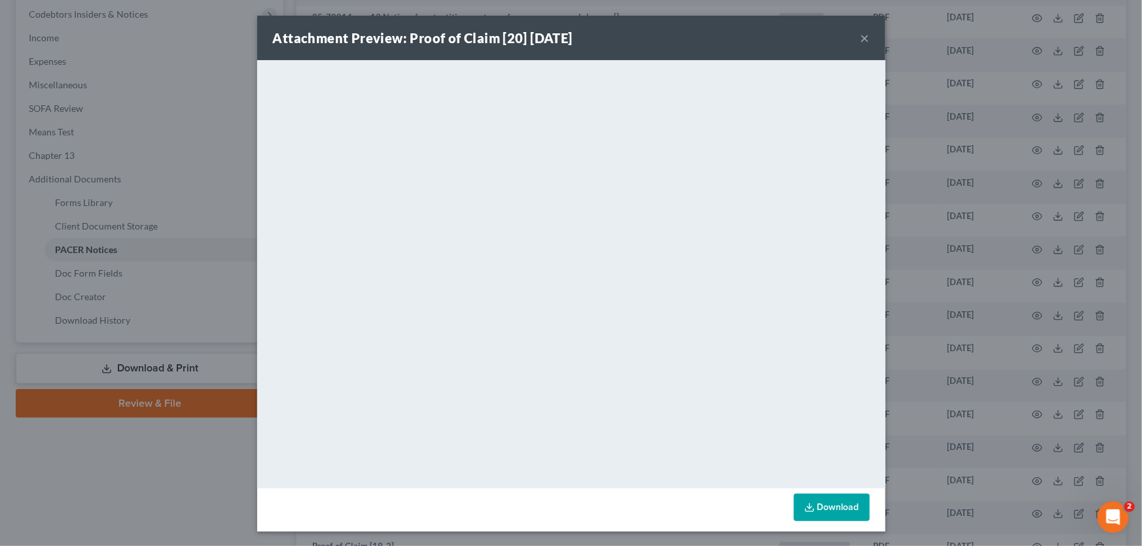
click at [861, 39] on button "×" at bounding box center [865, 38] width 9 height 16
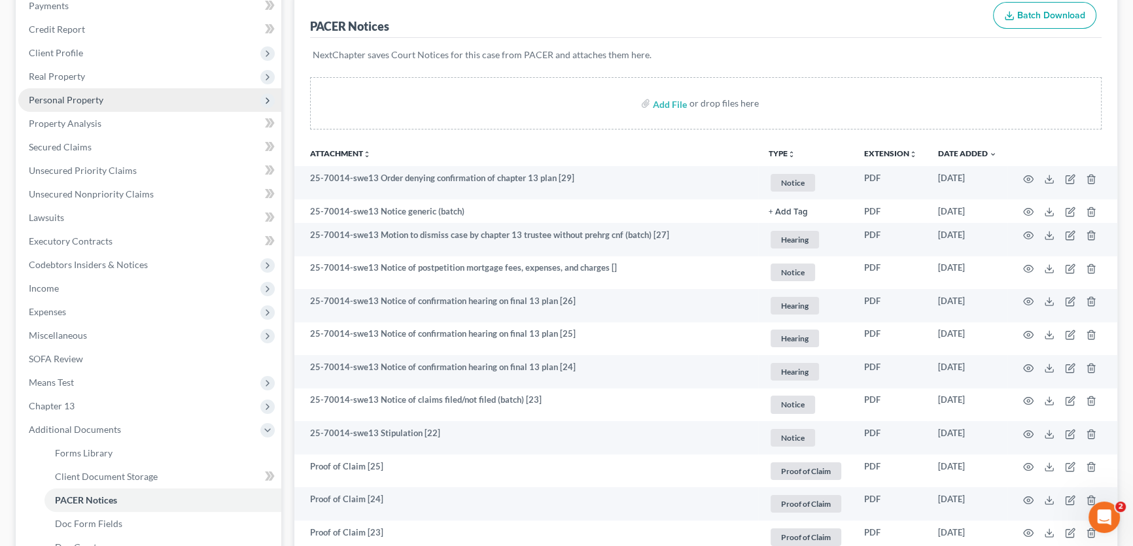
scroll to position [118, 0]
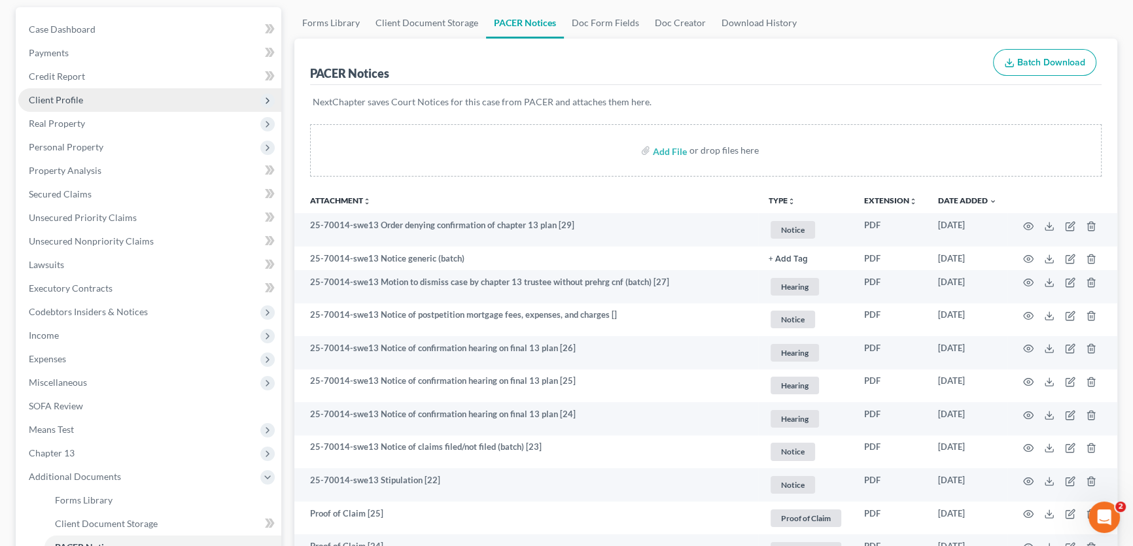
click at [67, 102] on span "Client Profile" at bounding box center [56, 99] width 54 height 11
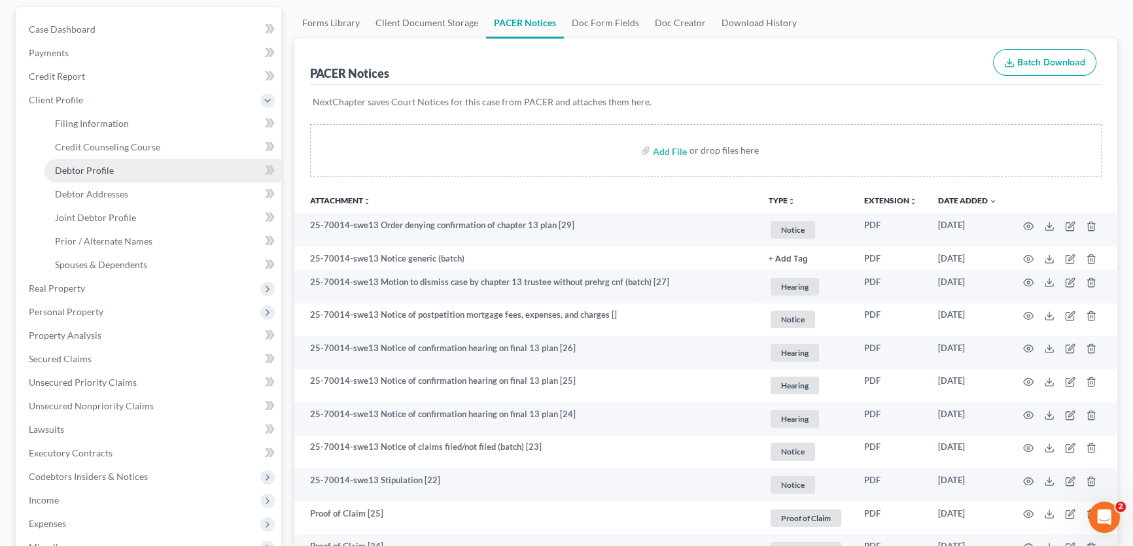
click at [90, 169] on span "Debtor Profile" at bounding box center [84, 170] width 59 height 11
select select "1"
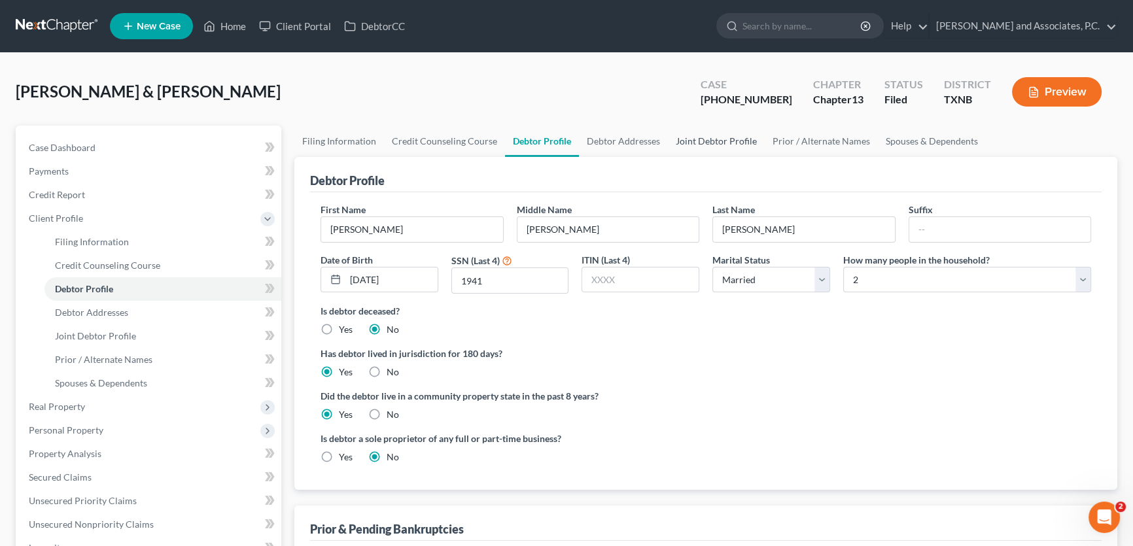
click at [701, 139] on link "Joint Debtor Profile" at bounding box center [716, 141] width 97 height 31
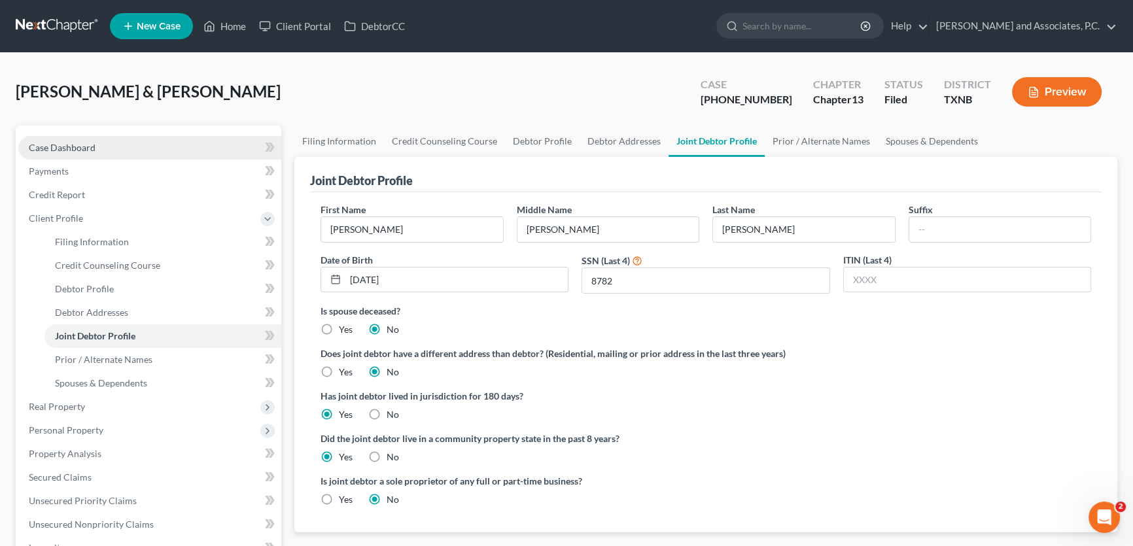
click at [98, 147] on link "Case Dashboard" at bounding box center [149, 148] width 263 height 24
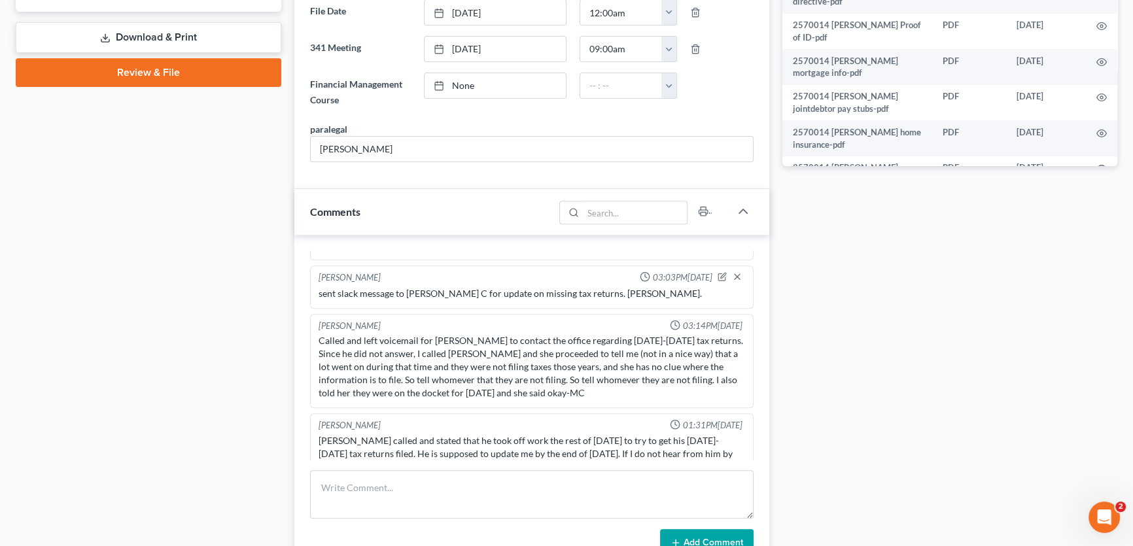
scroll to position [713, 0]
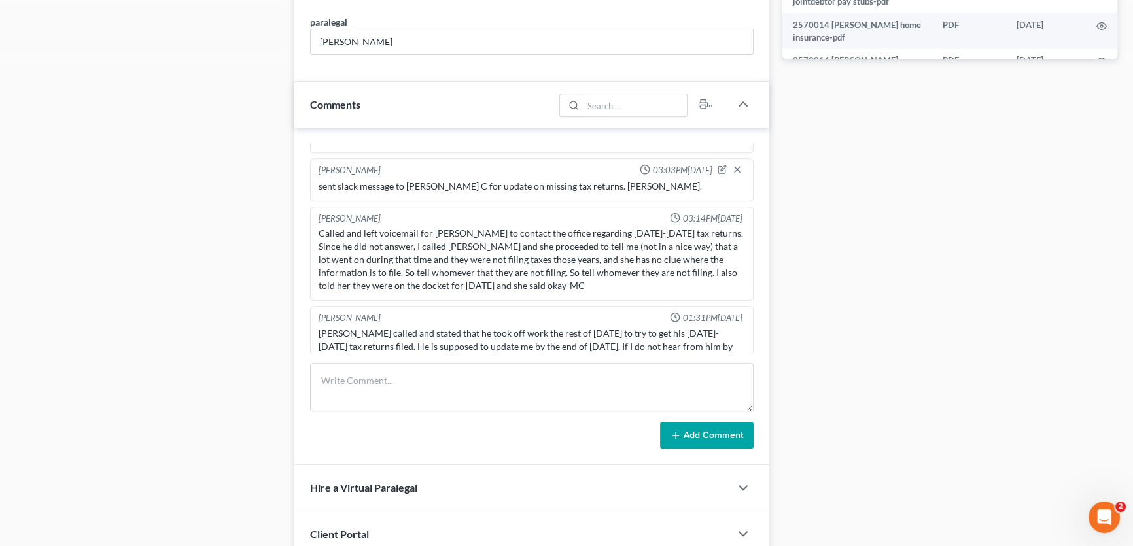
click at [217, 313] on div "Case Dashboard Payments Invoices Payments Payments Credit Report Client Profile" at bounding box center [148, 177] width 279 height 1531
click at [191, 289] on div "Case Dashboard Payments Invoices Payments Payments Credit Report Client Profile" at bounding box center [148, 177] width 279 height 1531
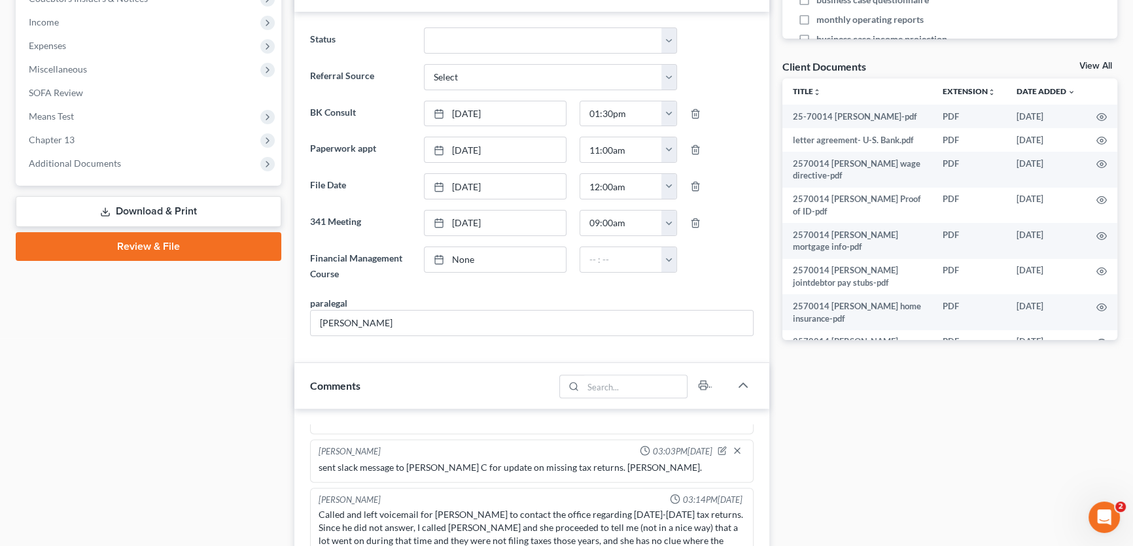
scroll to position [416, 0]
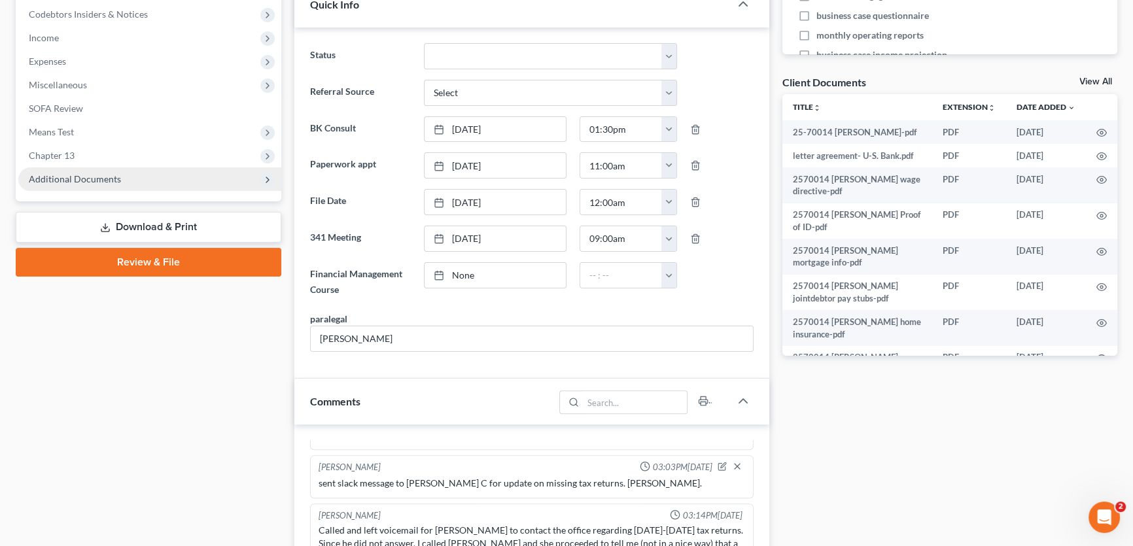
click at [92, 170] on span "Additional Documents" at bounding box center [149, 180] width 263 height 24
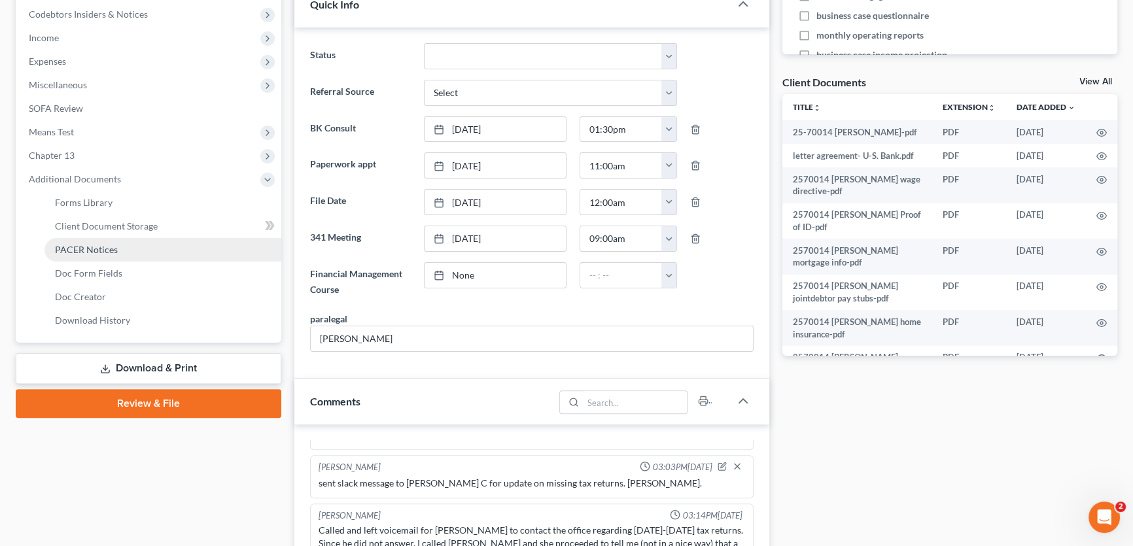
click at [87, 244] on span "PACER Notices" at bounding box center [86, 249] width 63 height 11
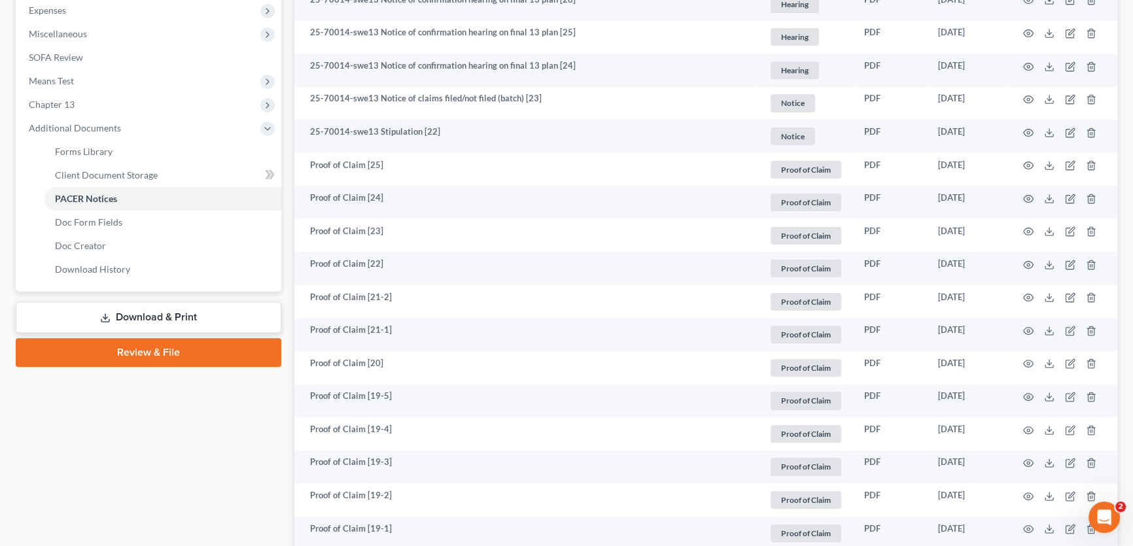
scroll to position [654, 0]
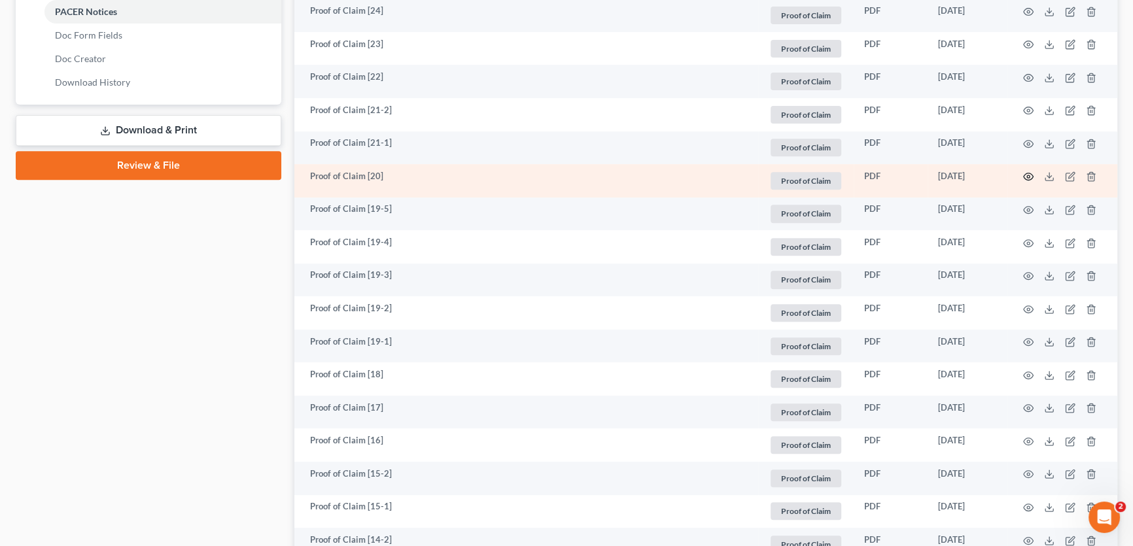
click at [1028, 175] on icon "button" at bounding box center [1029, 176] width 10 height 10
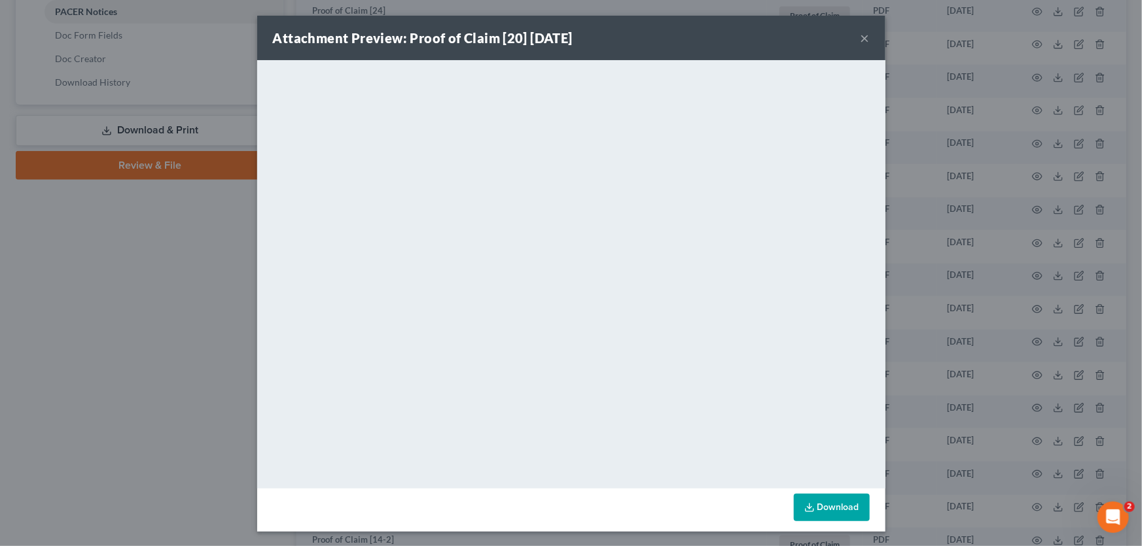
click at [861, 35] on button "×" at bounding box center [865, 38] width 9 height 16
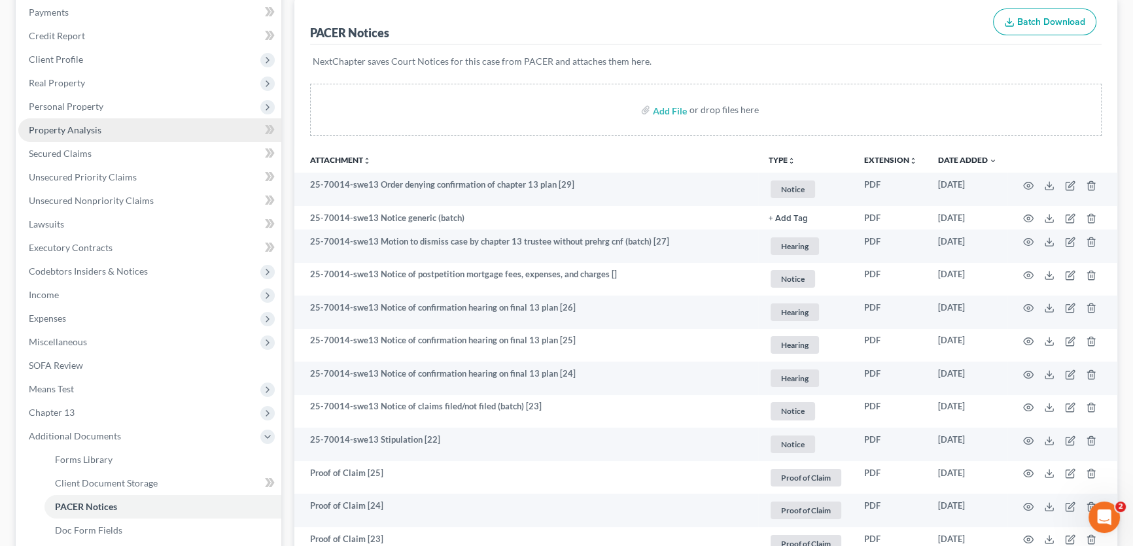
scroll to position [59, 0]
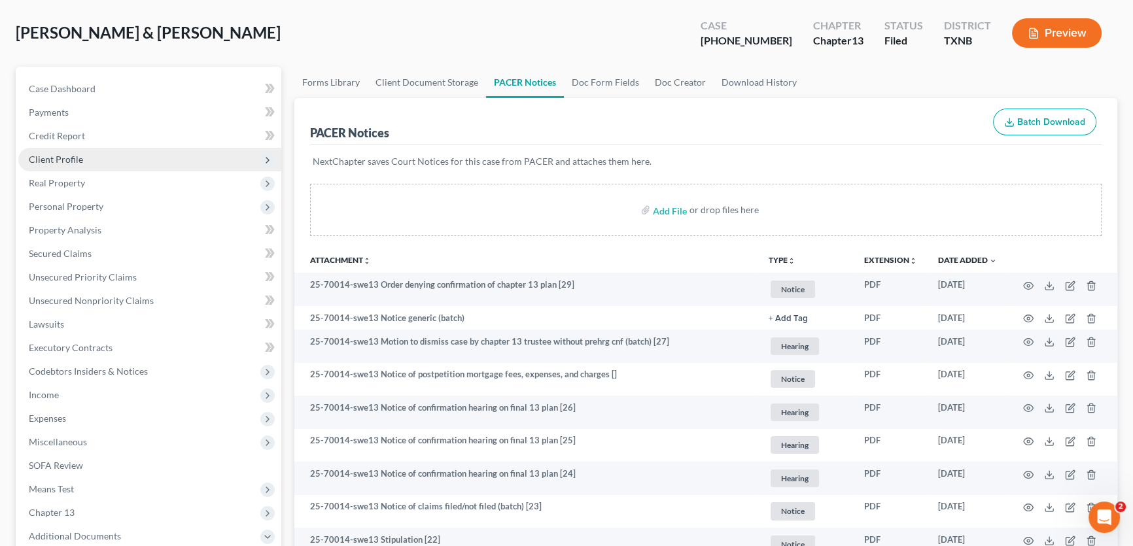
click at [71, 160] on span "Client Profile" at bounding box center [56, 159] width 54 height 11
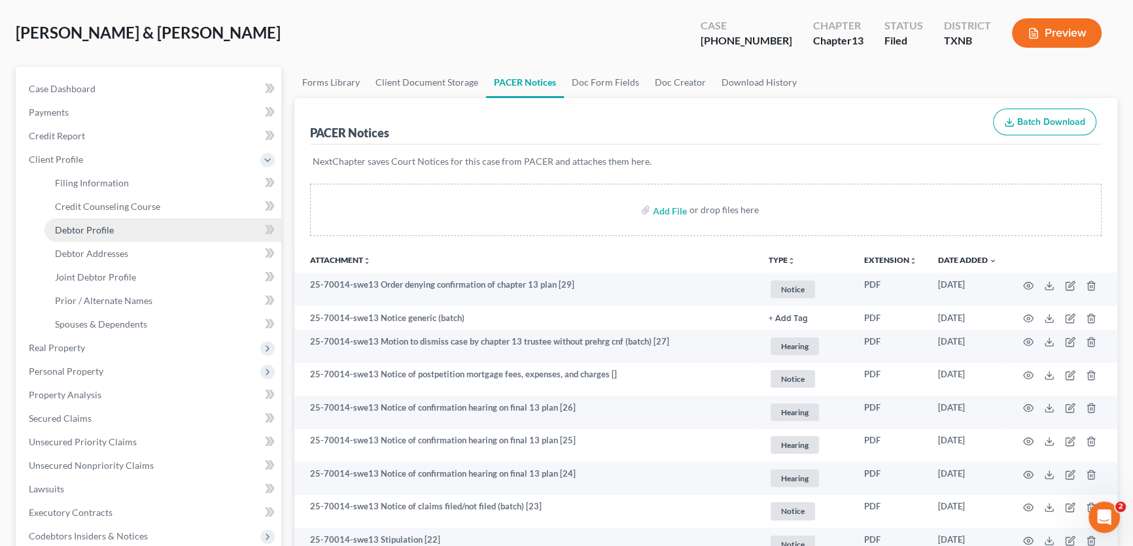
click at [85, 232] on span "Debtor Profile" at bounding box center [84, 229] width 59 height 11
select select "1"
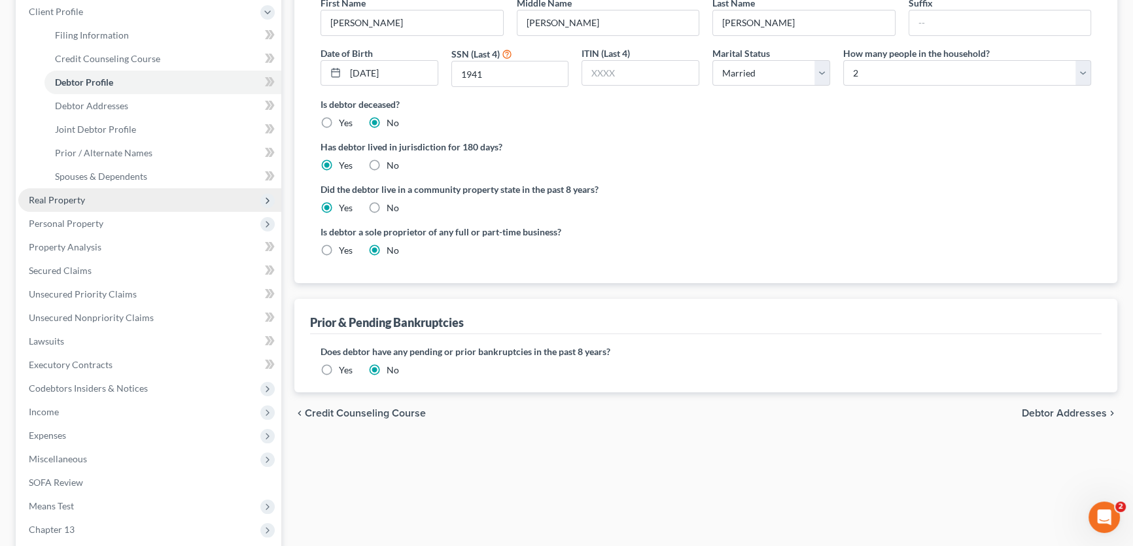
scroll to position [238, 0]
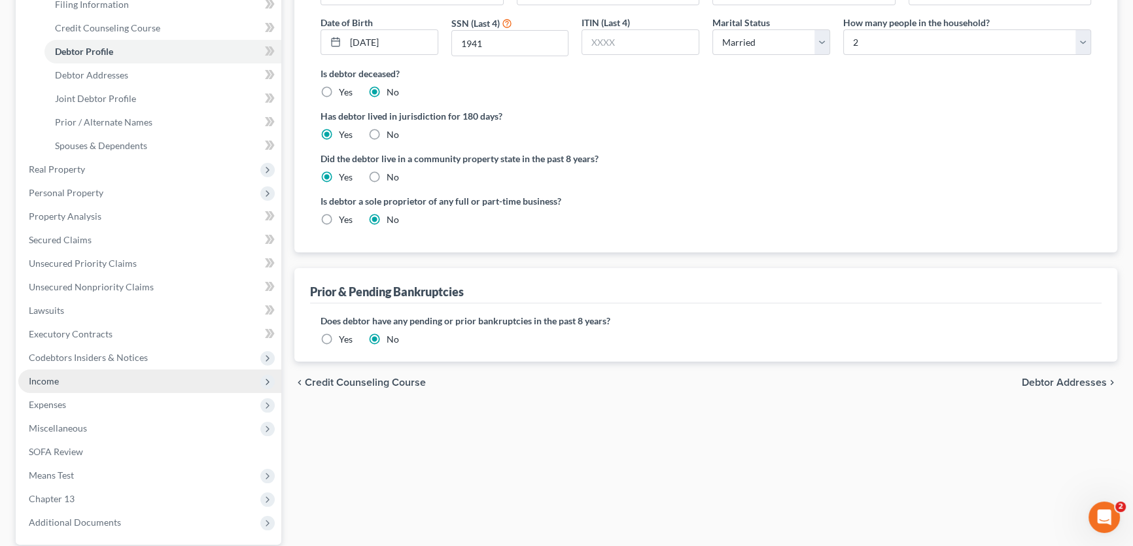
click at [65, 380] on span "Income" at bounding box center [149, 382] width 263 height 24
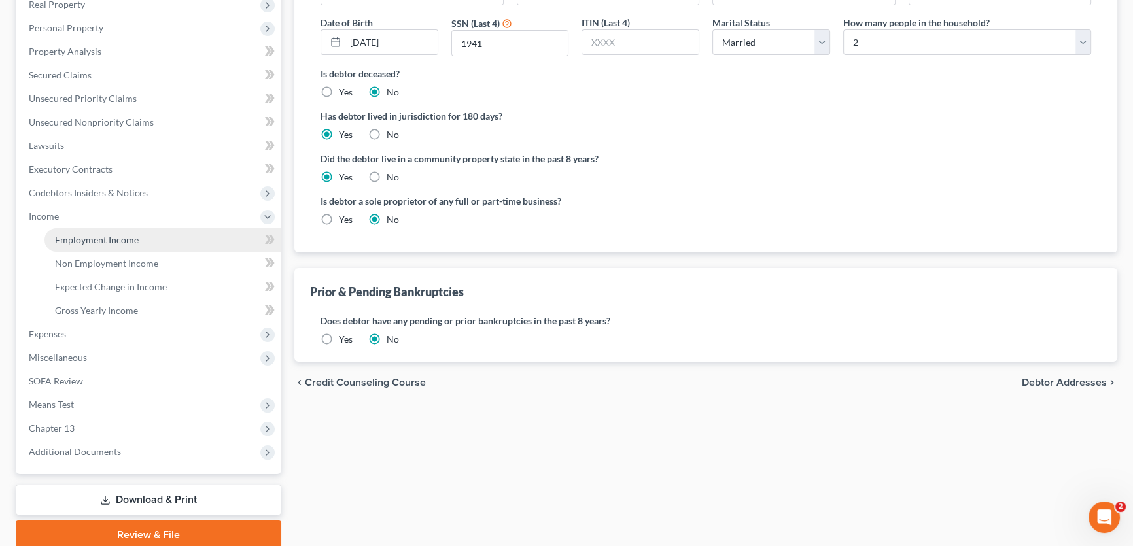
click at [82, 238] on span "Employment Income" at bounding box center [97, 239] width 84 height 11
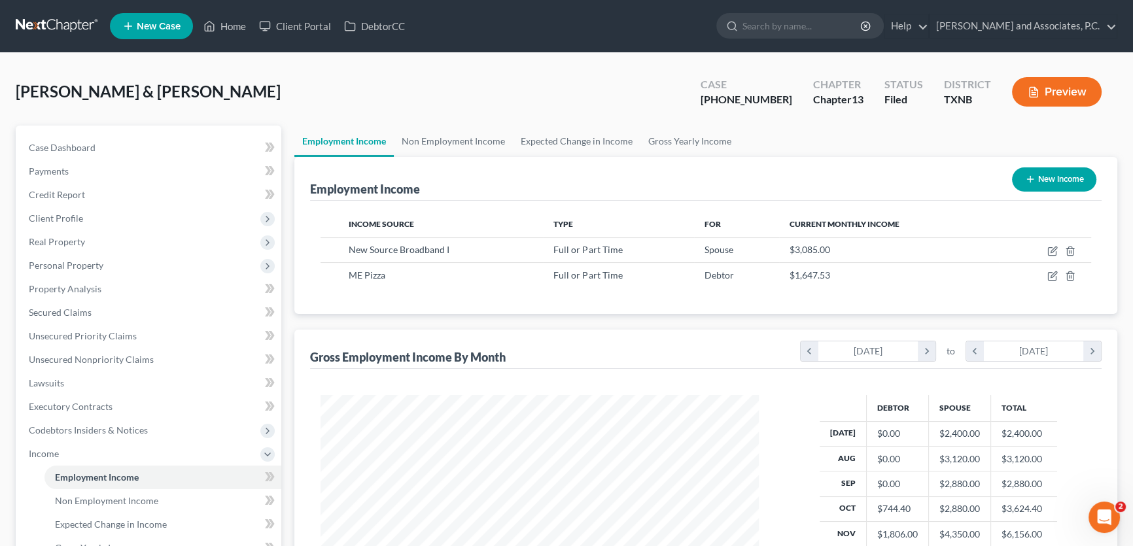
scroll to position [234, 465]
